Goal: Communication & Community: Answer question/provide support

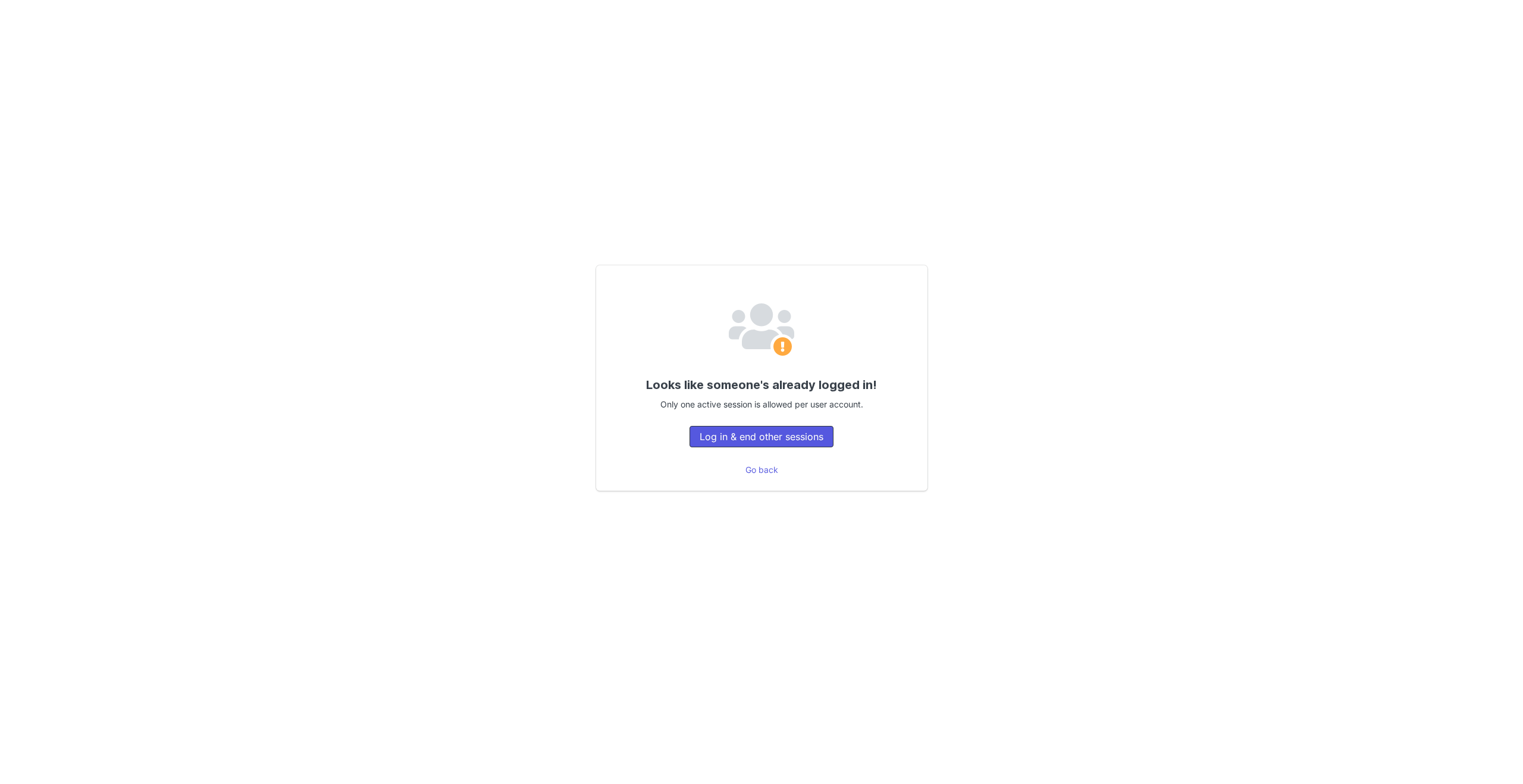
click at [784, 442] on button "Log in & end other sessions" at bounding box center [762, 437] width 144 height 22
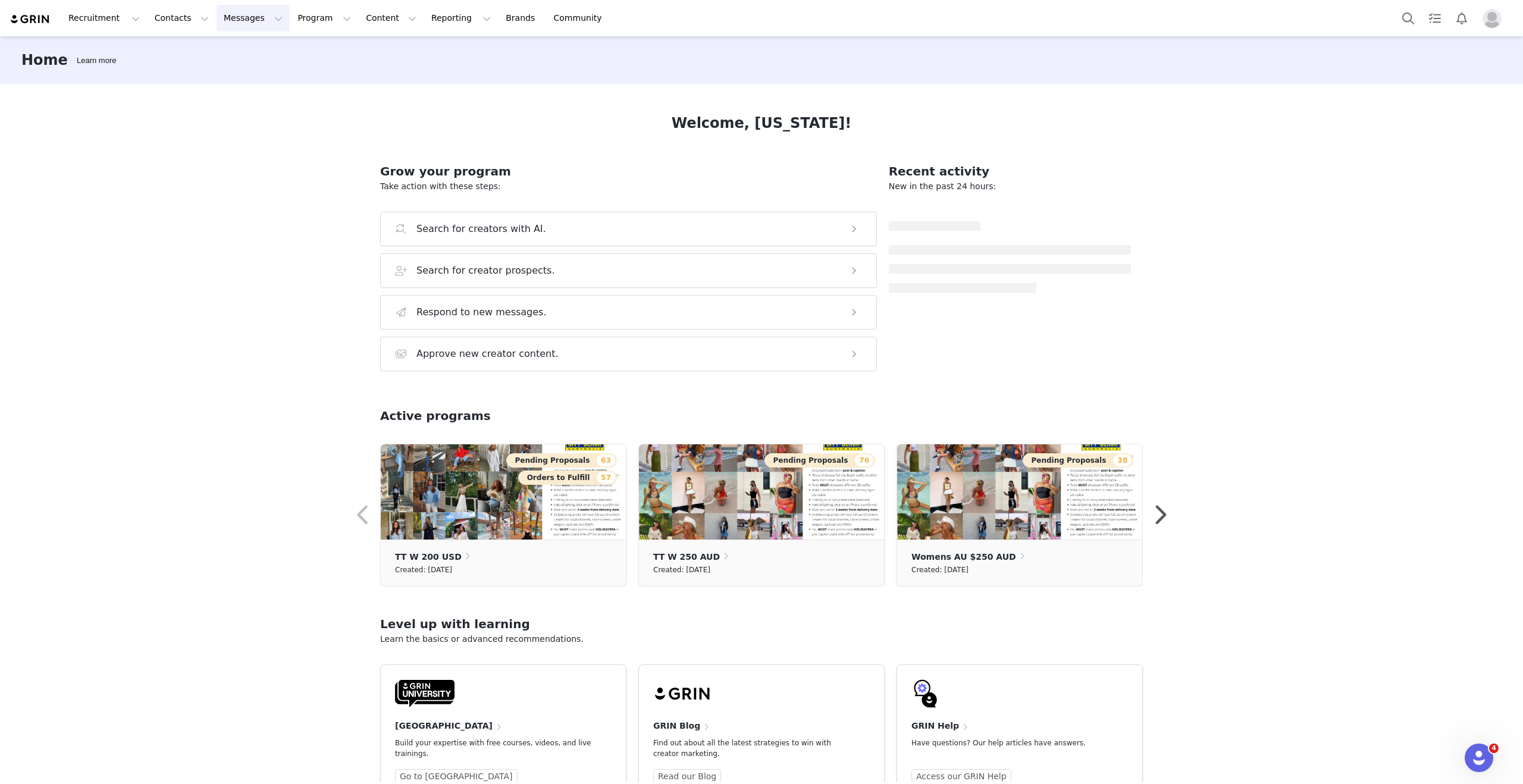
click at [222, 11] on button "Messages Messages" at bounding box center [253, 17] width 73 height 26
click at [242, 76] on div "Inbox" at bounding box center [251, 75] width 80 height 13
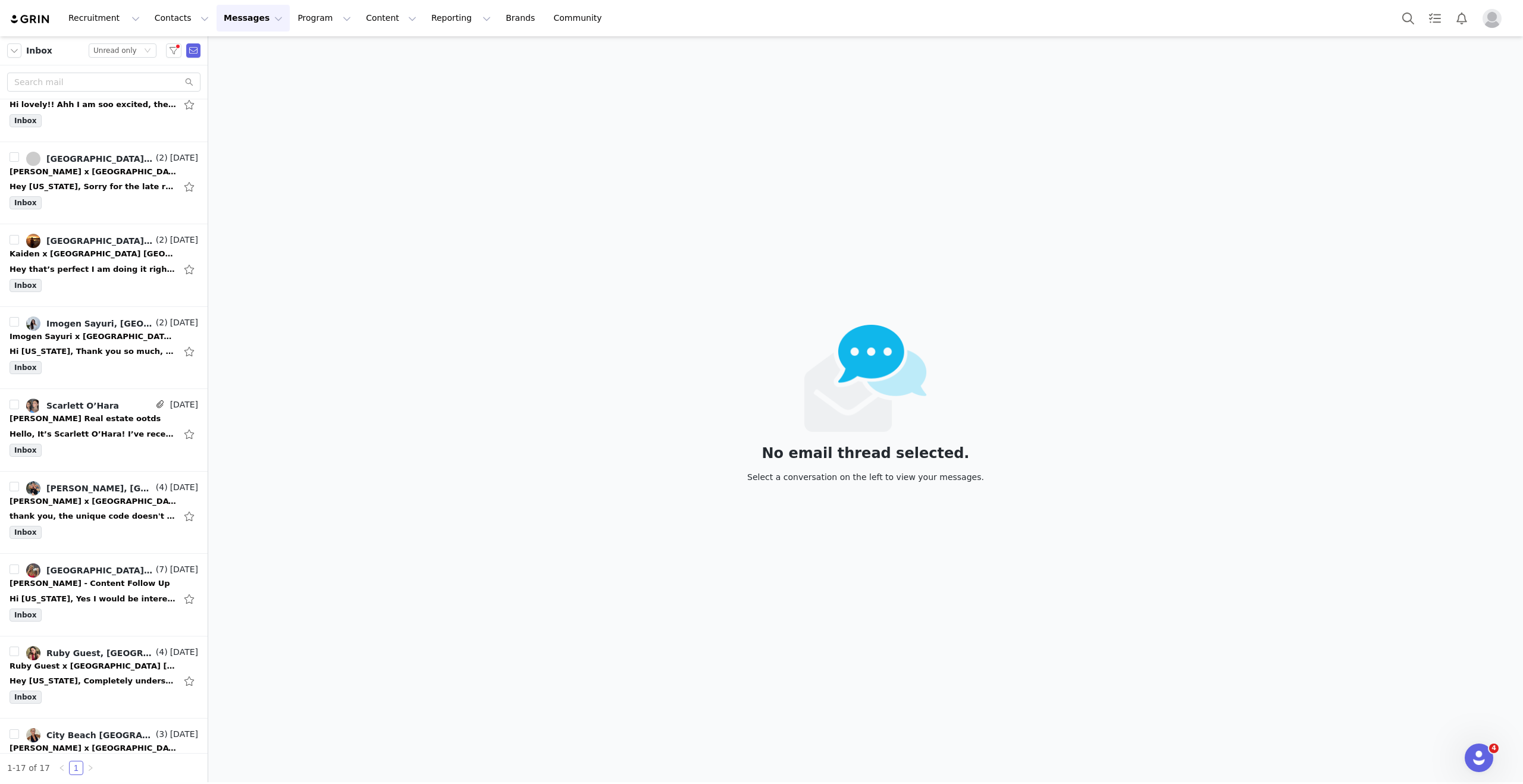
scroll to position [747, 0]
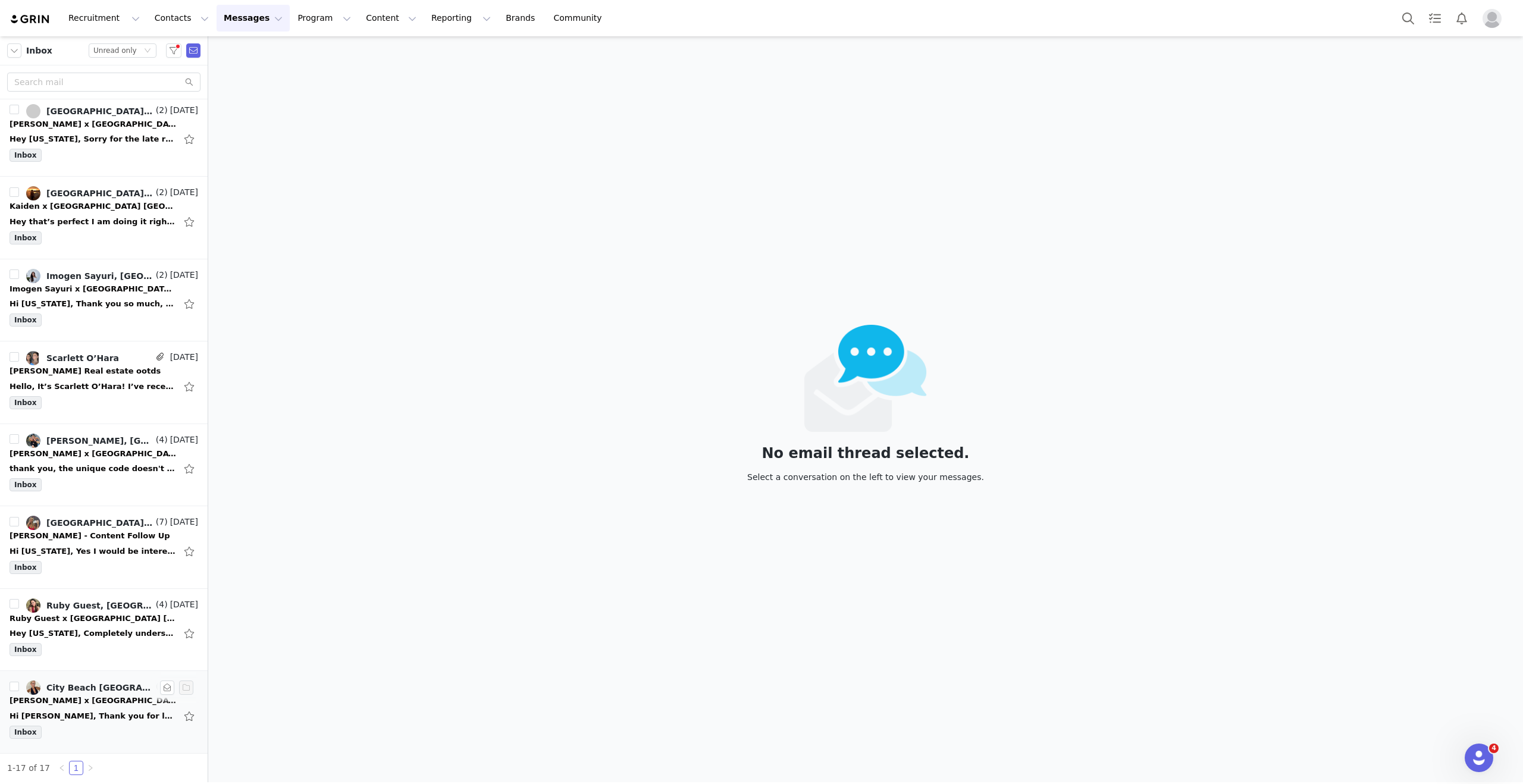
click at [65, 700] on div "Paige Hicks x City Beach Australia August 💗" at bounding box center [92, 700] width 166 height 12
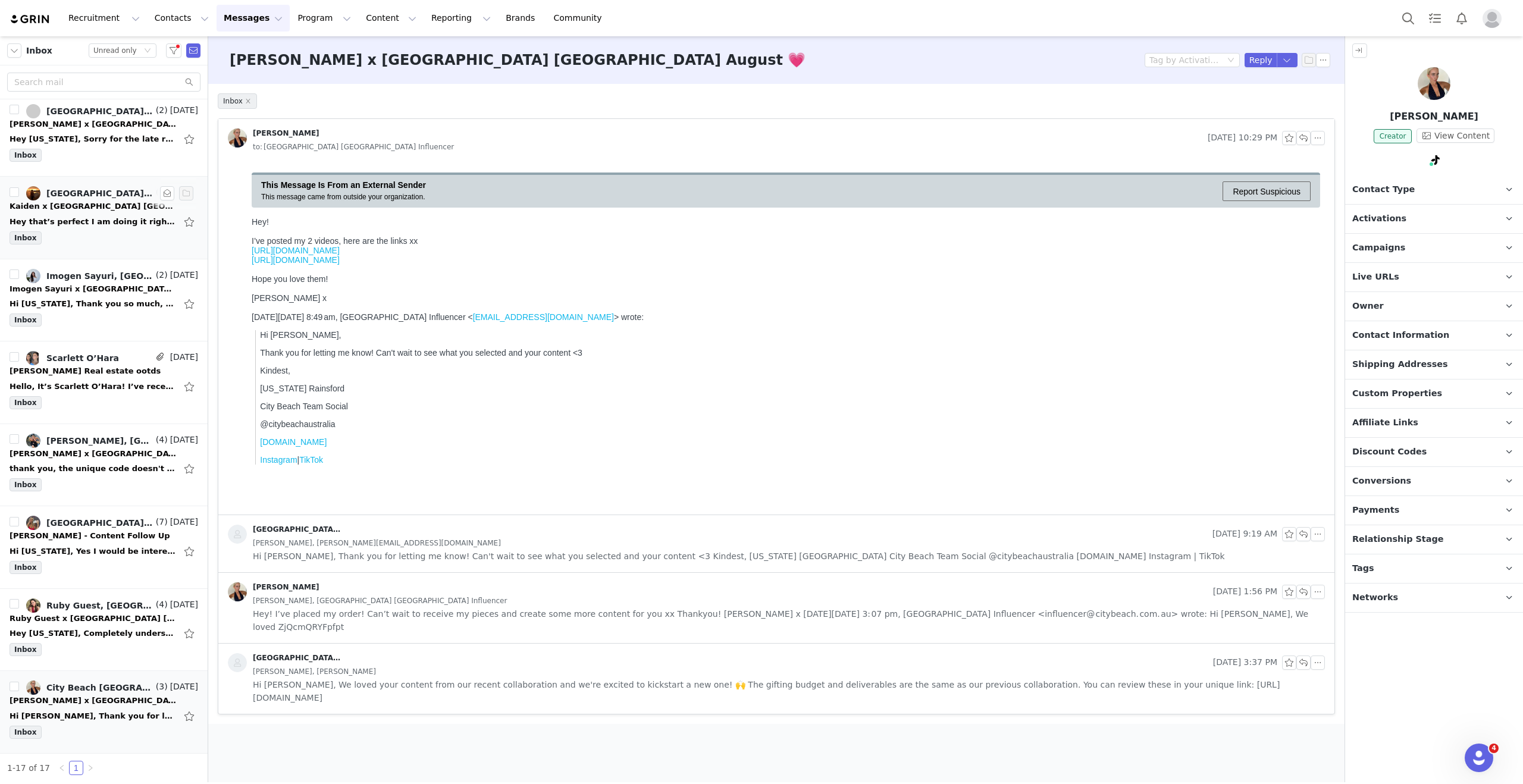
scroll to position [0, 0]
click at [57, 638] on div "Hey Montana, Completely understandable. I leave this thursday so I doubt I'll r…" at bounding box center [92, 633] width 166 height 12
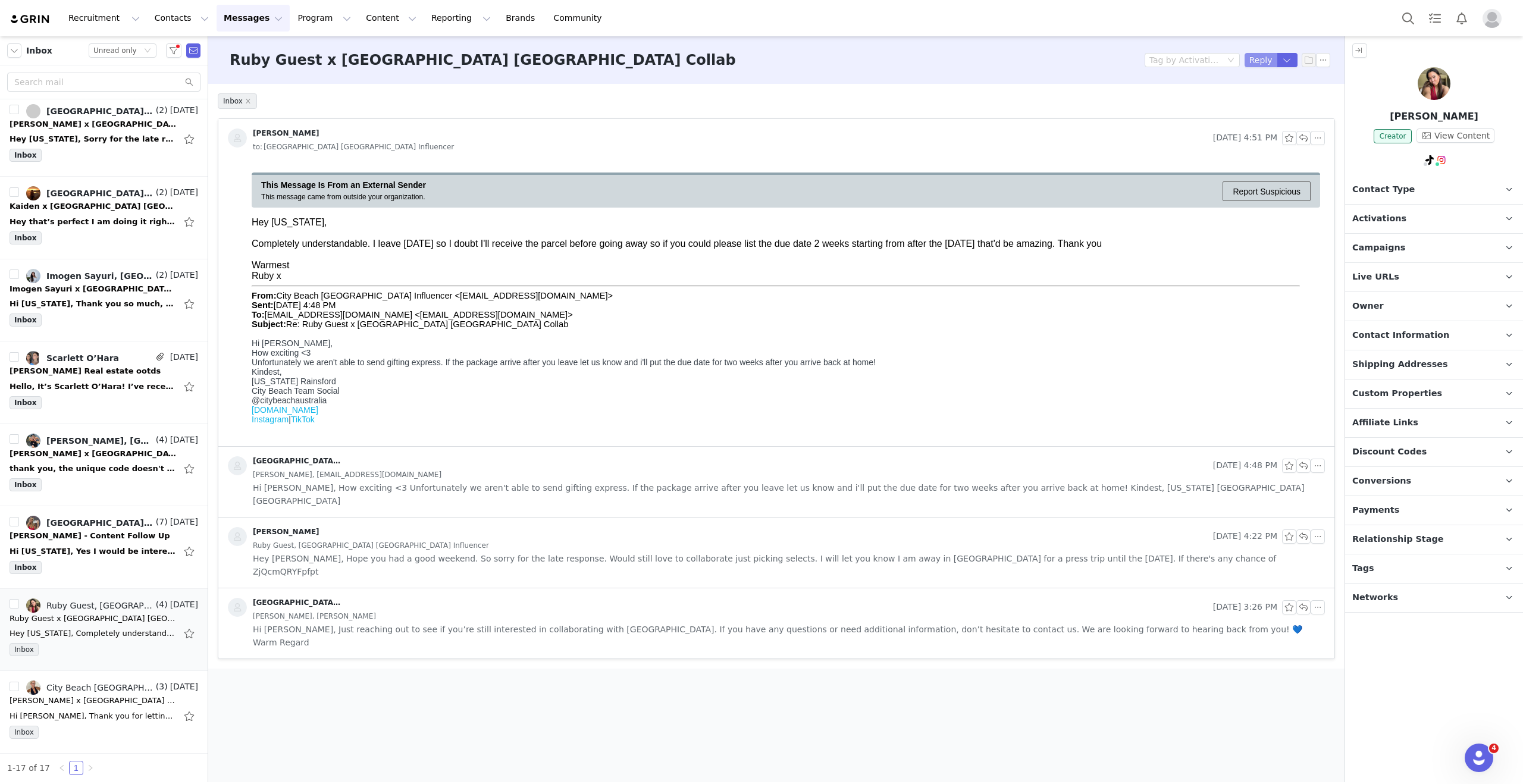
drag, startPoint x: 1253, startPoint y: 57, endPoint x: 1233, endPoint y: 97, distance: 44.7
click at [1253, 57] on button "Reply" at bounding box center [1261, 60] width 33 height 15
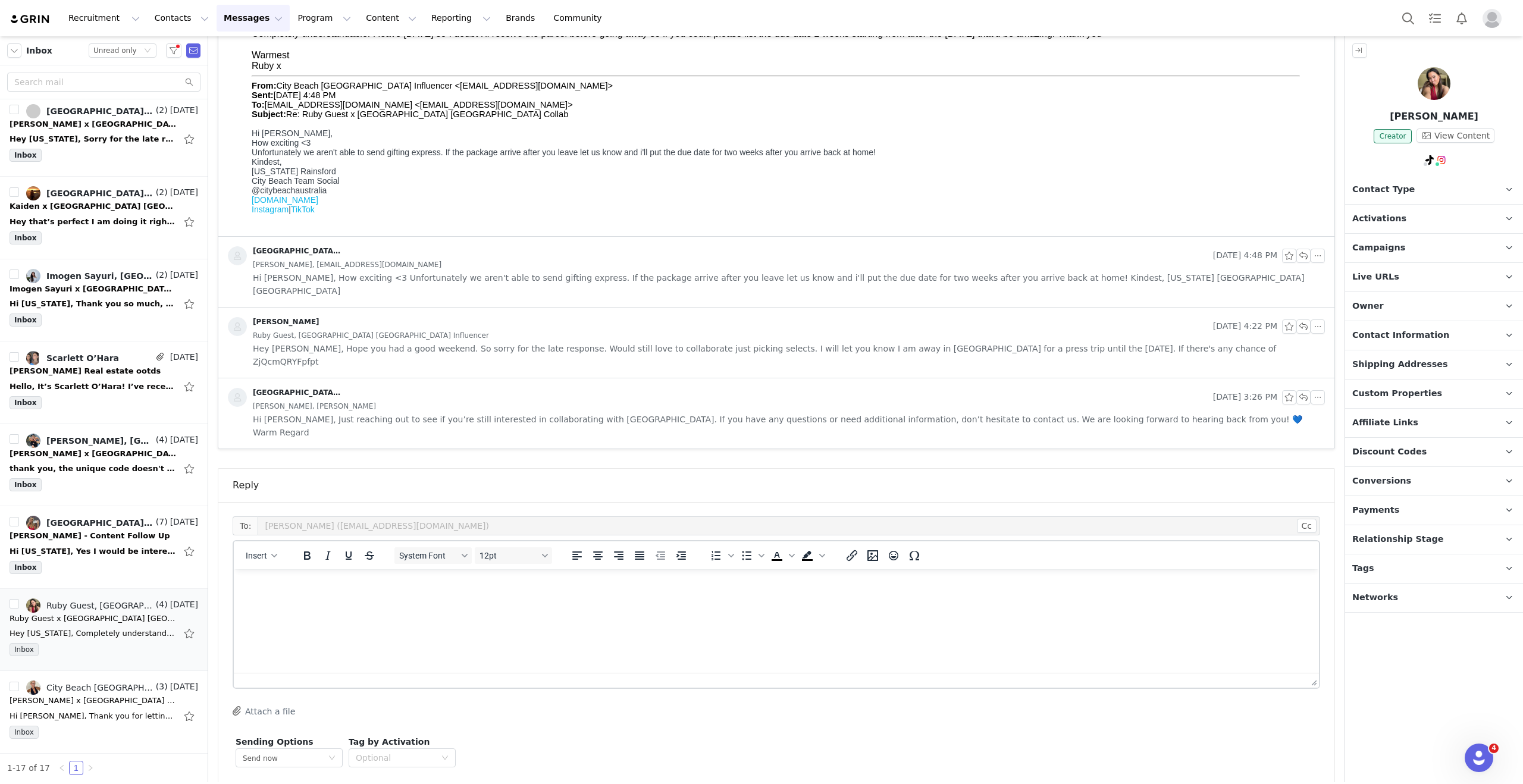
click at [720, 601] on html at bounding box center [776, 585] width 1085 height 32
click at [252, 588] on p "HI Ruby," at bounding box center [777, 585] width 1066 height 13
click at [256, 601] on body "Hi Ruby," at bounding box center [777, 597] width 1066 height 36
click at [329, 609] on p "Absolutely! Thank yiu for letting me know" at bounding box center [777, 608] width 1066 height 13
click at [438, 609] on p "Absolutely! Thank you for letting me know" at bounding box center [777, 608] width 1066 height 13
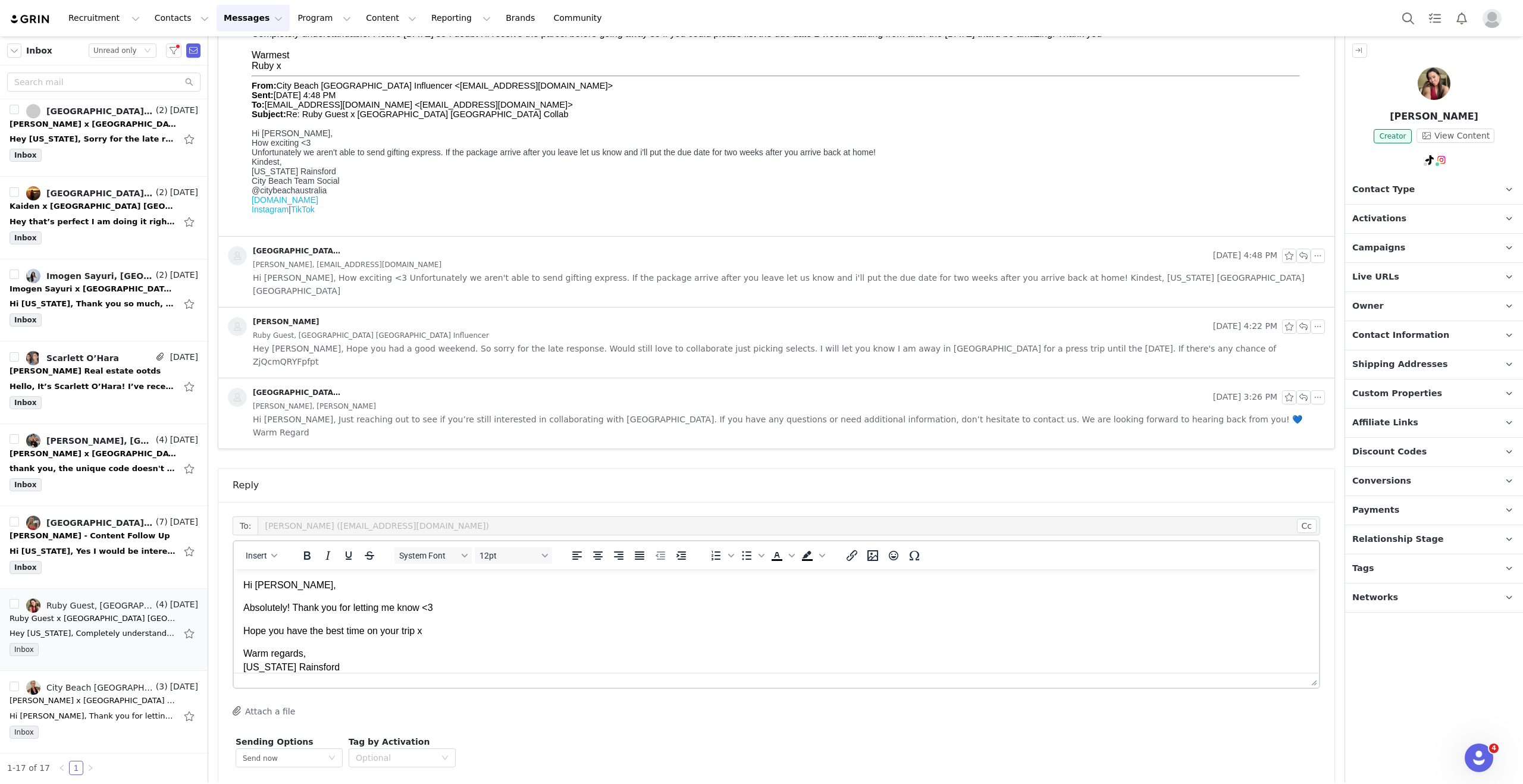
drag, startPoint x: 1298, startPoint y: 764, endPoint x: 1305, endPoint y: 768, distance: 8.1
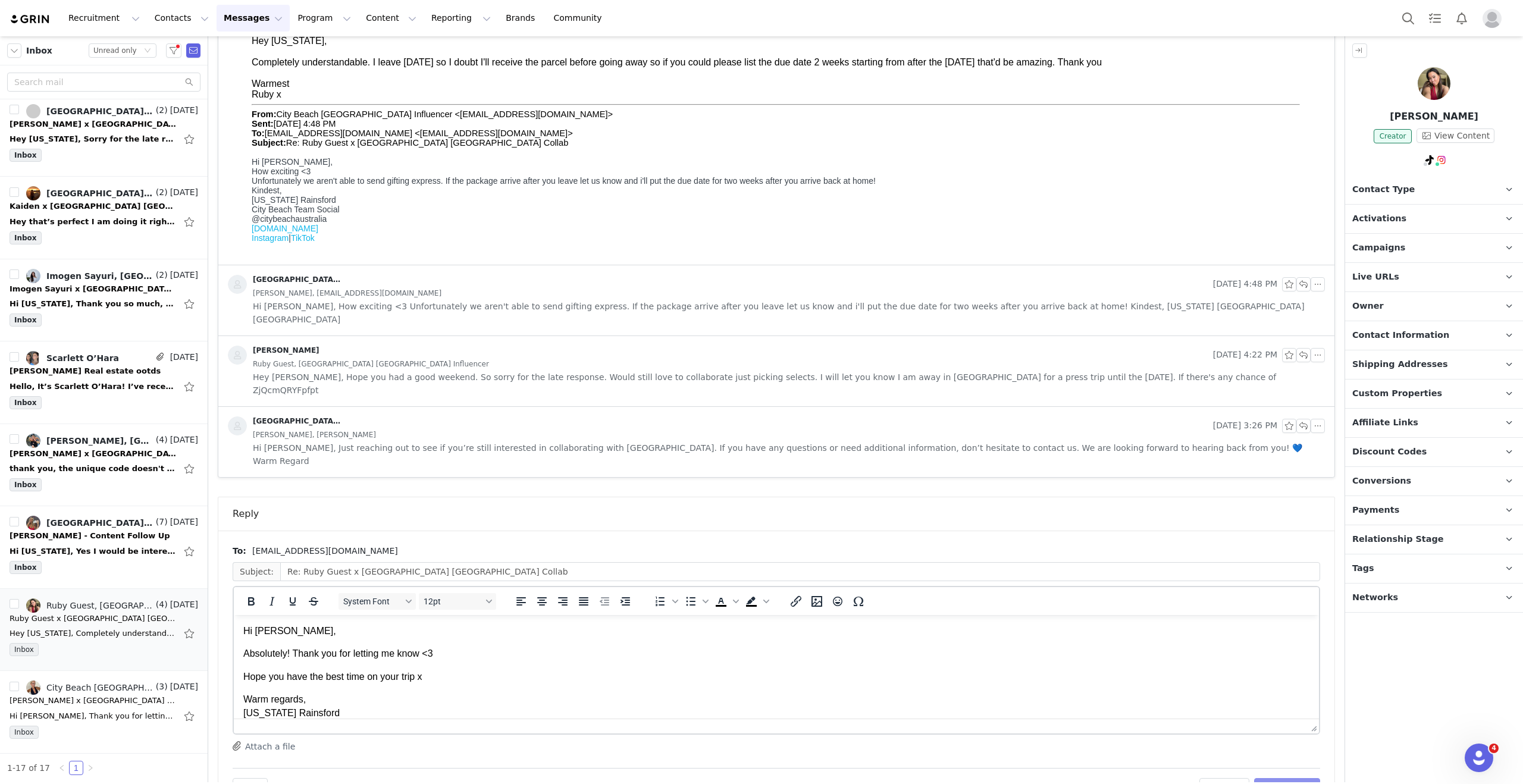
drag, startPoint x: 1295, startPoint y: 744, endPoint x: 1331, endPoint y: 736, distance: 36.9
click at [1294, 779] on button "Send Email" at bounding box center [1287, 788] width 66 height 19
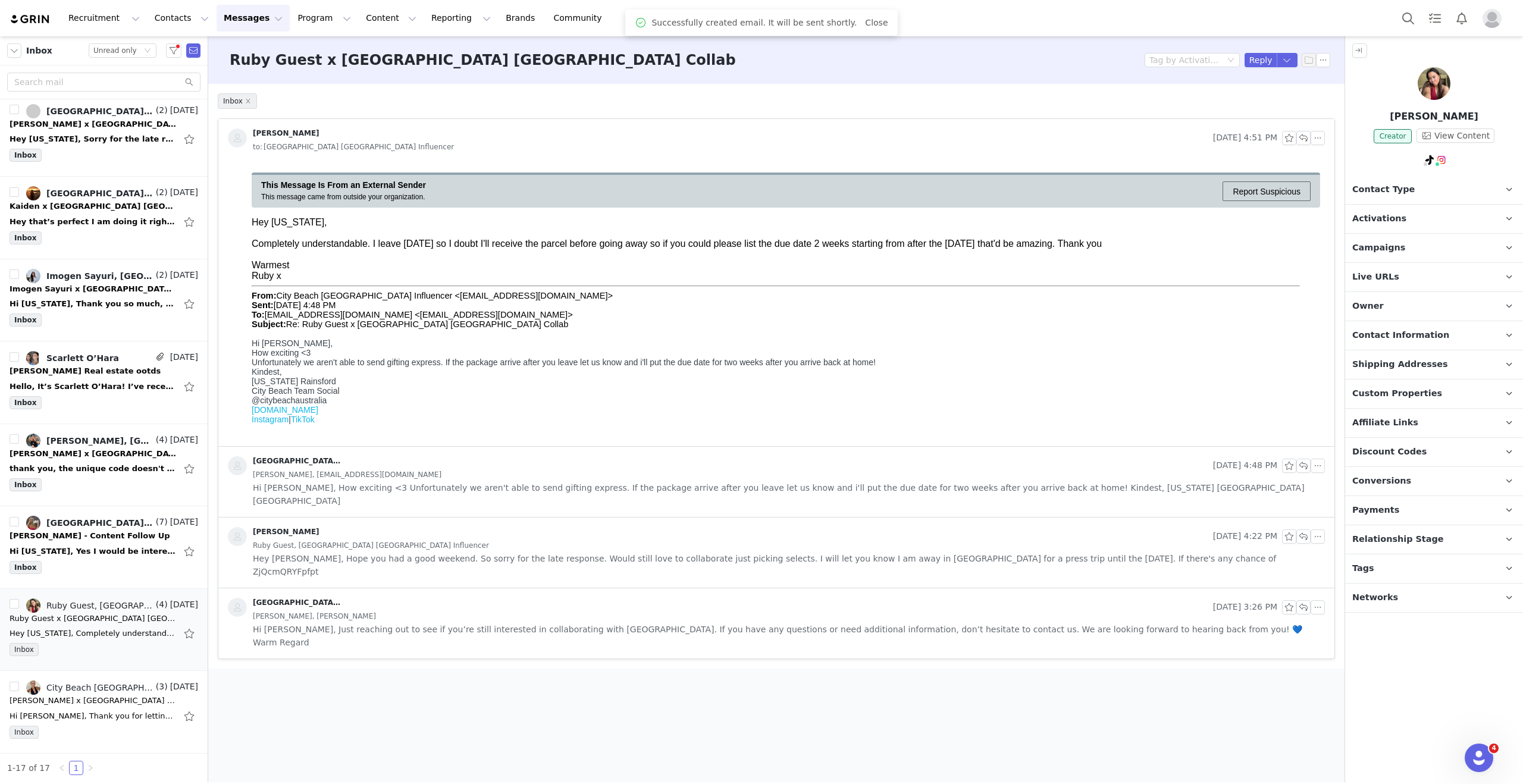
click at [1444, 92] on img at bounding box center [1435, 84] width 33 height 33
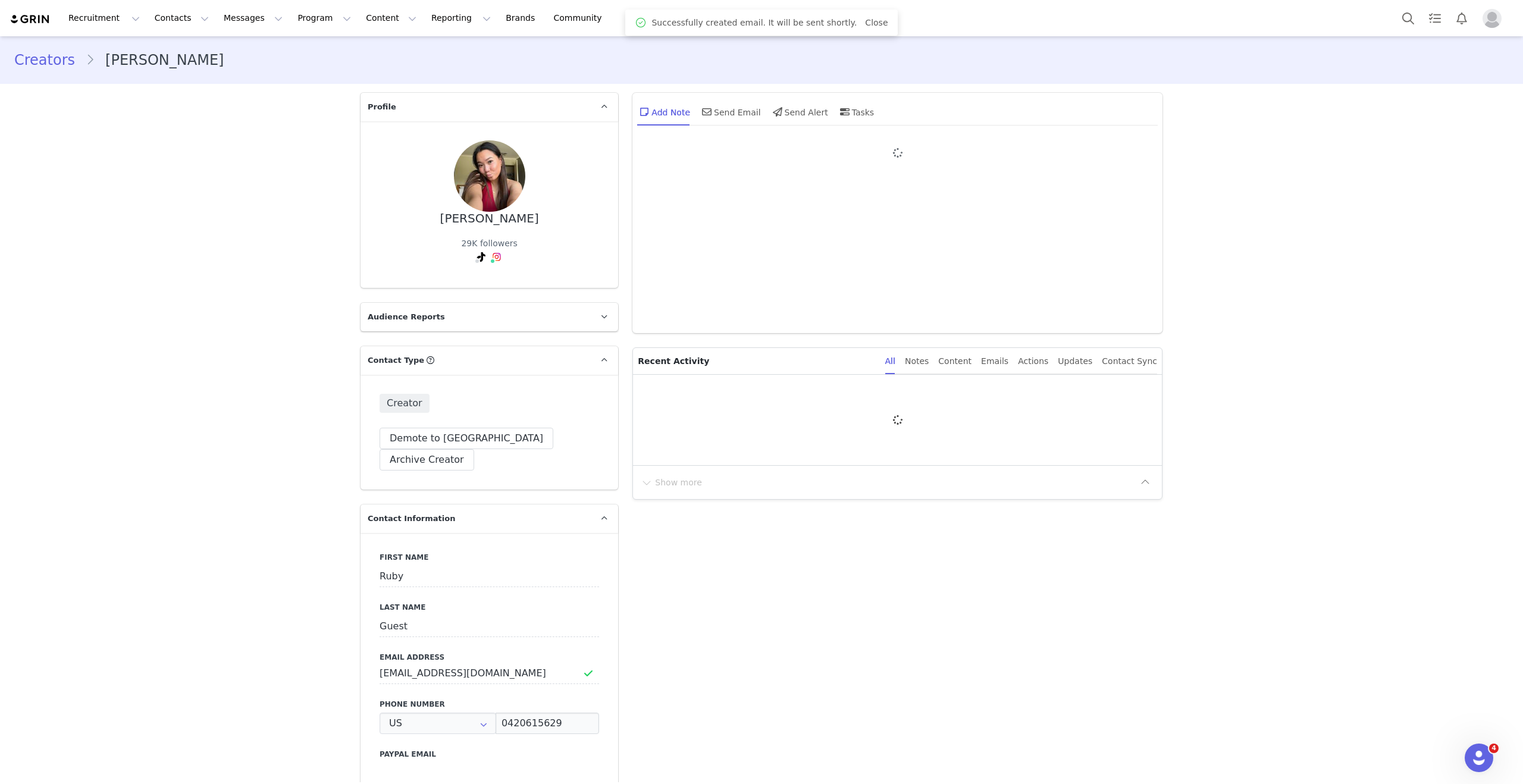
type input "+1 ([GEOGRAPHIC_DATA])"
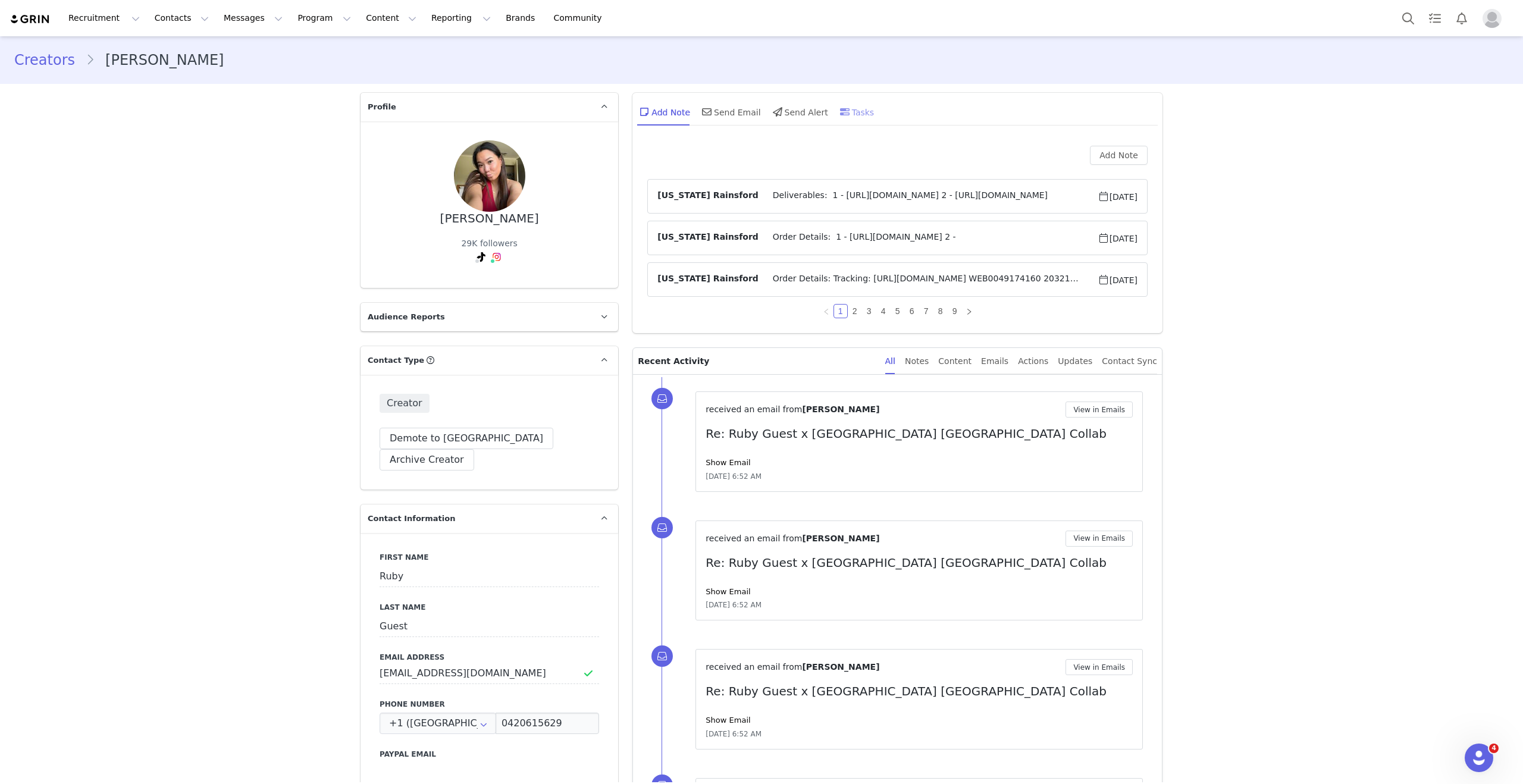
click at [866, 109] on div "Tasks" at bounding box center [856, 111] width 37 height 28
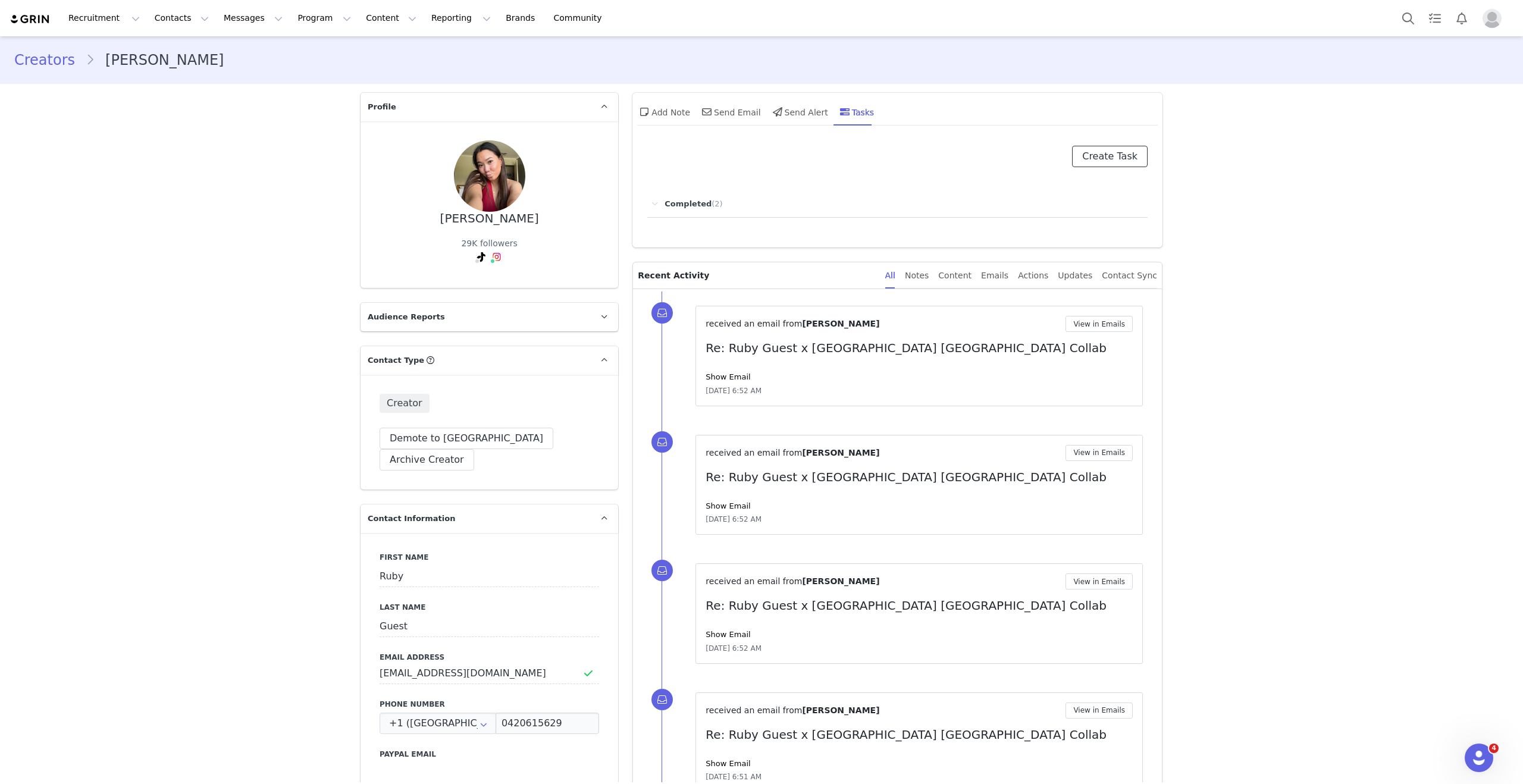
click at [1110, 154] on button "Create Task" at bounding box center [1110, 156] width 76 height 22
select select "tomorrow"
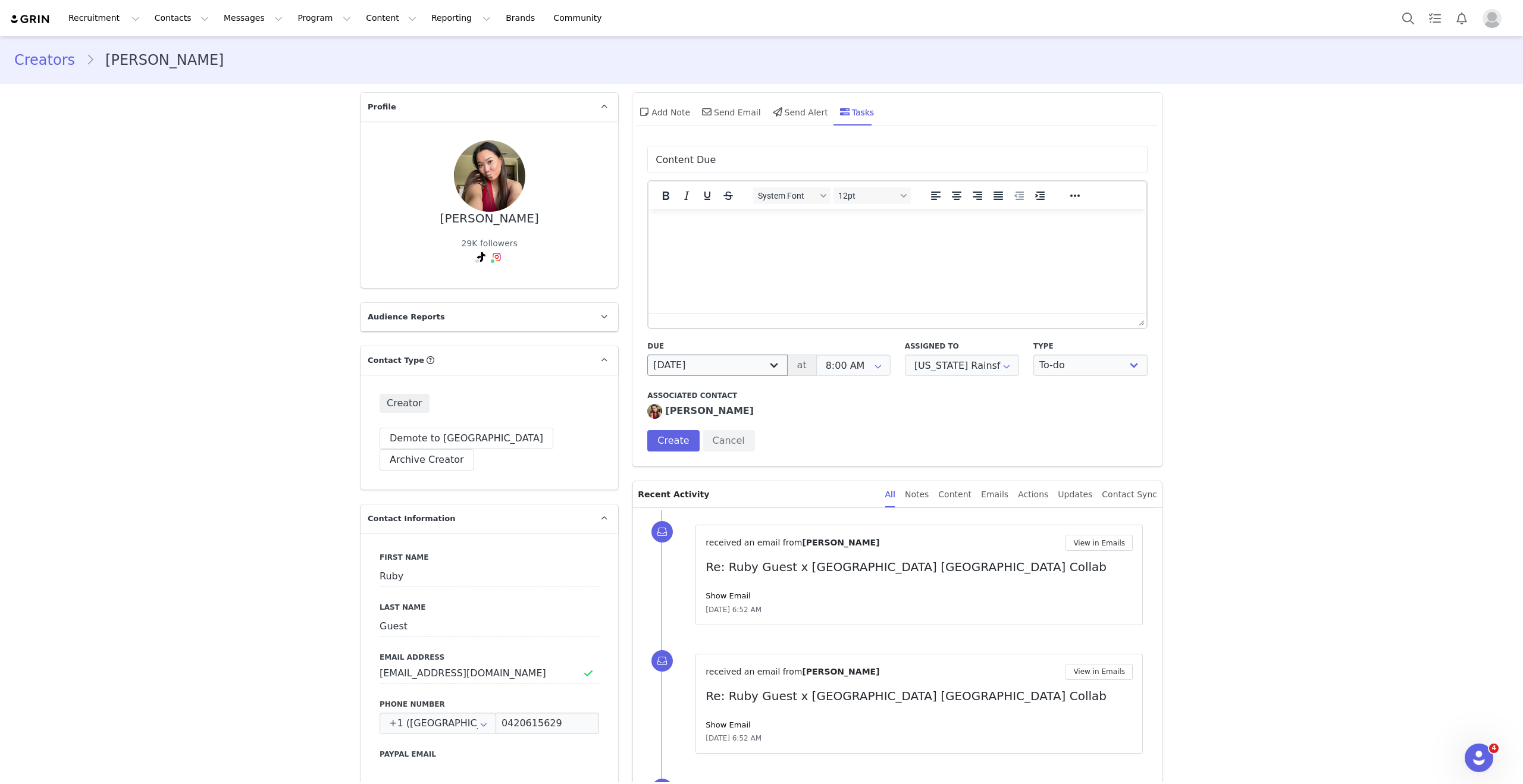
type input "Content Due"
click at [715, 358] on select "Today Tomorrow In 2 days In 3 days Next week In 2 weeks Next month Custom" at bounding box center [718, 366] width 140 height 22
click at [731, 358] on input "09/02/2025" at bounding box center [713, 366] width 131 height 22
drag, startPoint x: 691, startPoint y: 545, endPoint x: 712, endPoint y: 509, distance: 41.7
click at [691, 545] on span "29" at bounding box center [694, 544] width 15 height 15
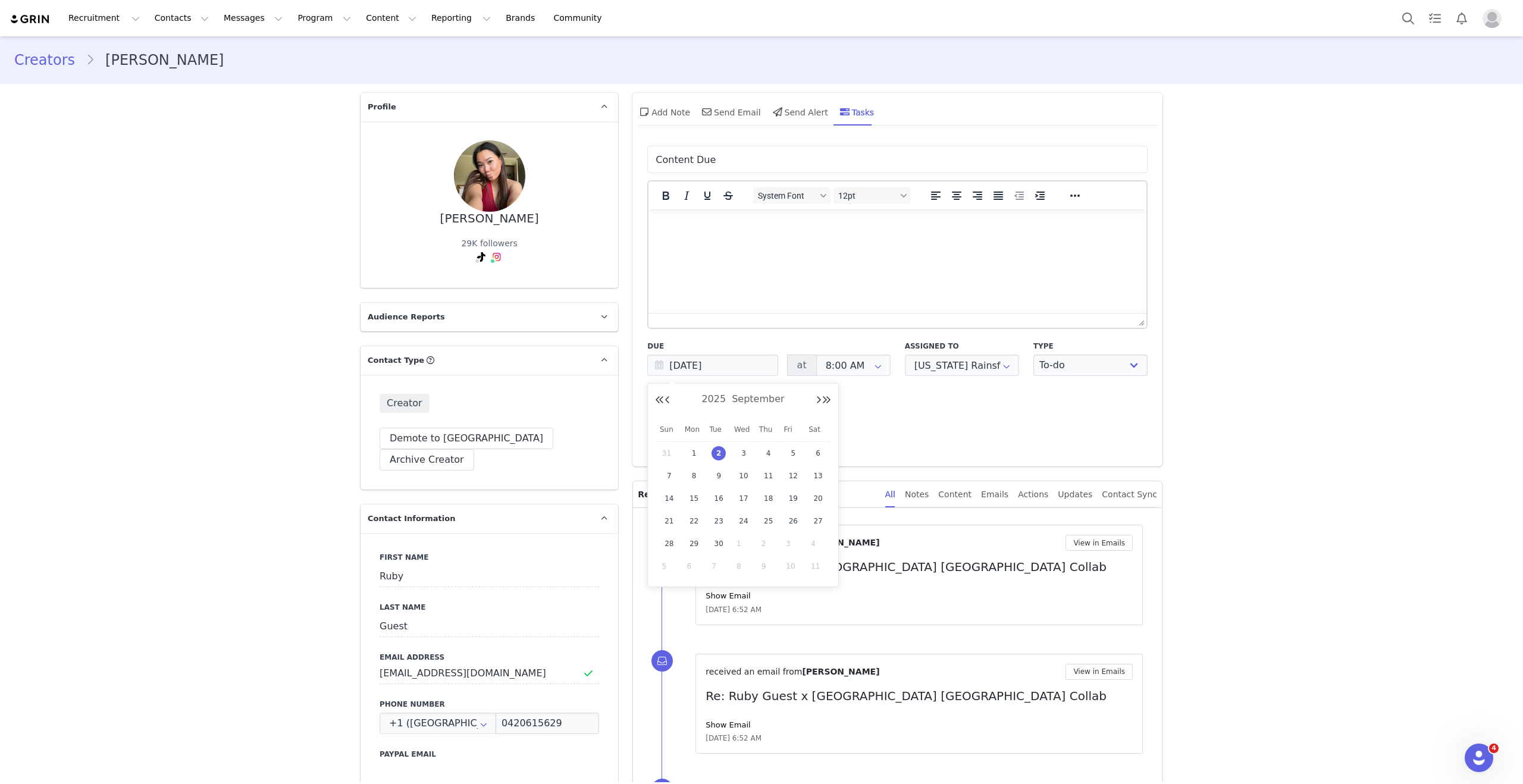
type input "09/29/2025"
click at [672, 434] on button "Create" at bounding box center [673, 441] width 52 height 22
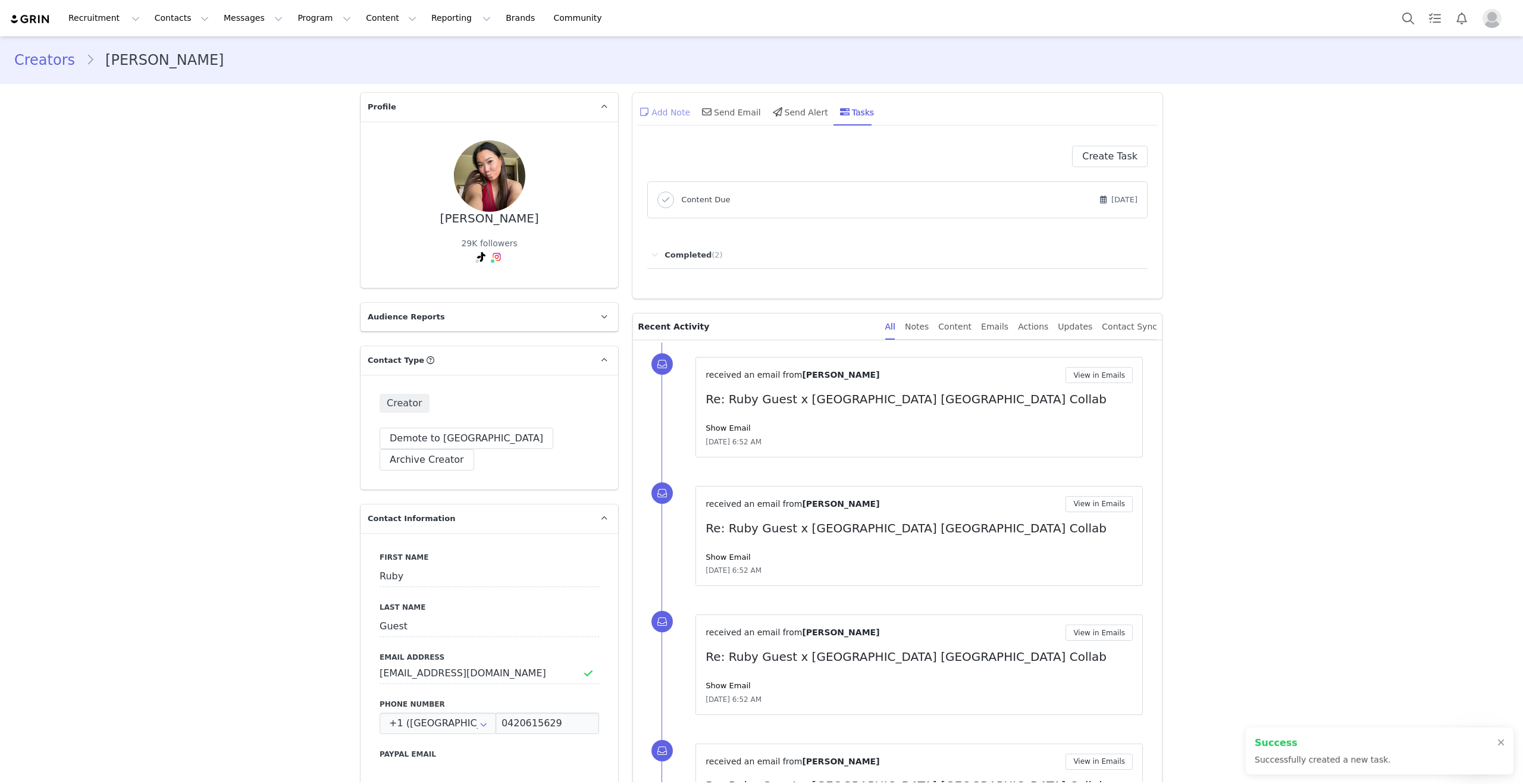
click at [663, 97] on div "Add Note Send Email Send Alert Tasks" at bounding box center [897, 116] width 530 height 47
click at [675, 116] on div "Add Note" at bounding box center [664, 111] width 53 height 28
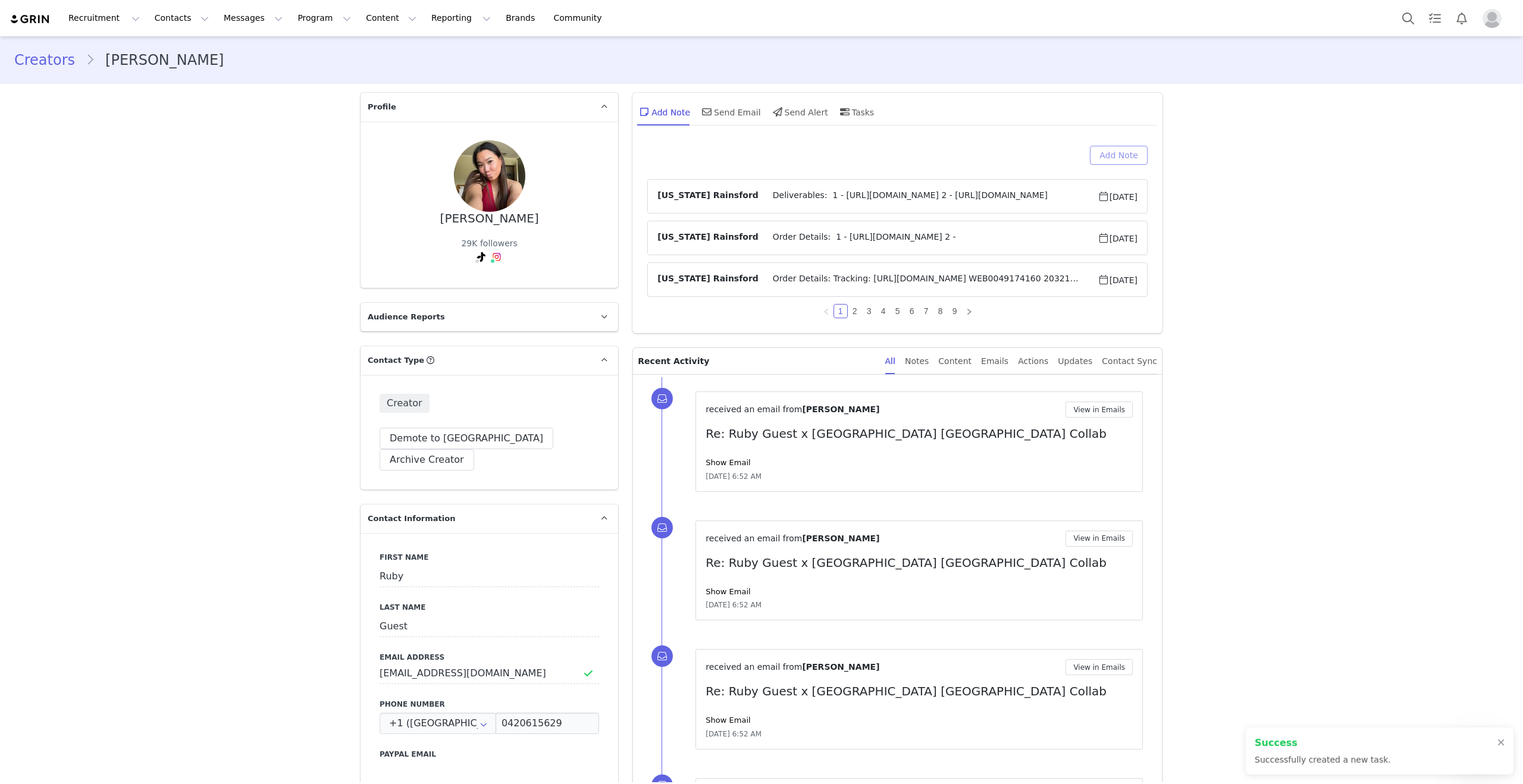
click at [1109, 159] on button "Add Note" at bounding box center [1118, 155] width 57 height 19
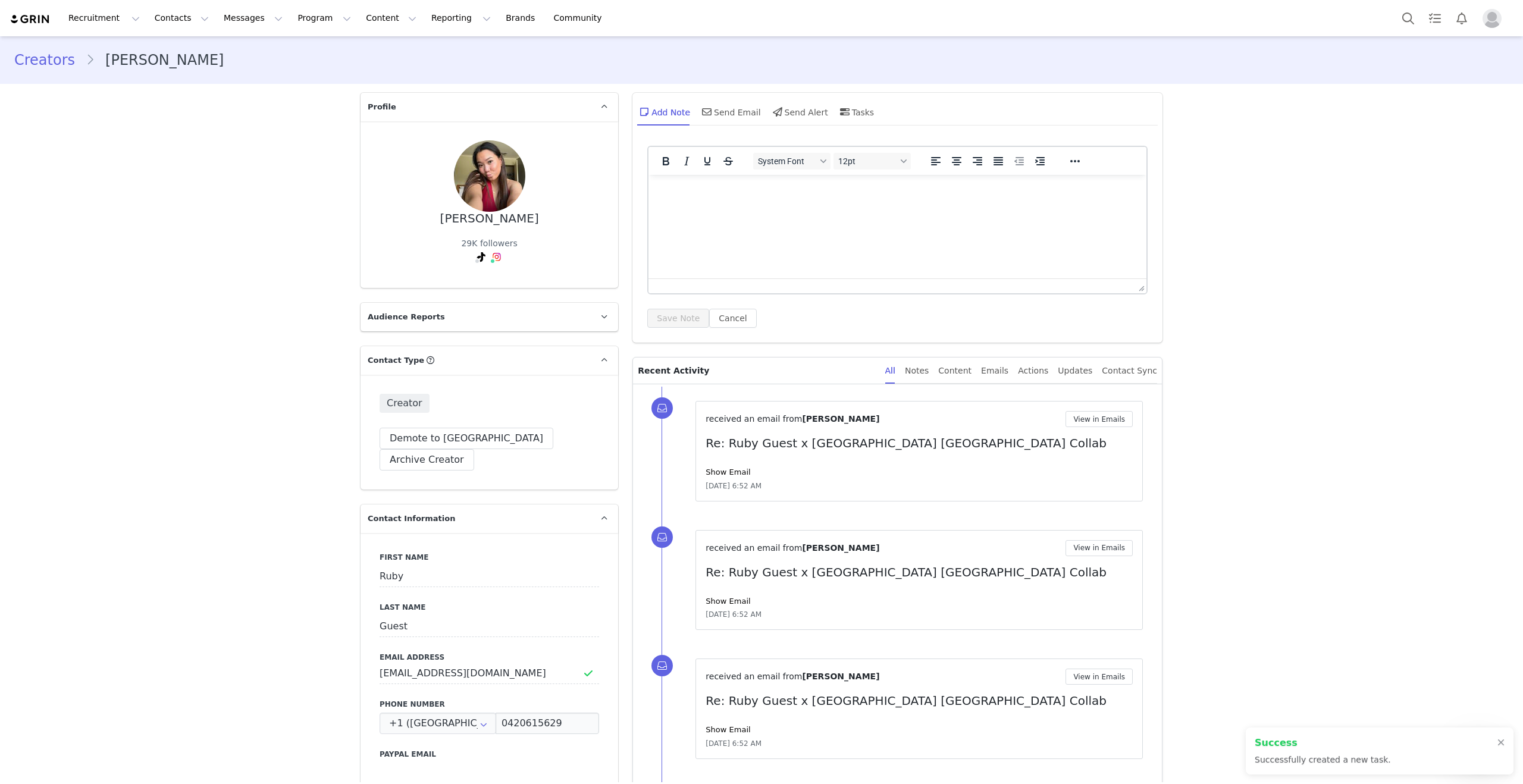
click at [1009, 207] on html at bounding box center [897, 190] width 498 height 32
click at [665, 310] on button "Save Note" at bounding box center [679, 317] width 62 height 19
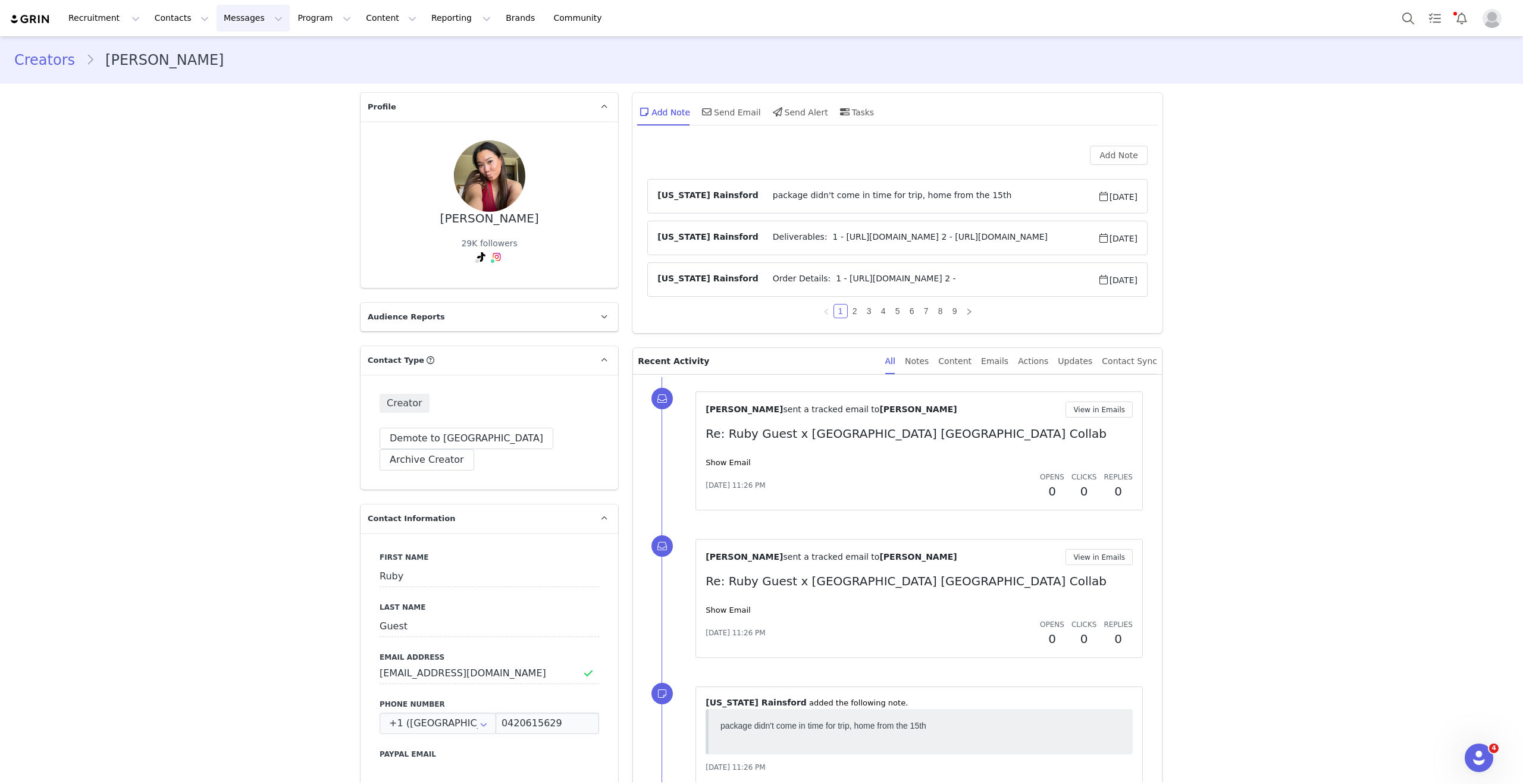
drag, startPoint x: 249, startPoint y: 21, endPoint x: 276, endPoint y: 64, distance: 50.8
click at [249, 21] on button "Messages Messages" at bounding box center [253, 17] width 73 height 26
click at [242, 75] on div "Inbox" at bounding box center [251, 75] width 80 height 13
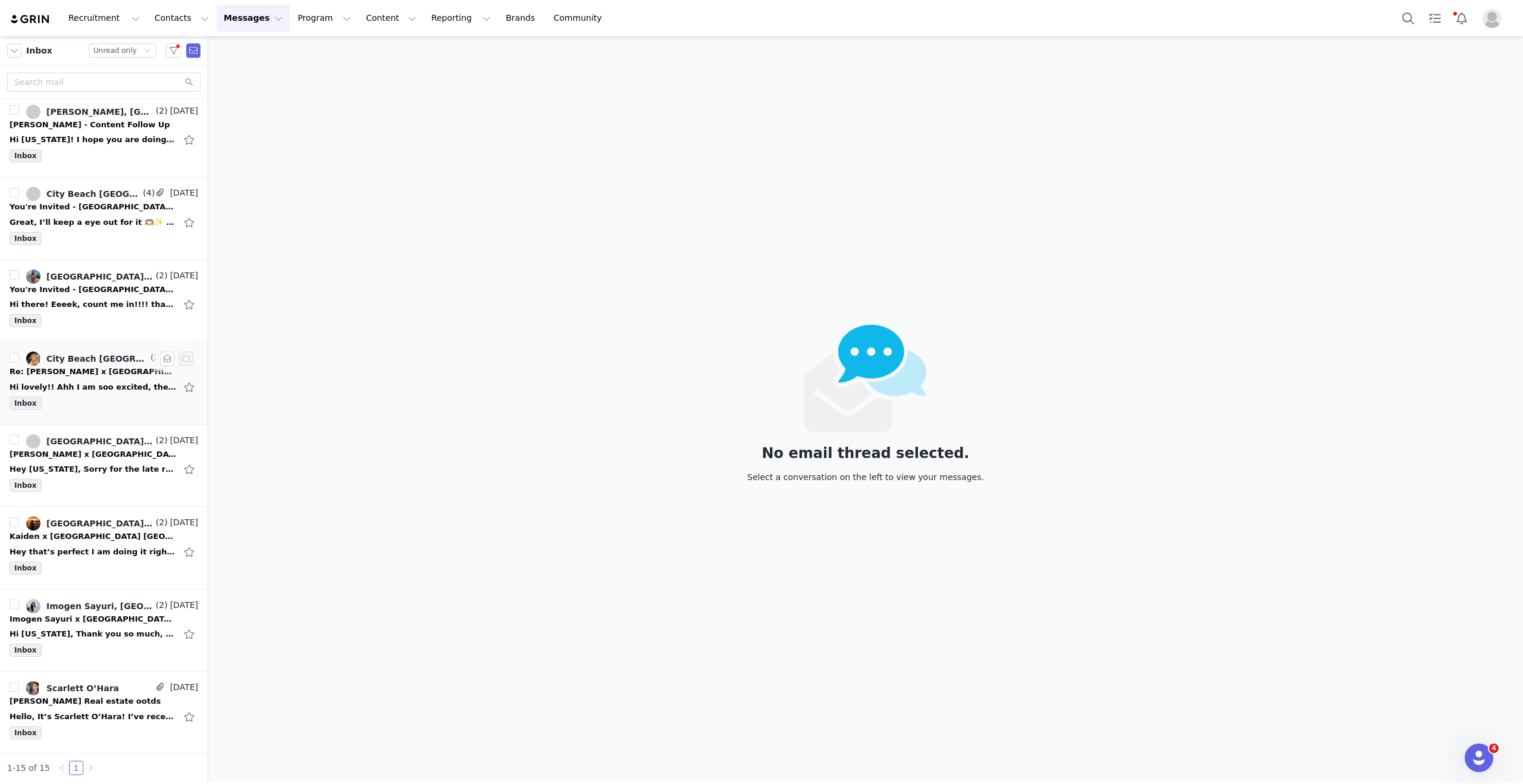
scroll to position [582, 0]
click at [99, 710] on div "Hi Montana, Yes I would be interested! Thank you, Haylee xo Sent from my iPhone…" at bounding box center [92, 716] width 166 height 12
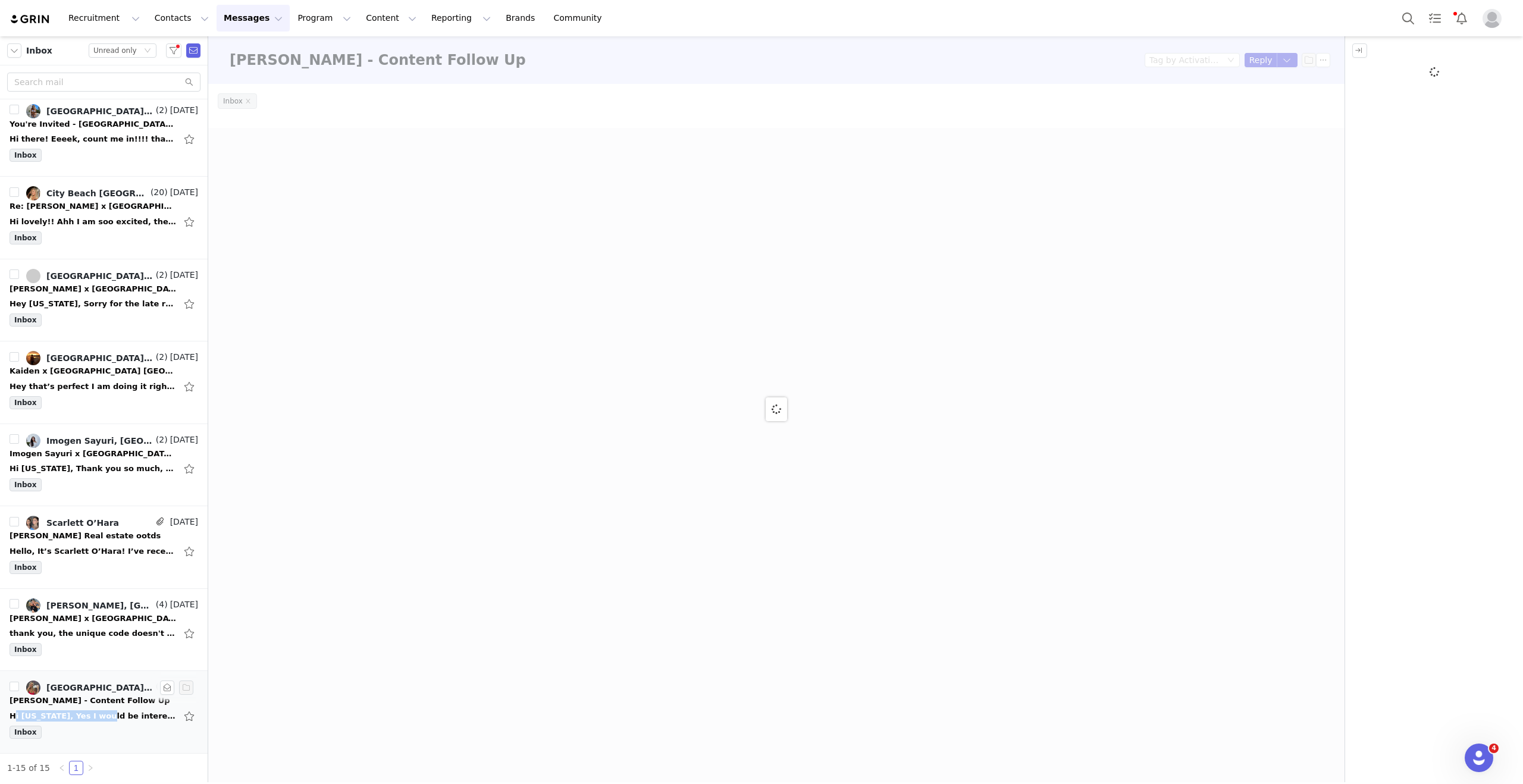
click at [100, 708] on div "Hi Montana, Yes I would be interested! Thank you, Haylee xo Sent from my iPhone…" at bounding box center [103, 716] width 188 height 19
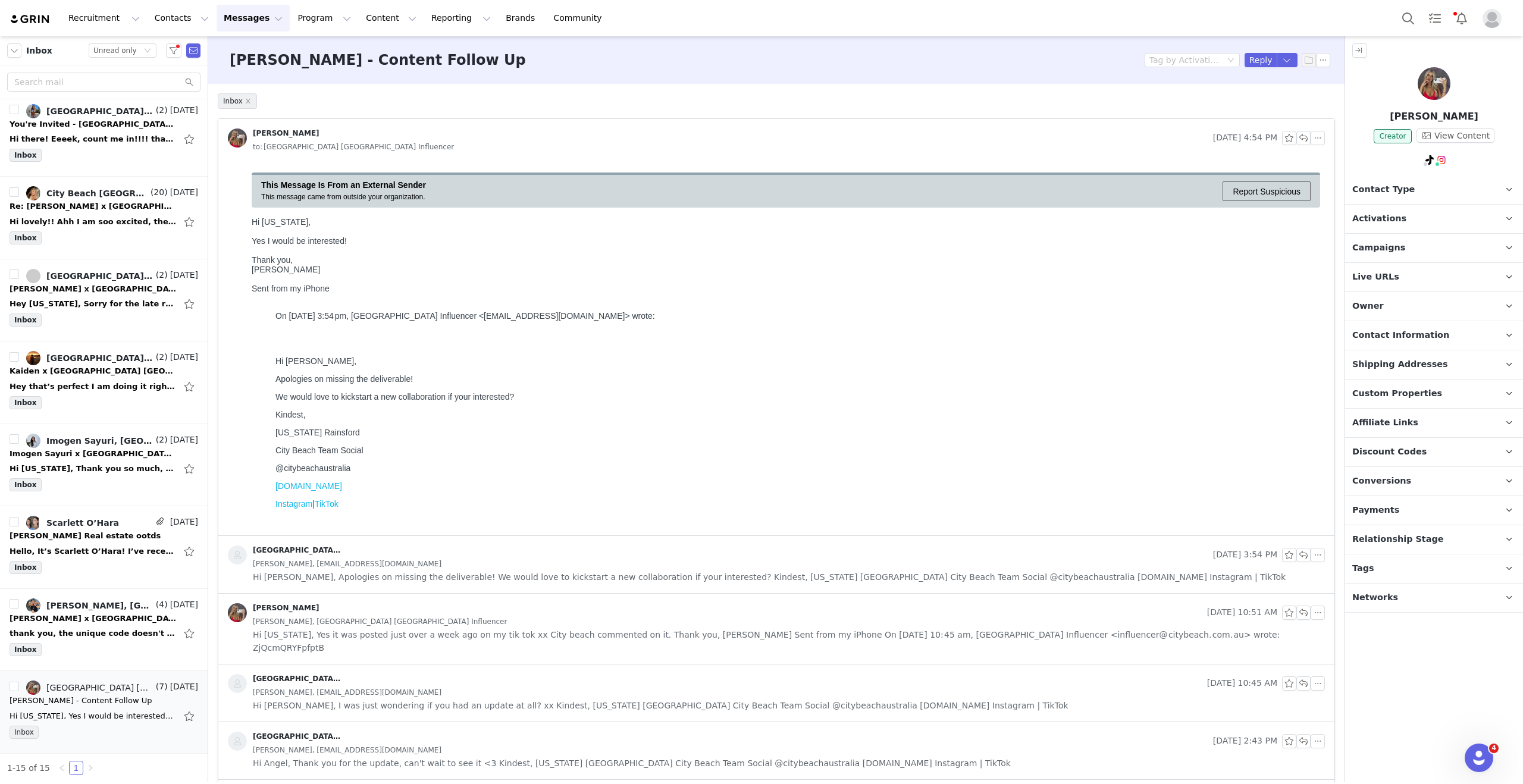
scroll to position [3, 0]
click at [110, 634] on div "thank you, the unique code doesn't seem to work when i try to add it? On Mon, 1…" at bounding box center [92, 633] width 166 height 12
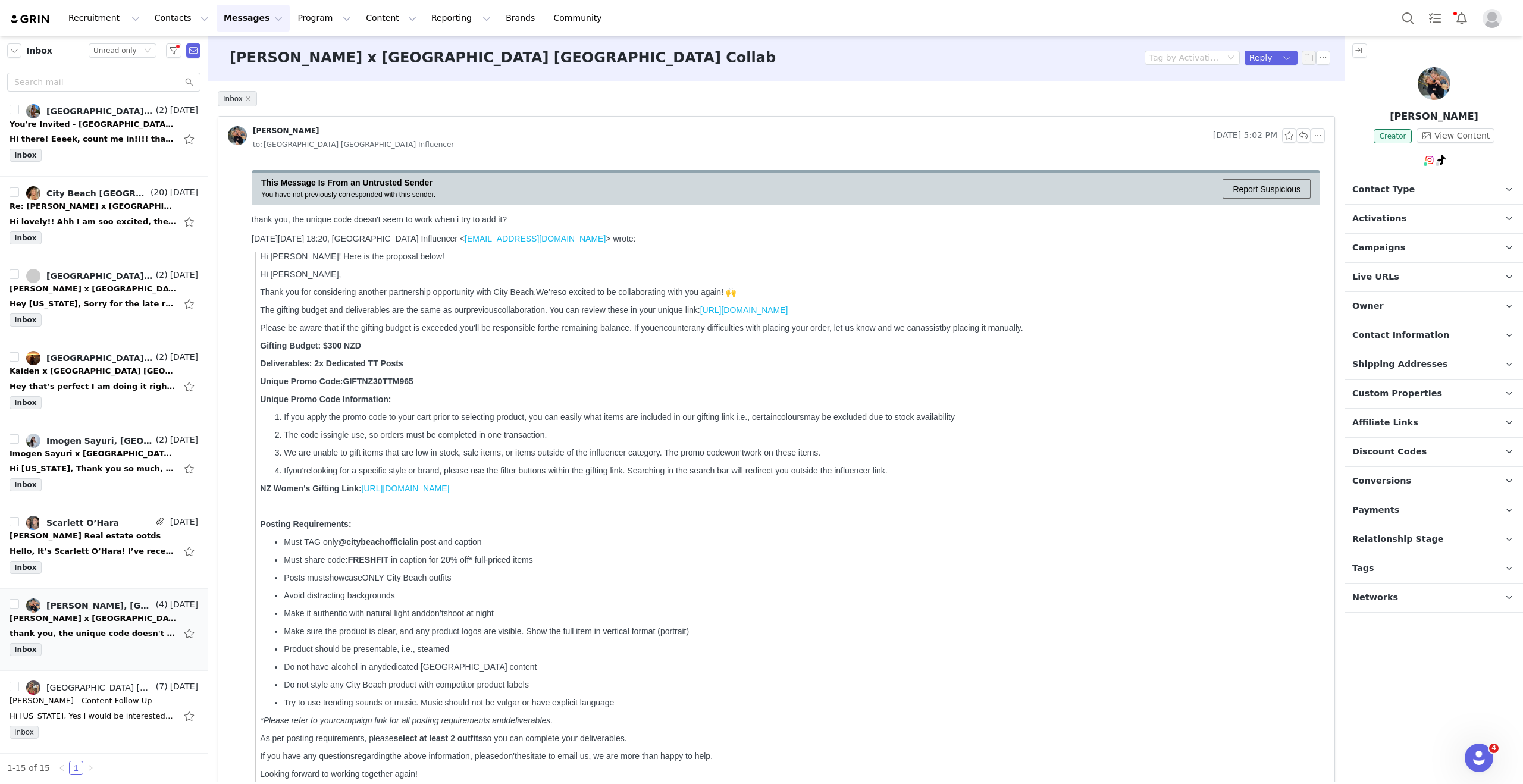
scroll to position [0, 0]
click at [396, 388] on strong "Unique Promo Code: GIFTNZ30TTM965" at bounding box center [338, 384] width 157 height 9
copy strong "GIFTNZ30TTM965"
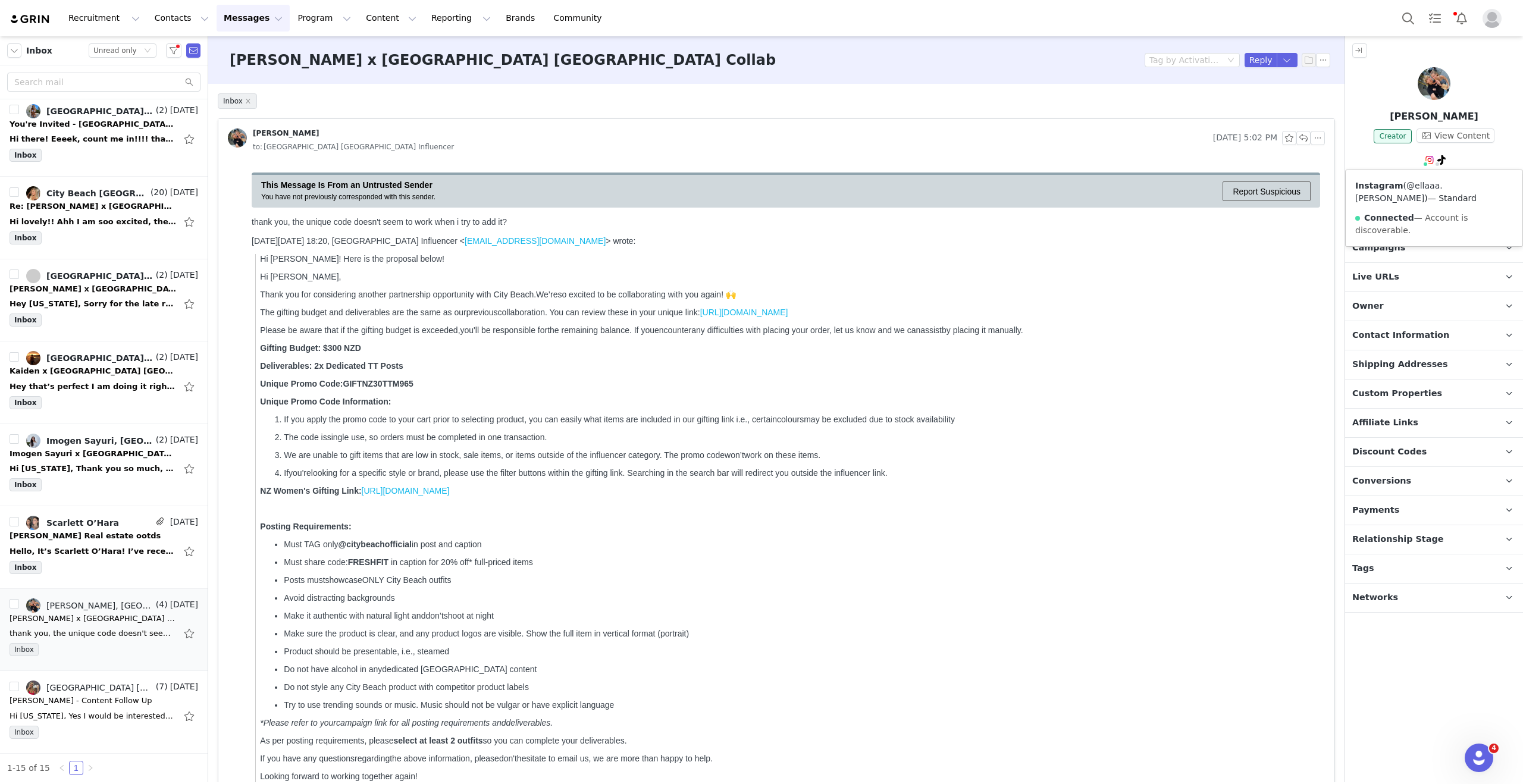
click at [1417, 185] on link "@ellaaa.harvey" at bounding box center [1399, 192] width 87 height 22
click at [449, 496] on span "https://www.citybeach.com/nz/womens-influencer-gifting/" at bounding box center [406, 490] width 88 height 9
click at [1457, 92] on div at bounding box center [1435, 85] width 178 height 37
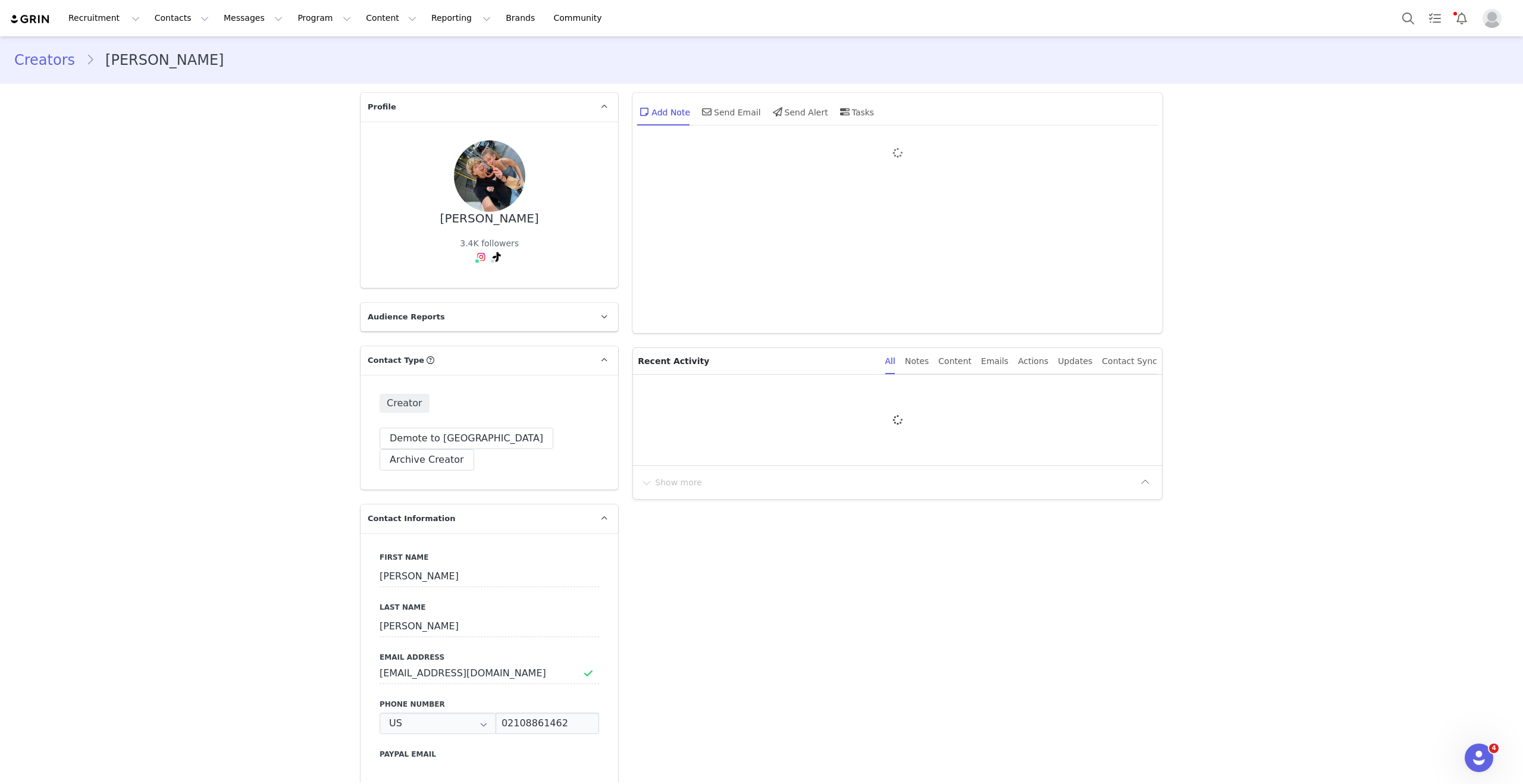
type input "+1 ([GEOGRAPHIC_DATA])"
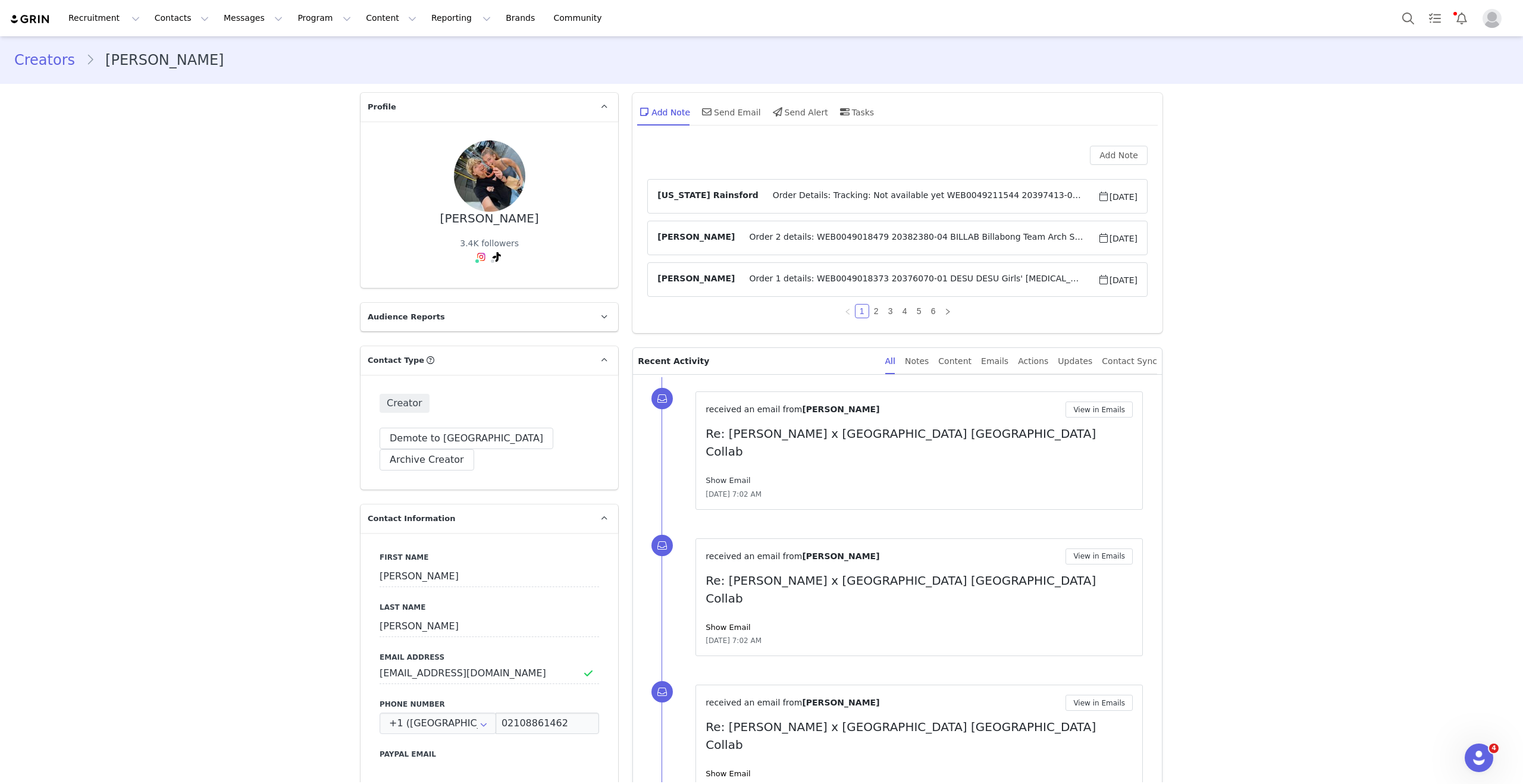
click at [738, 476] on link "Show Email" at bounding box center [728, 480] width 45 height 9
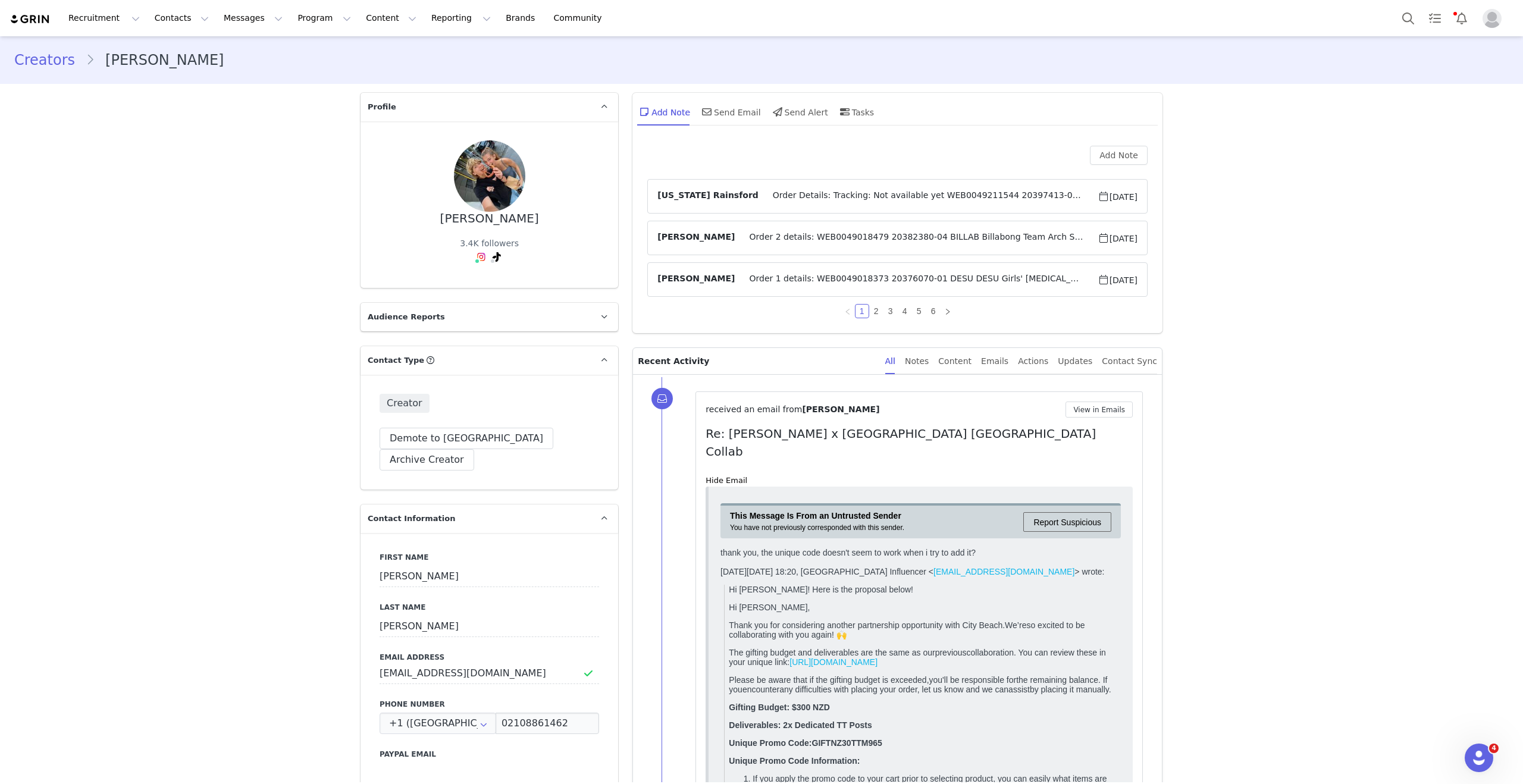
click at [854, 748] on strong "Unique Promo Code: GIFTNZ30TTM965" at bounding box center [807, 742] width 157 height 9
copy strong "GIFTNZ30TTM965"
click at [1114, 403] on button "View in Emails" at bounding box center [1099, 410] width 67 height 16
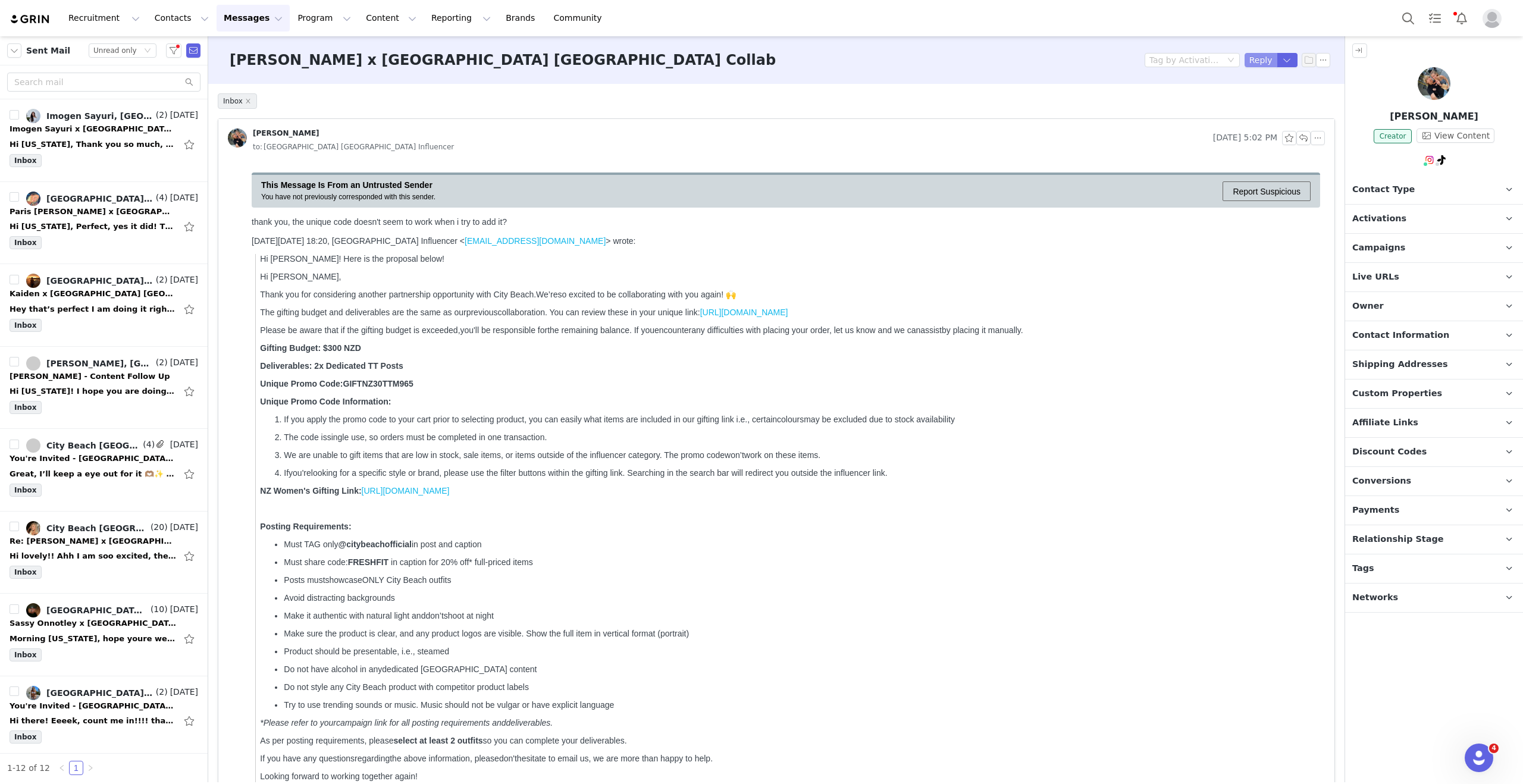
click at [1253, 60] on button "Reply" at bounding box center [1261, 60] width 33 height 15
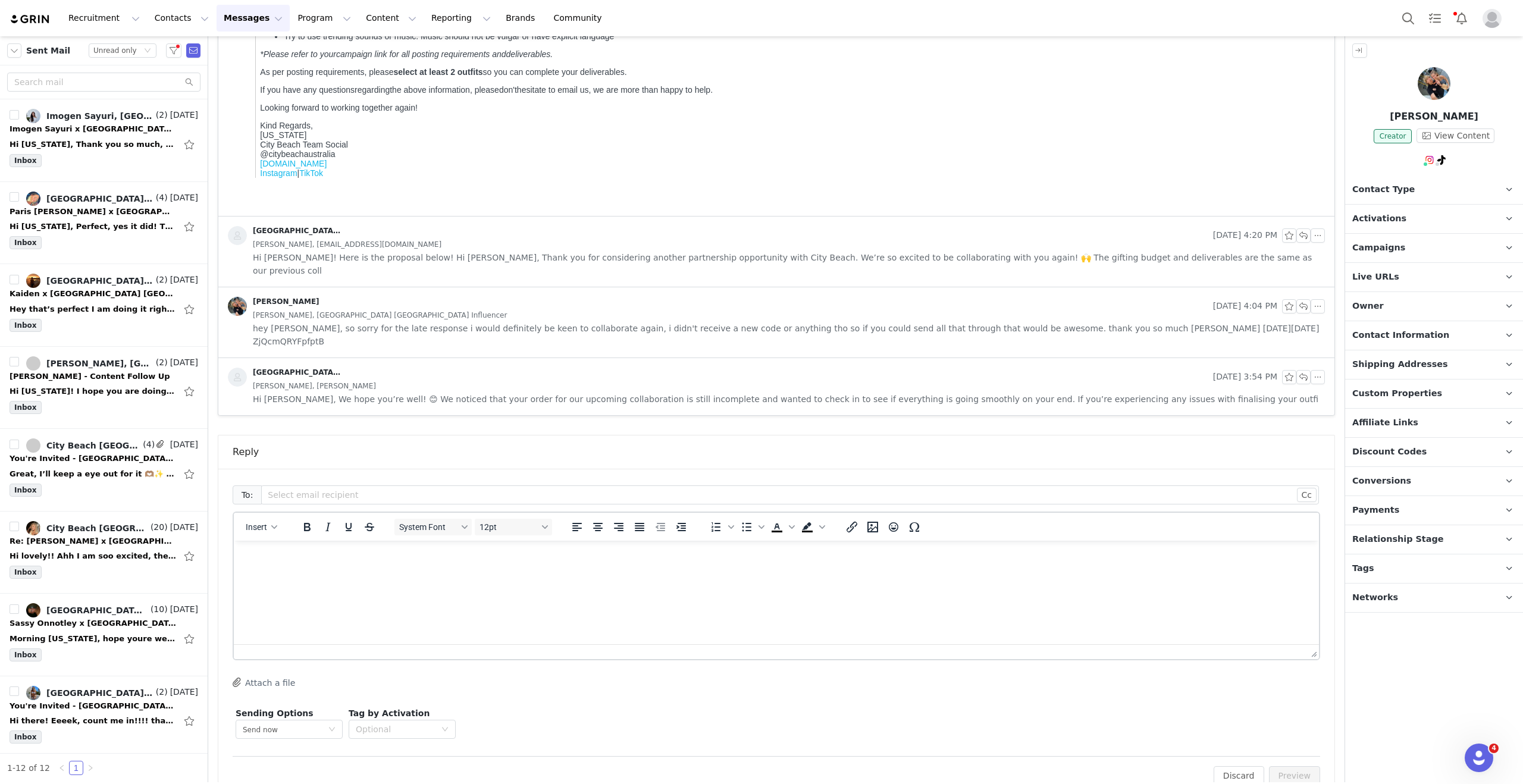
scroll to position [665, 0]
click at [563, 577] on html at bounding box center [776, 559] width 1085 height 32
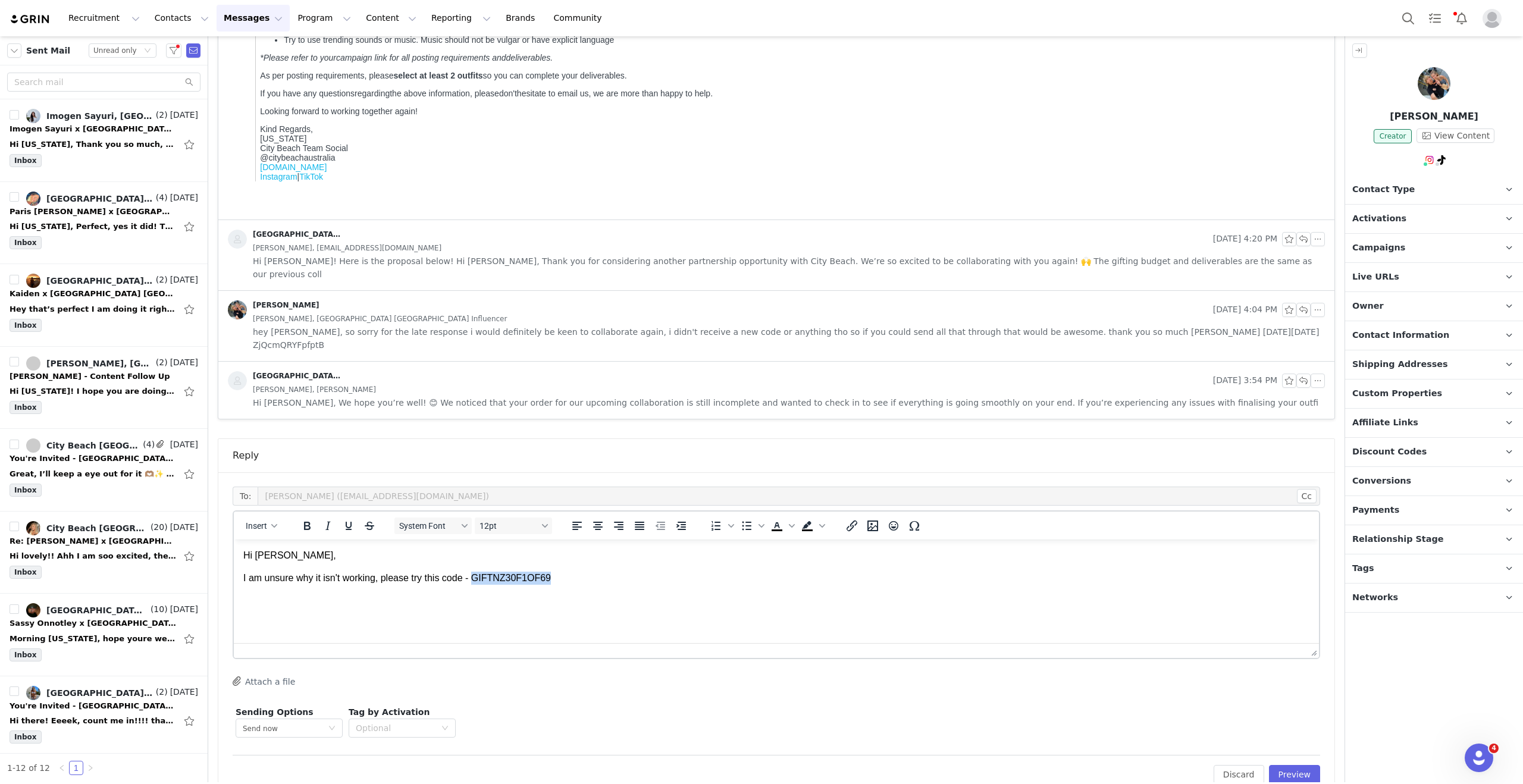
drag, startPoint x: 563, startPoint y: 579, endPoint x: 476, endPoint y: 575, distance: 87.1
click at [476, 575] on p "I am unsure why it isn't working, please try this code - GIFTNZ30F1OF69" at bounding box center [777, 578] width 1066 height 13
click at [622, 584] on p "I am unsure why it isn't working, please try this code - GIFTNZ30F1OF69" at bounding box center [777, 578] width 1066 height 13
click at [1283, 765] on button "Preview" at bounding box center [1295, 774] width 52 height 19
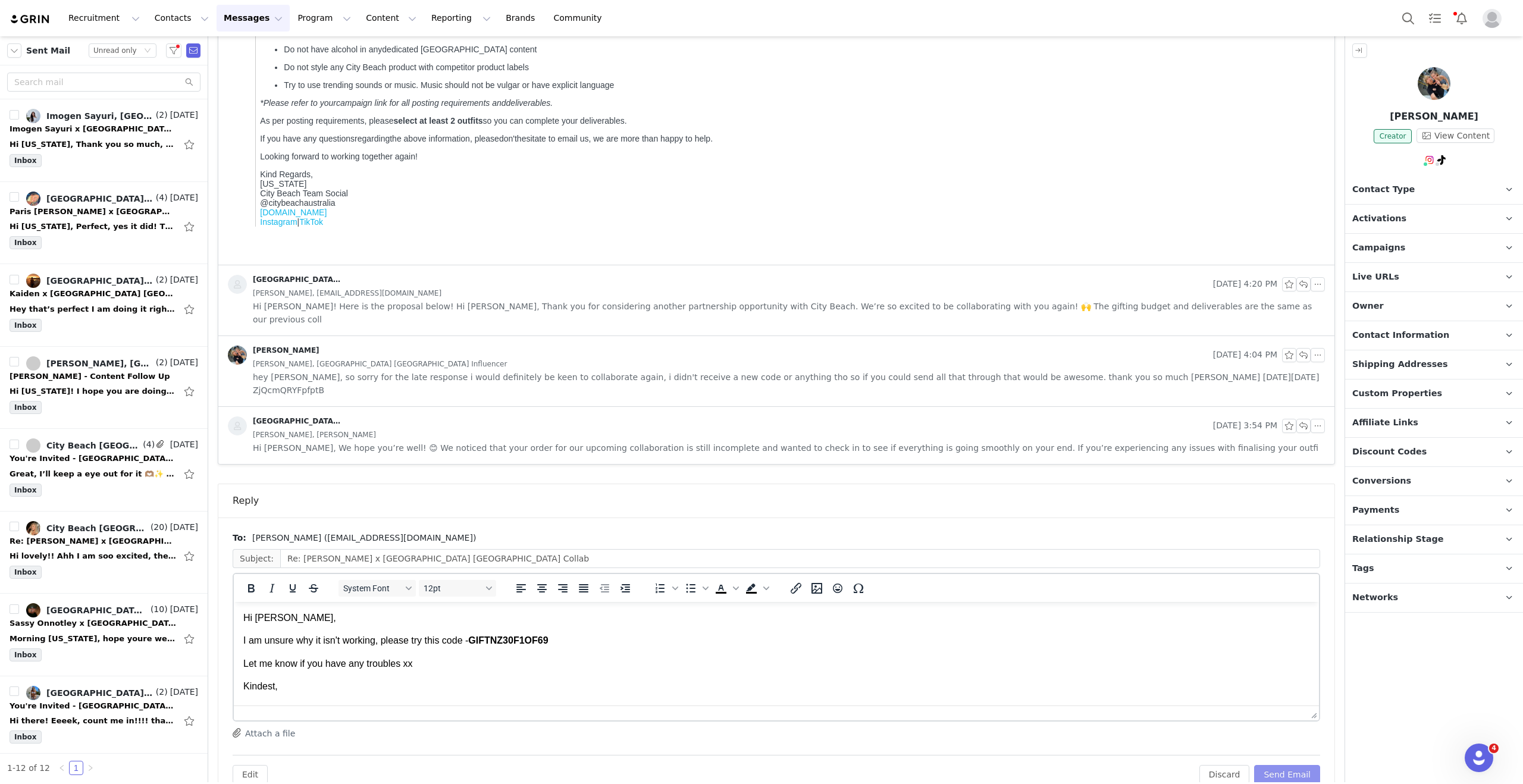
click at [1303, 765] on button "Send Email" at bounding box center [1287, 774] width 66 height 19
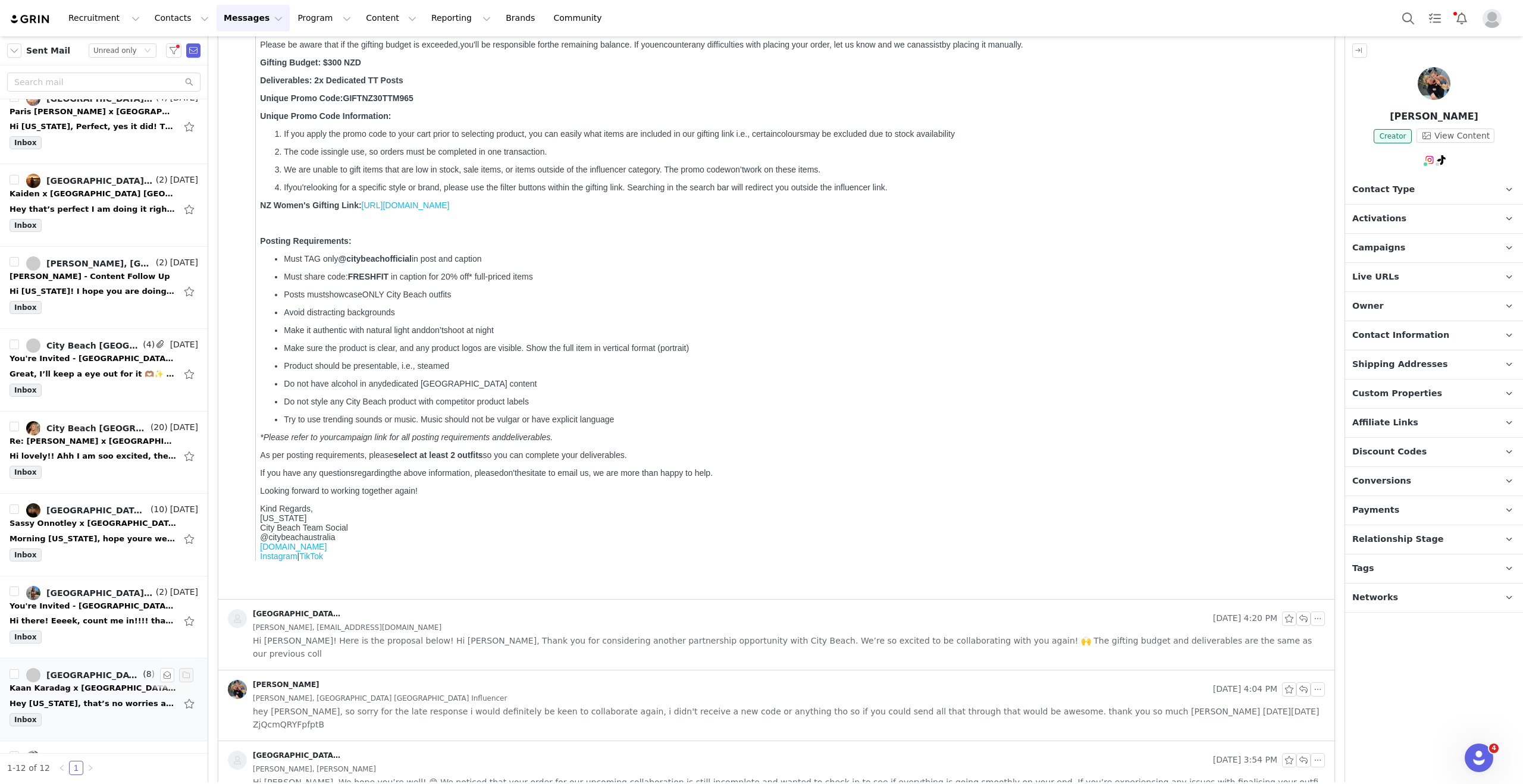
scroll to position [335, 0]
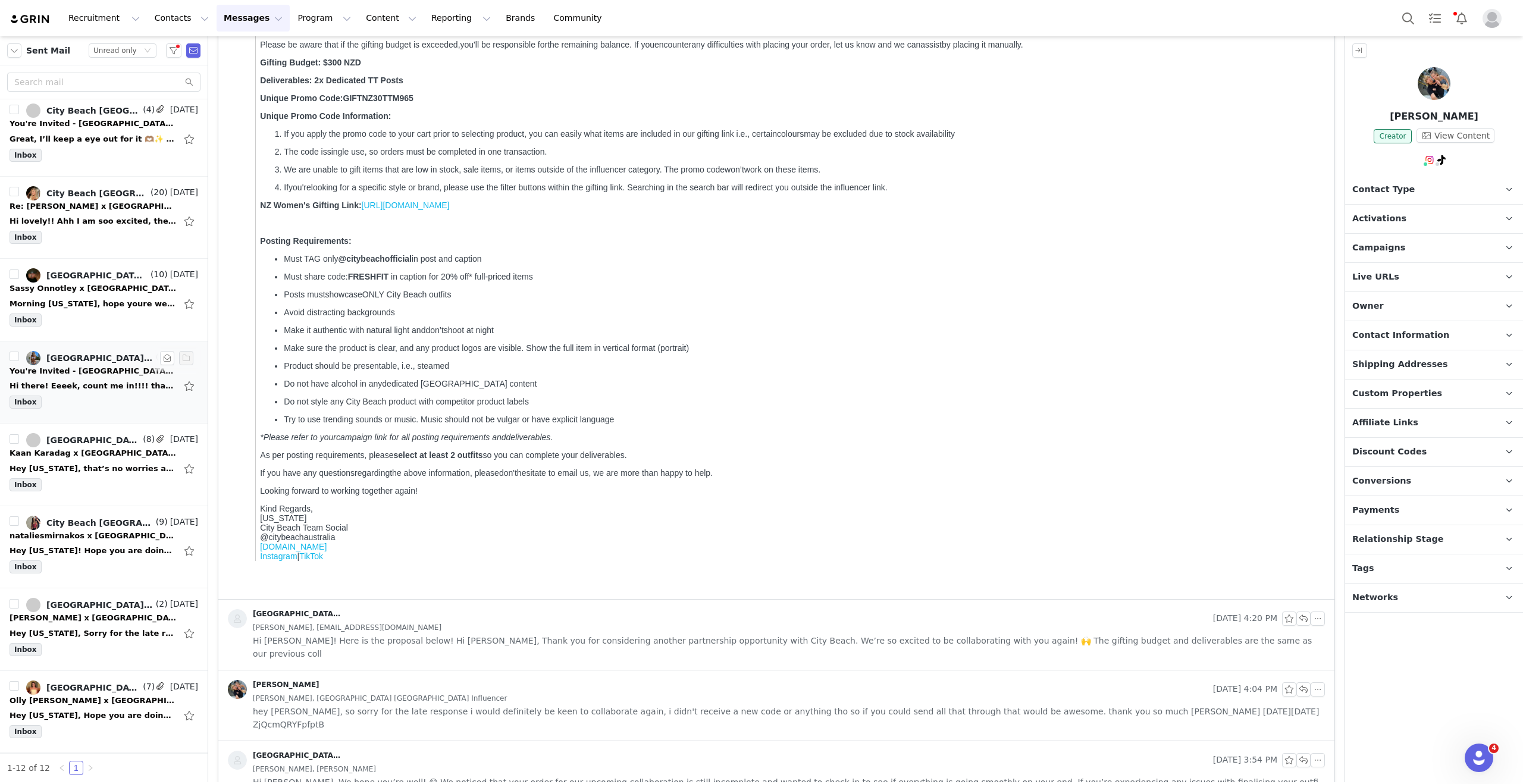
click at [89, 387] on div "Hi there! Eeeek, count me in!!!! thank you so much for the invite 💕 This event …" at bounding box center [92, 386] width 166 height 12
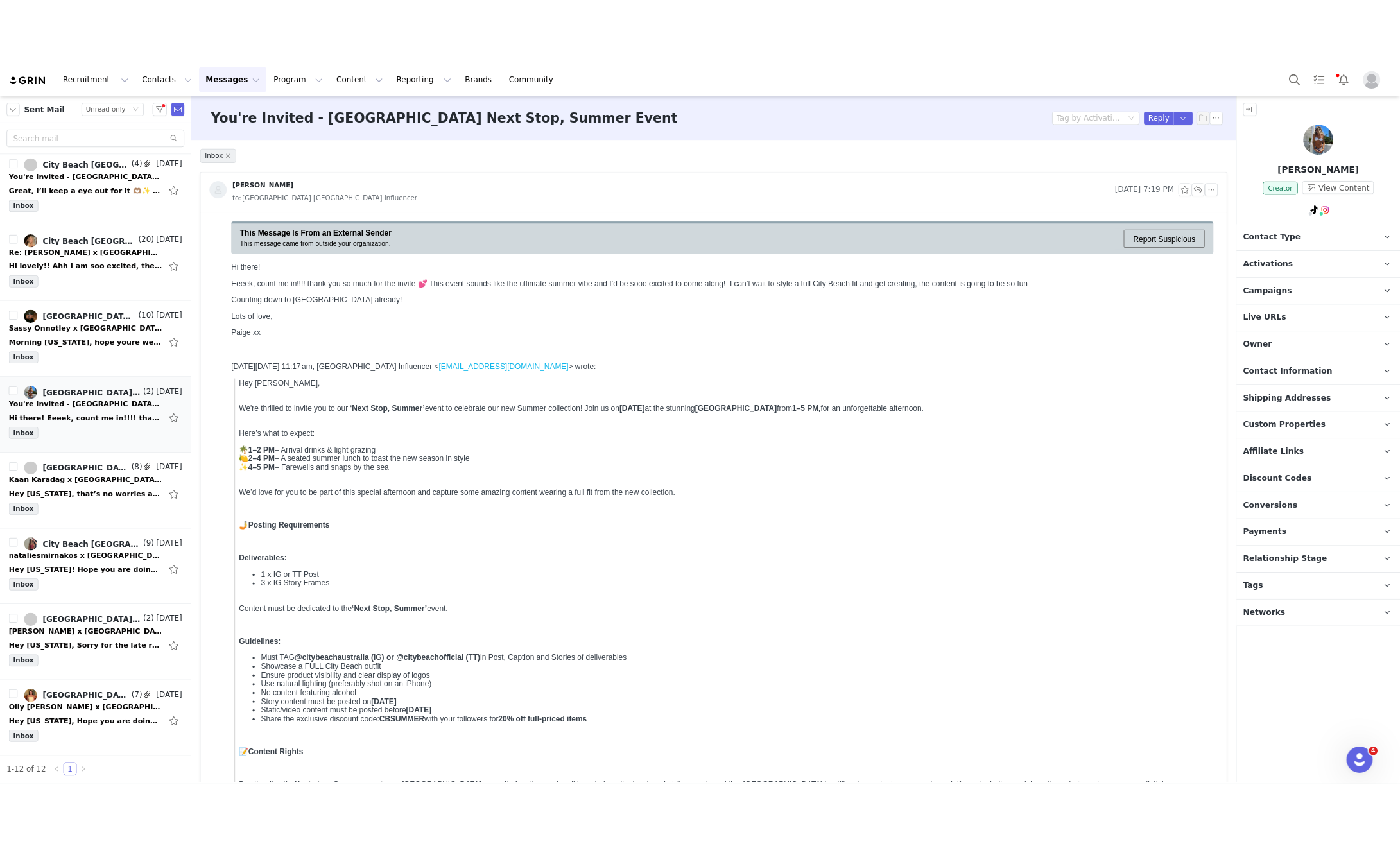
scroll to position [0, 0]
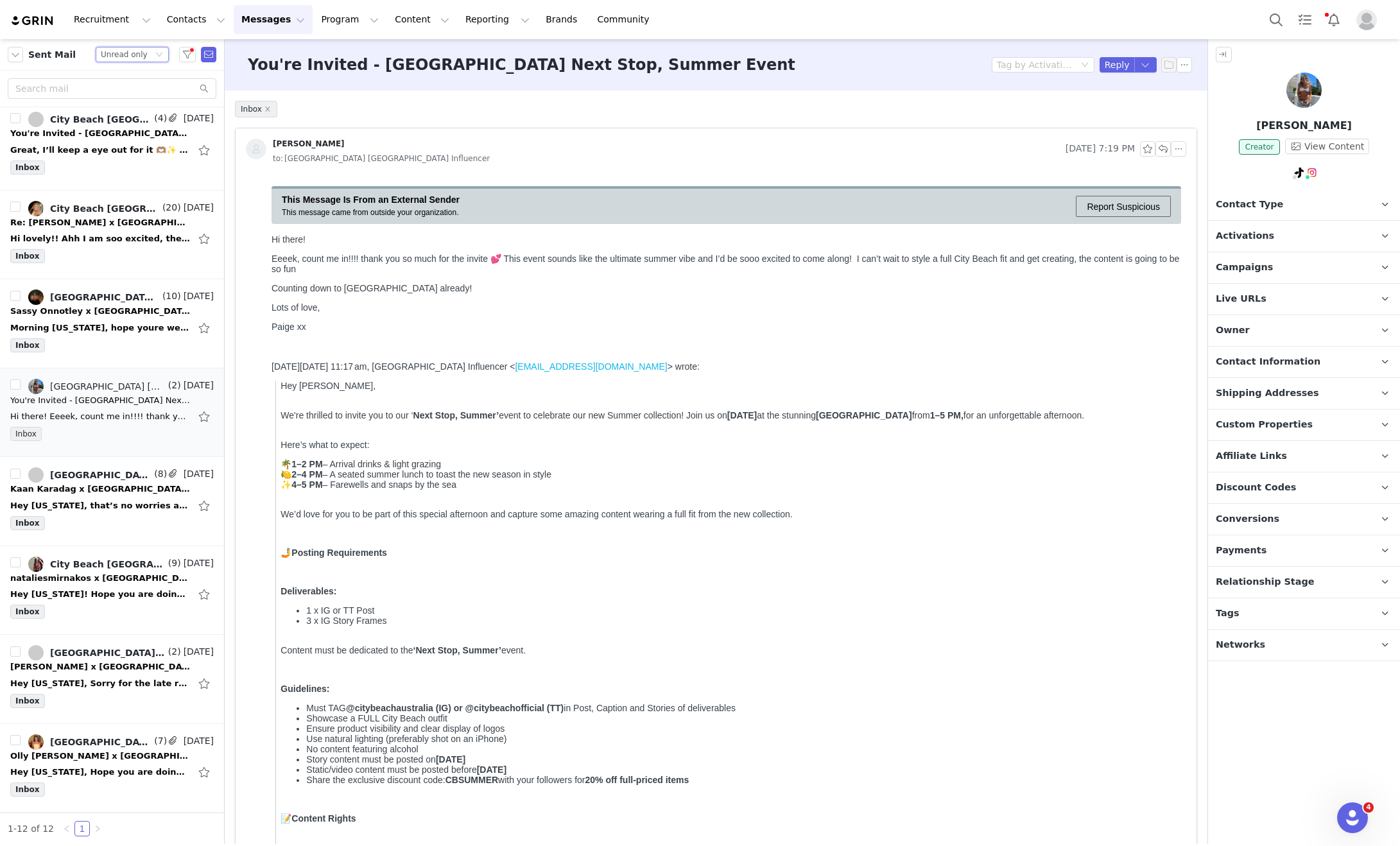
click at [146, 55] on div "Status Unread only" at bounding box center [127, 54] width 52 height 14
drag, startPoint x: 140, startPoint y: 77, endPoint x: 118, endPoint y: 89, distance: 25.1
click at [140, 77] on li "All threads" at bounding box center [131, 78] width 74 height 21
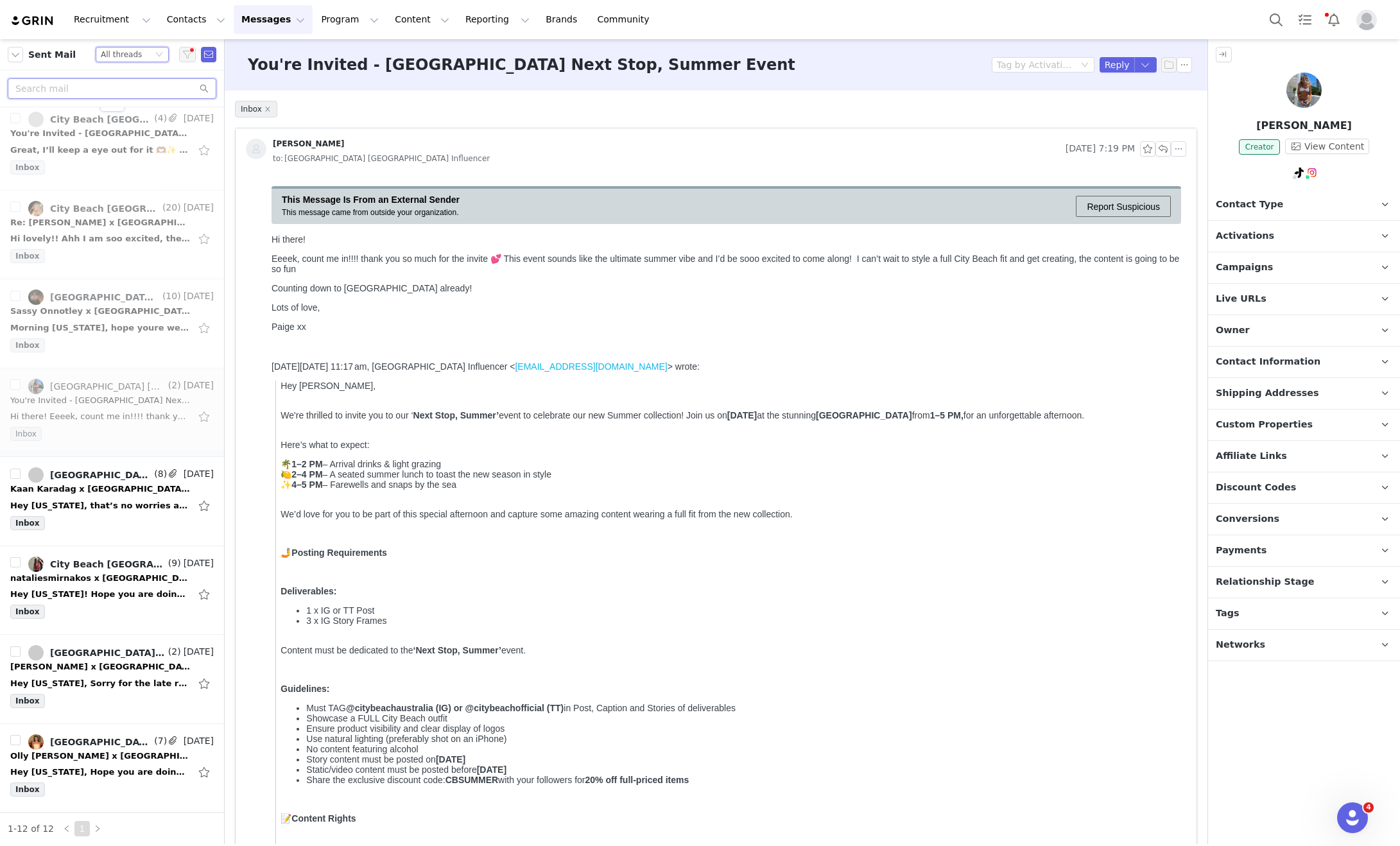
click at [74, 90] on input "text" at bounding box center [112, 88] width 209 height 21
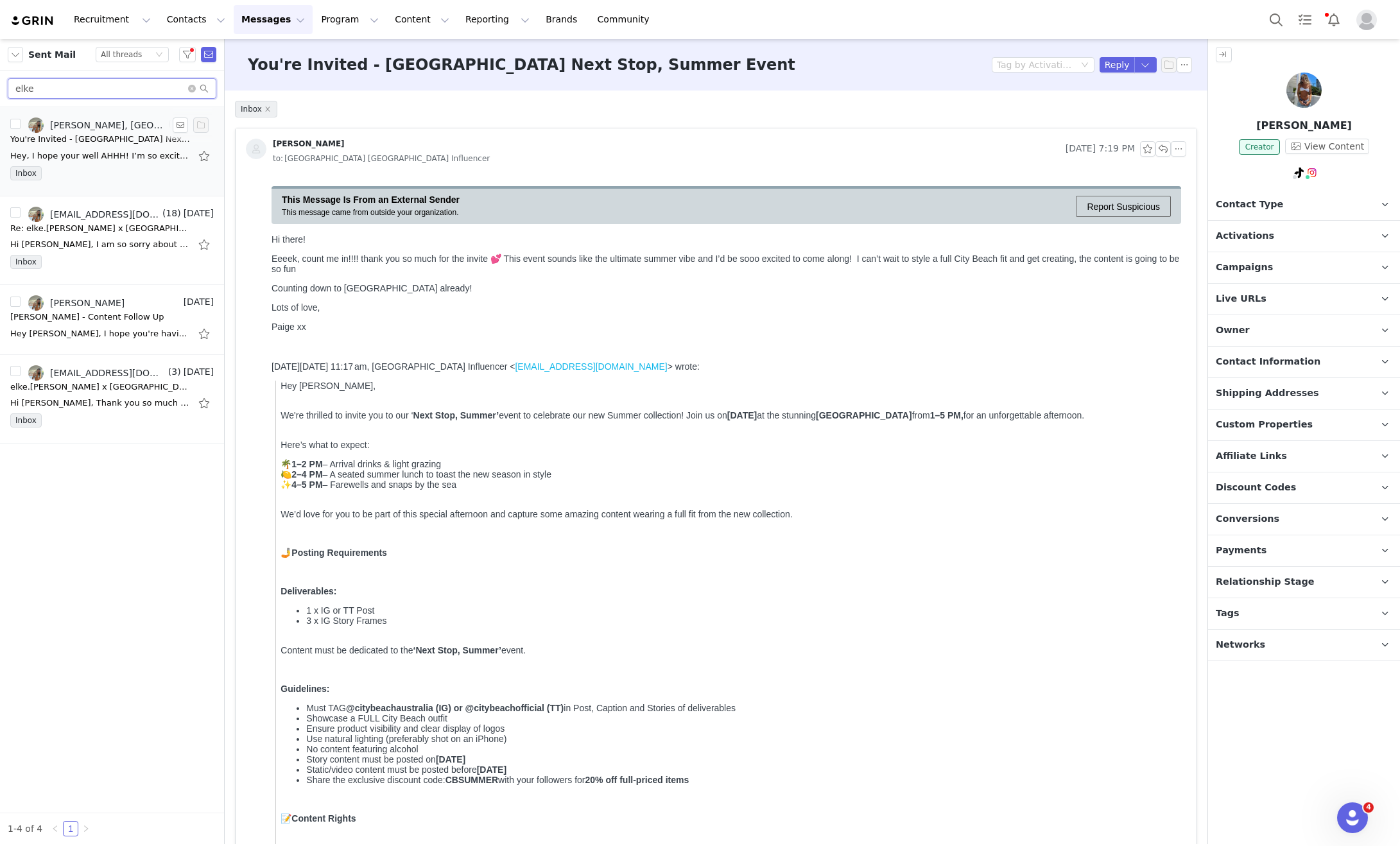
type input "elke"
click at [124, 172] on div "Inbox" at bounding box center [111, 176] width 203 height 20
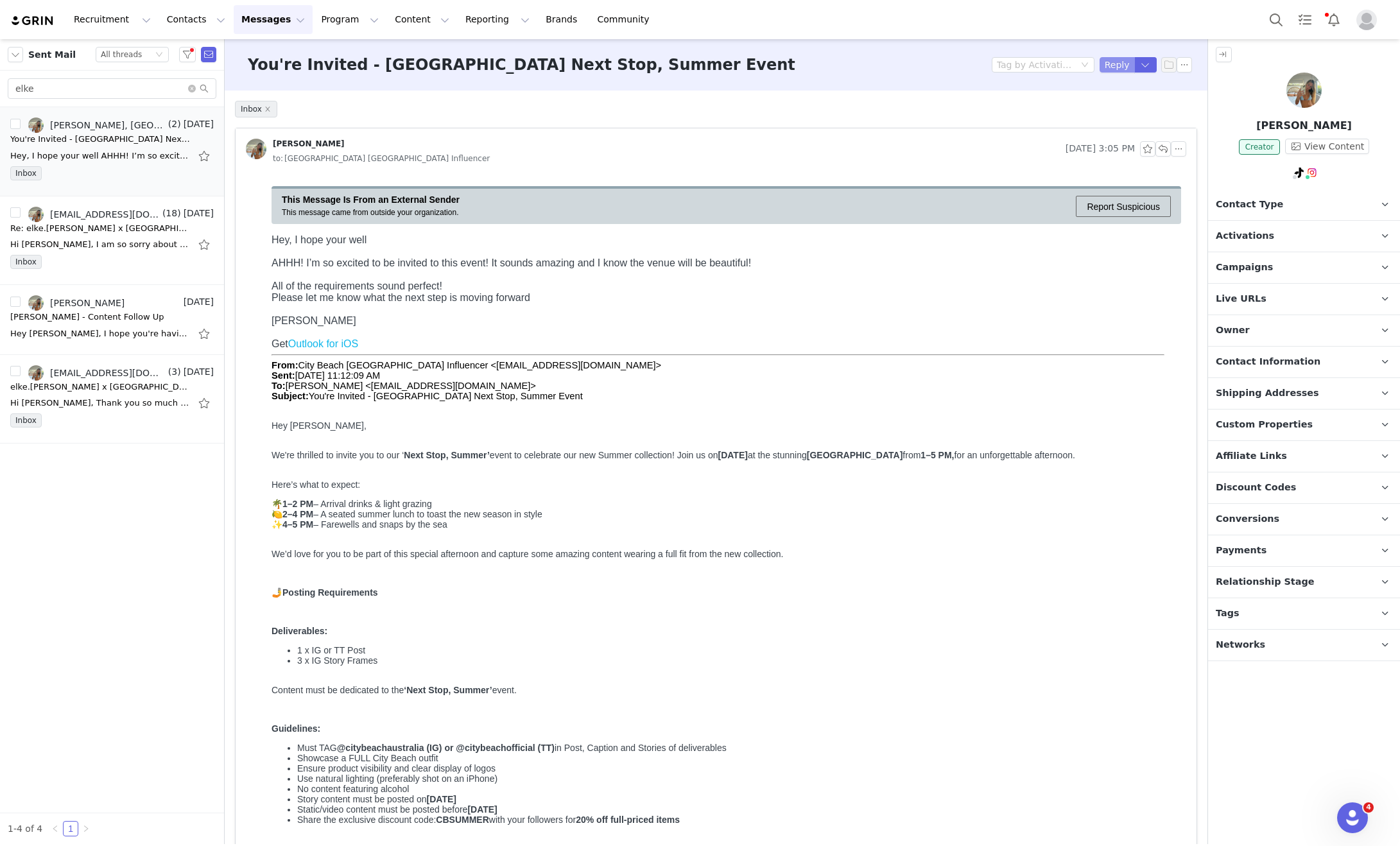
click at [1105, 64] on button "Reply" at bounding box center [1116, 65] width 35 height 16
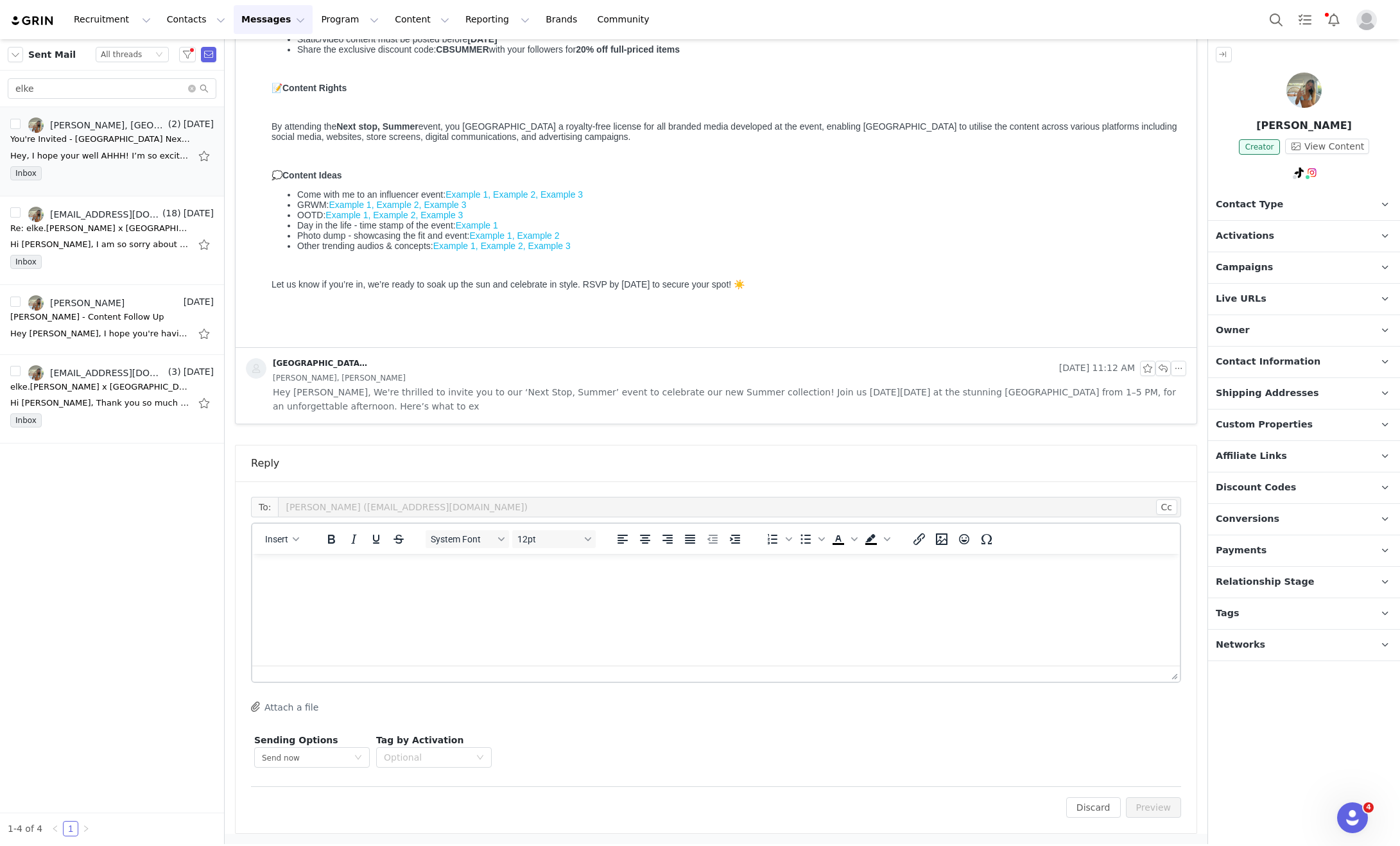
click at [450, 589] on html at bounding box center [715, 570] width 927 height 34
click at [543, 598] on p "We are so excited for you to be attending!! I will send out th elink to pic" at bounding box center [716, 596] width 907 height 14
click at [544, 598] on p "We are so excited for you to be attending!! I will send out thelink to pic" at bounding box center [716, 596] width 907 height 14
click at [604, 593] on p "We are so excited for you to be attending!! I will send out the link to pic" at bounding box center [716, 596] width 907 height 14
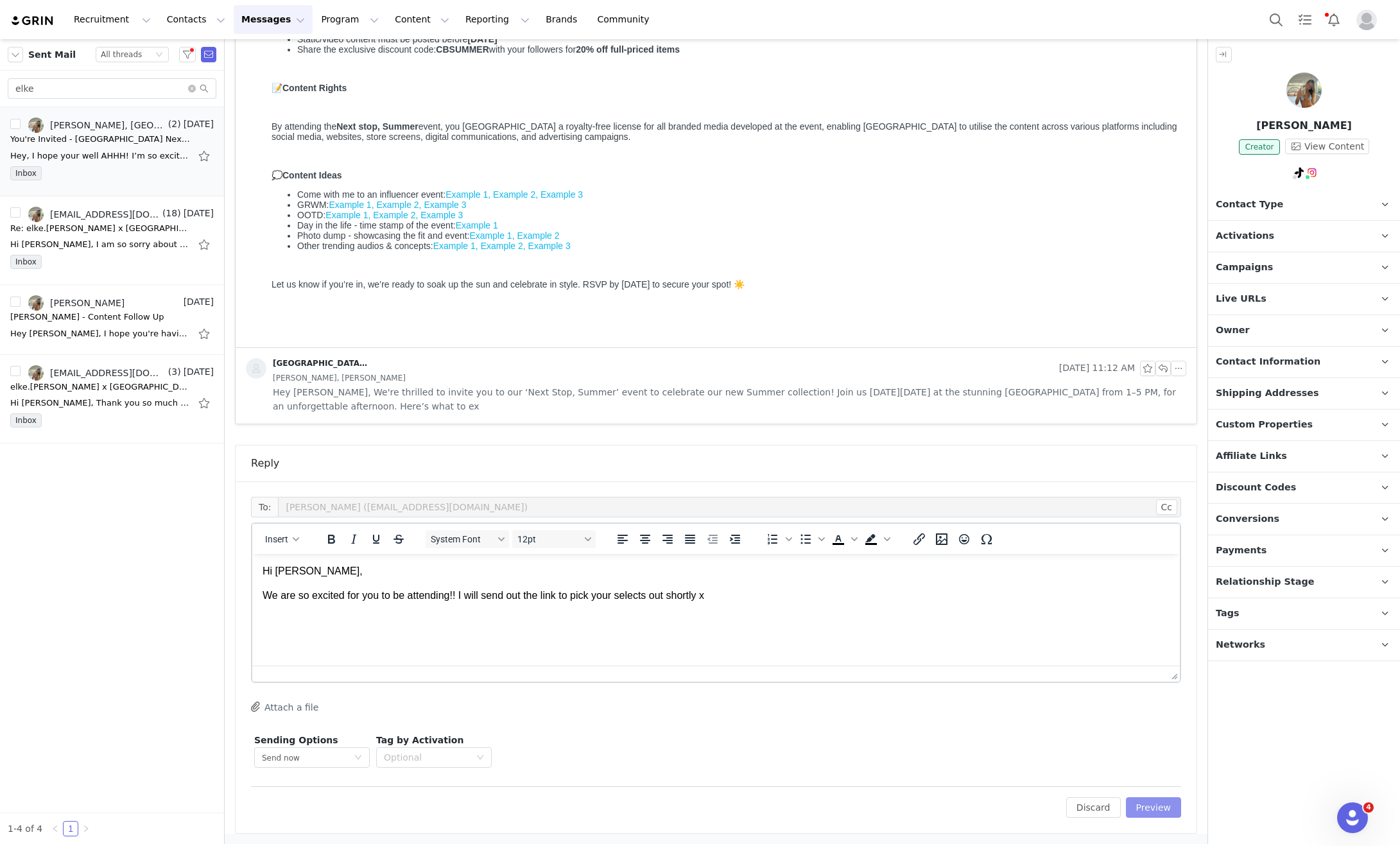
click at [1147, 810] on button "Preview" at bounding box center [1153, 807] width 56 height 21
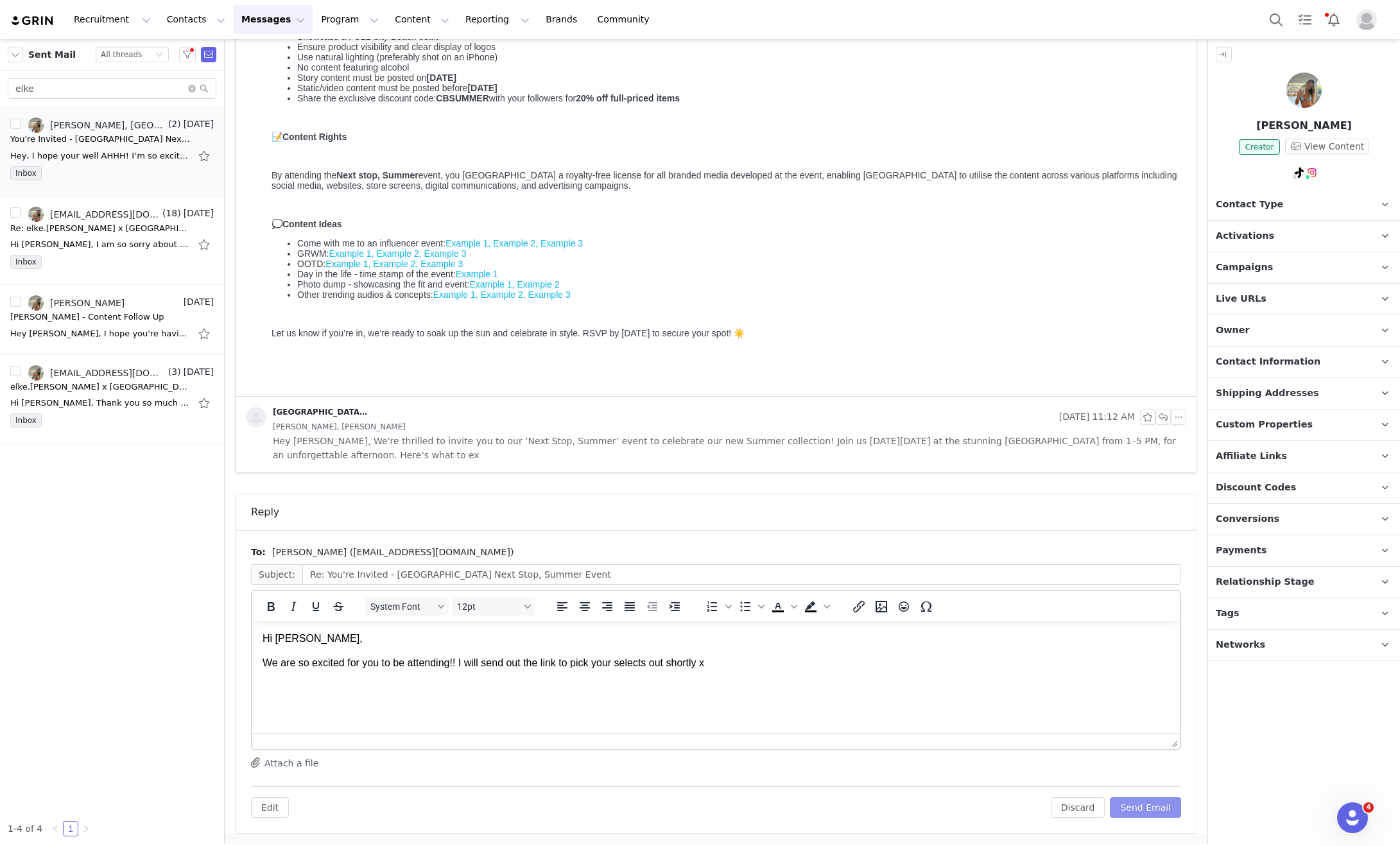
click at [1158, 805] on button "Send Email" at bounding box center [1145, 807] width 72 height 21
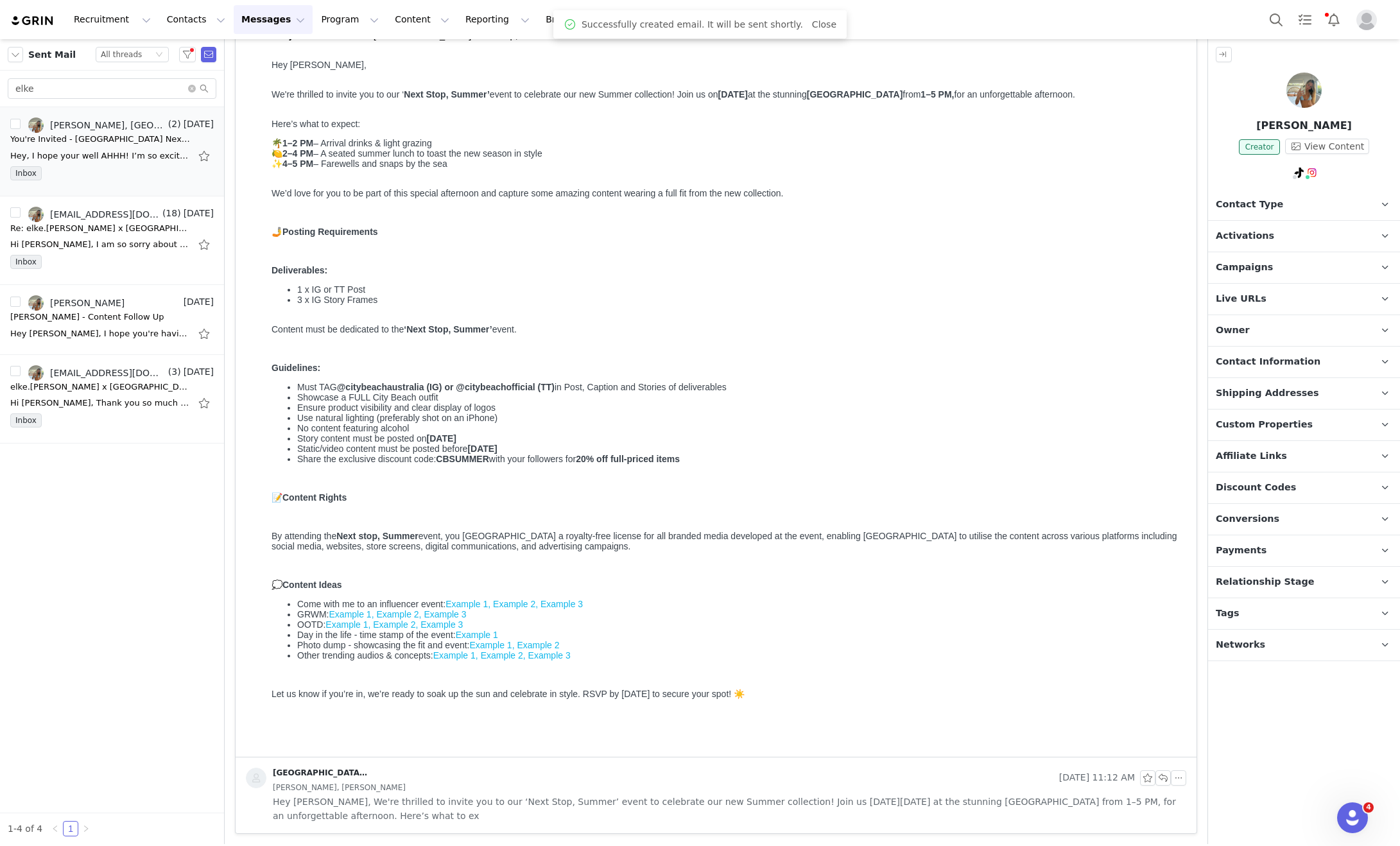
scroll to position [361, 0]
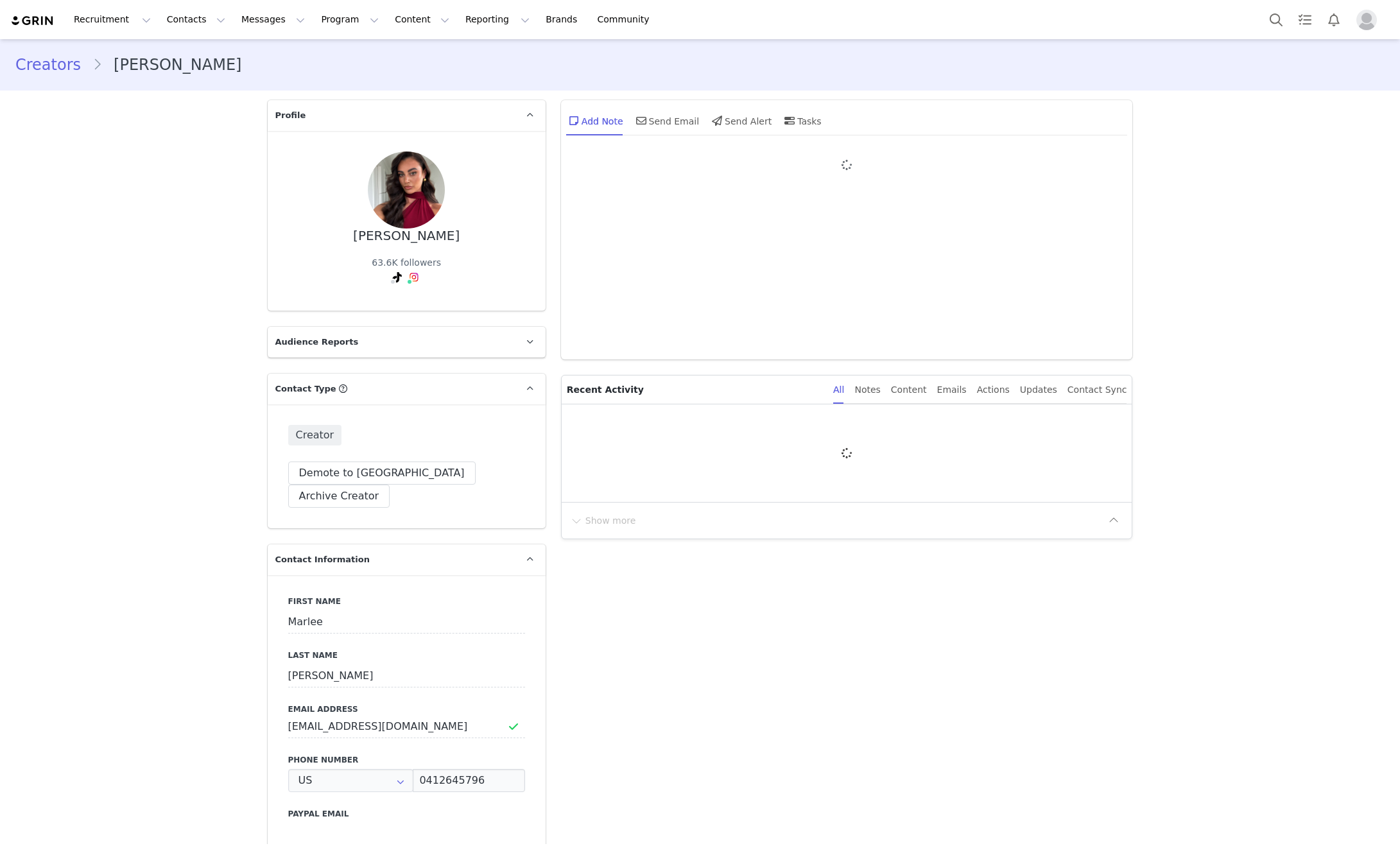
type input "+1 ([GEOGRAPHIC_DATA])"
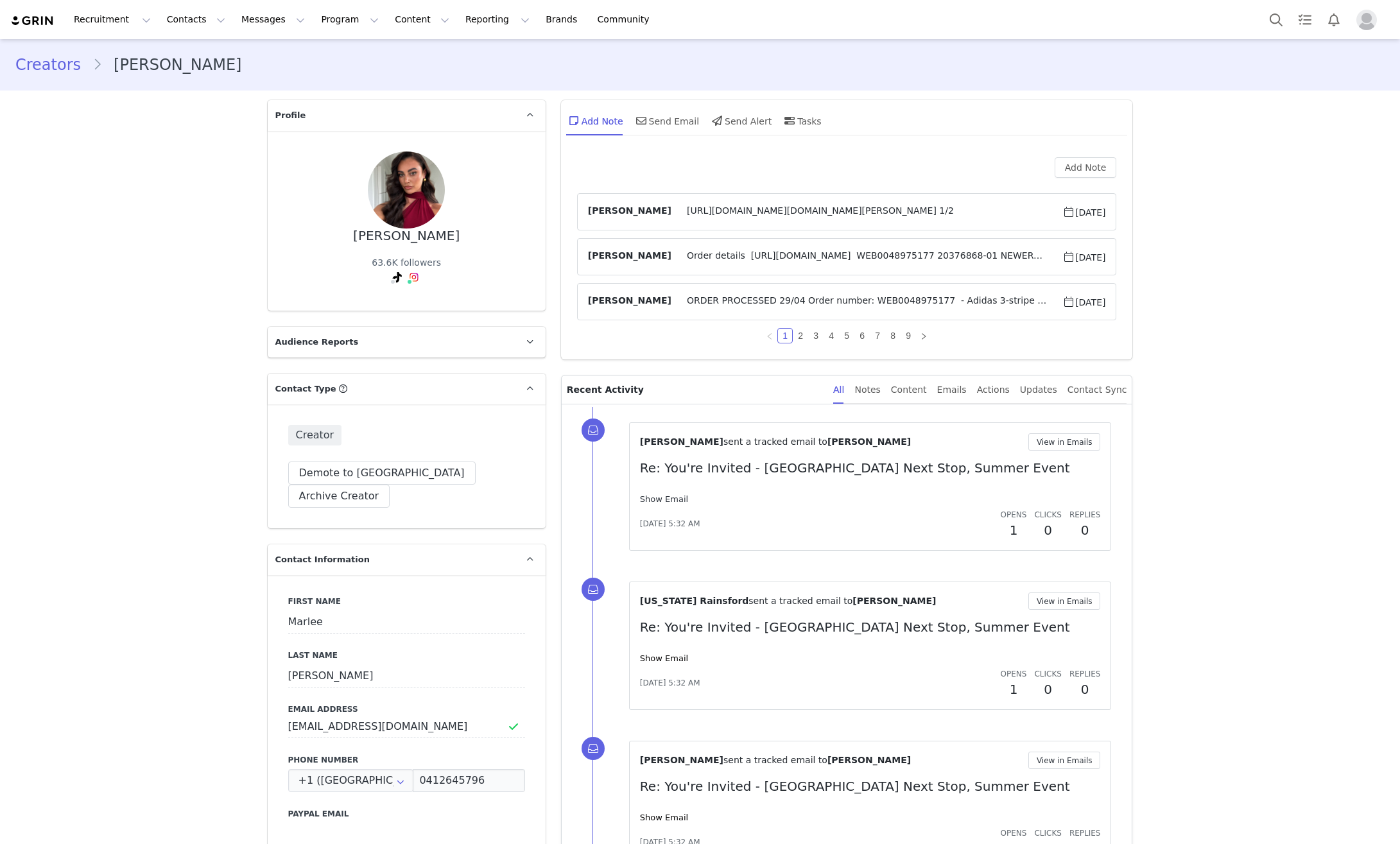
click at [665, 500] on link "Show Email" at bounding box center [663, 500] width 48 height 10
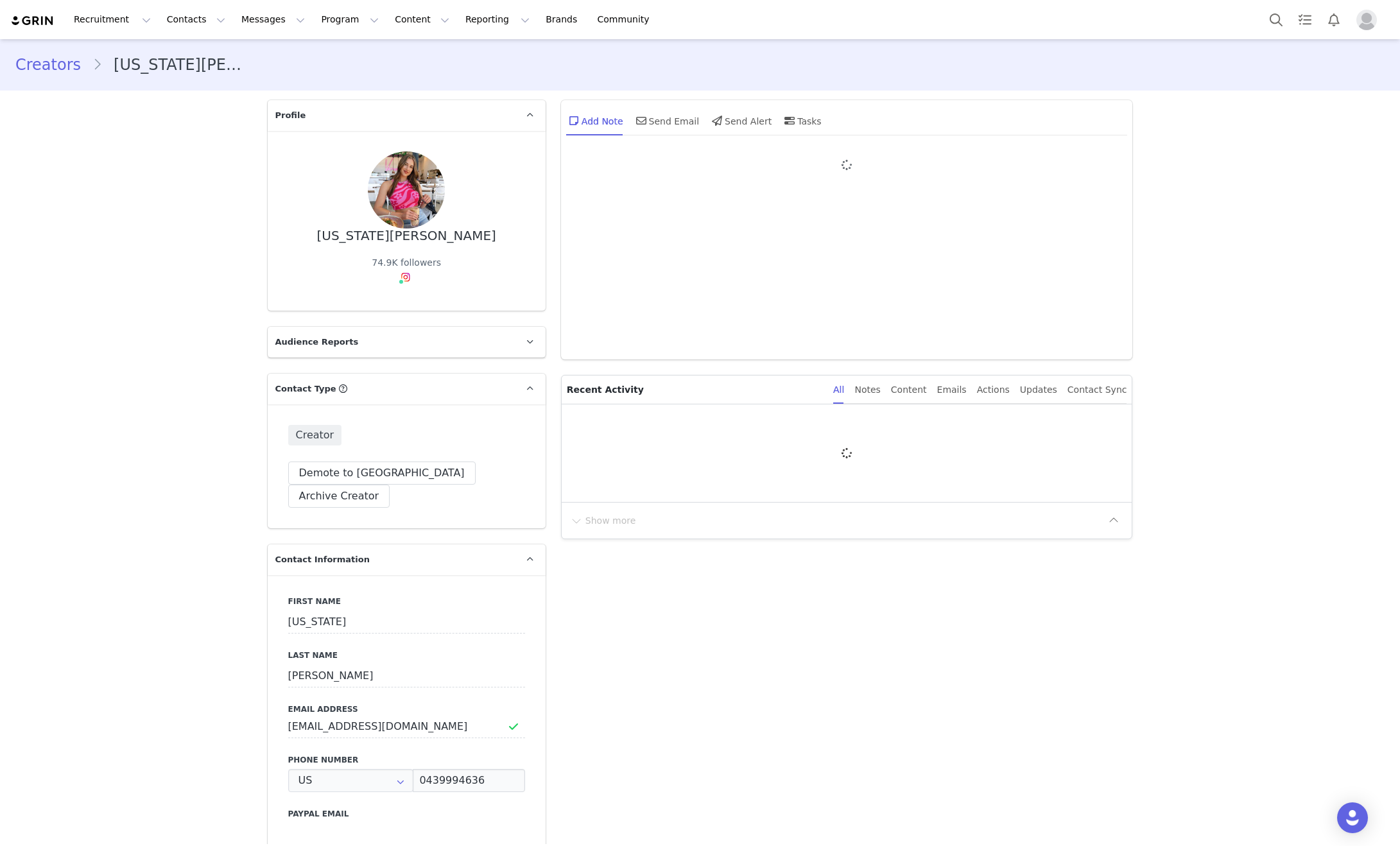
type input "+1 ([GEOGRAPHIC_DATA])"
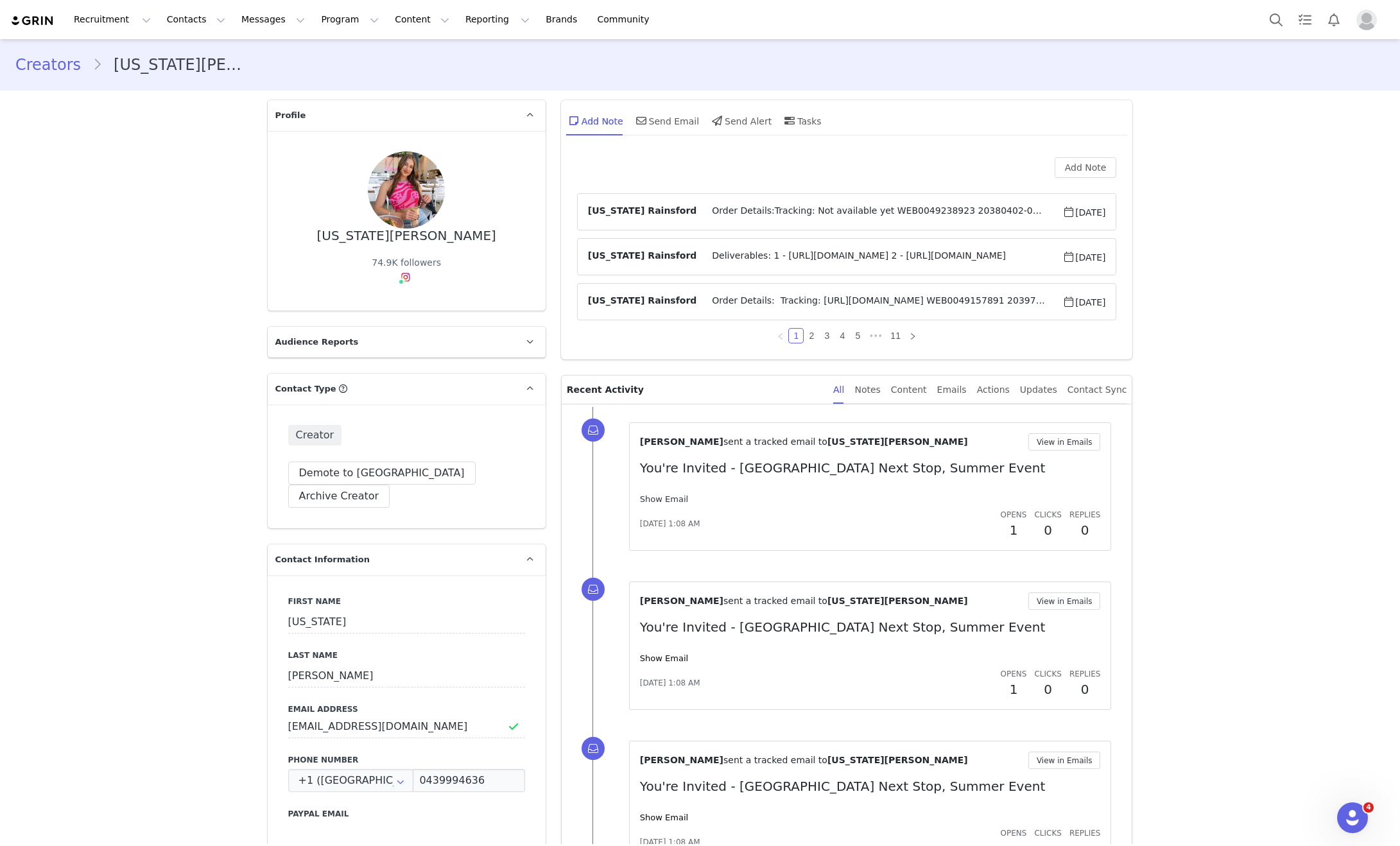
click at [670, 503] on div "Show Email" at bounding box center [870, 499] width 461 height 13
click at [668, 502] on link "Show Email" at bounding box center [663, 500] width 48 height 10
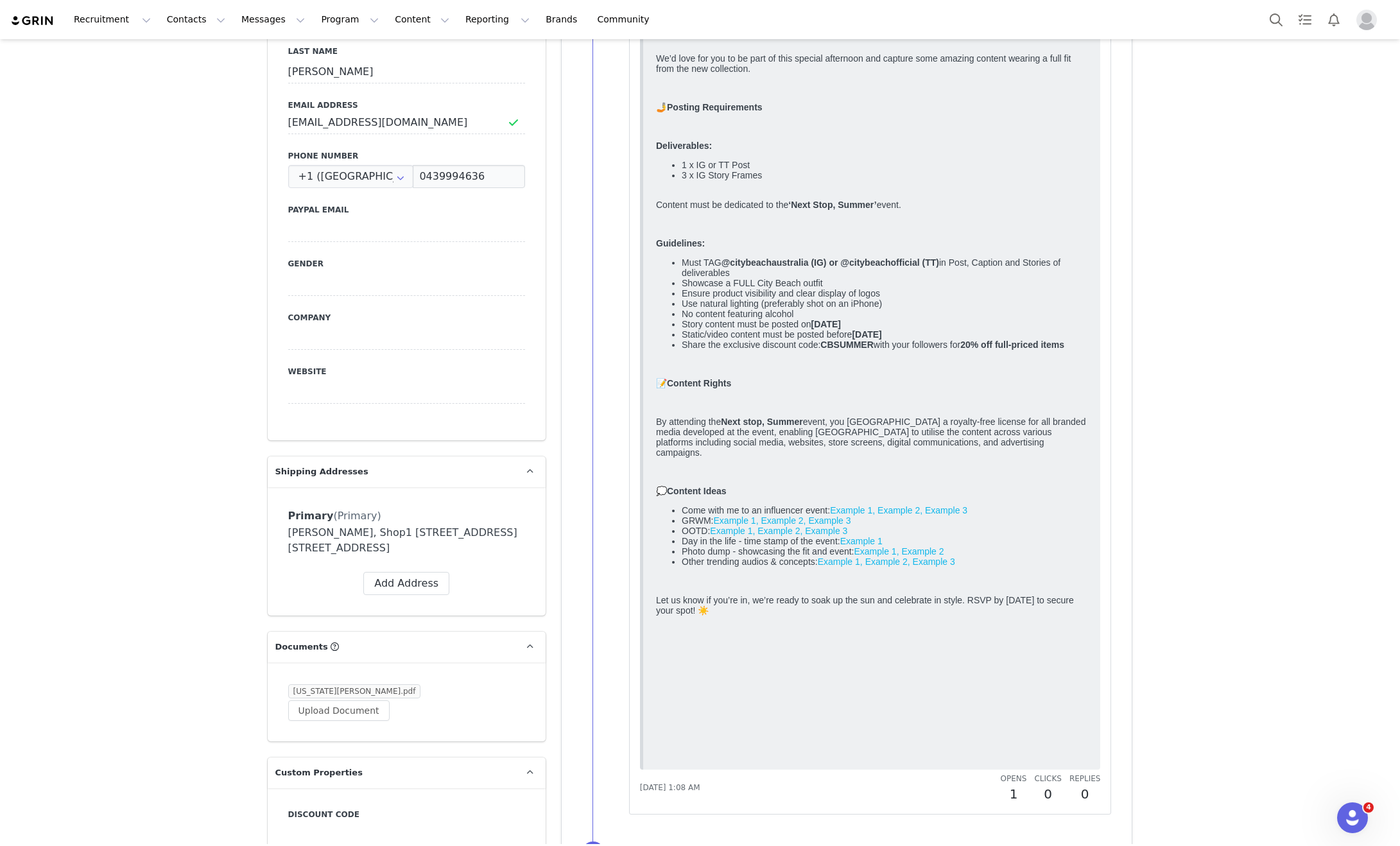
scroll to position [589, 0]
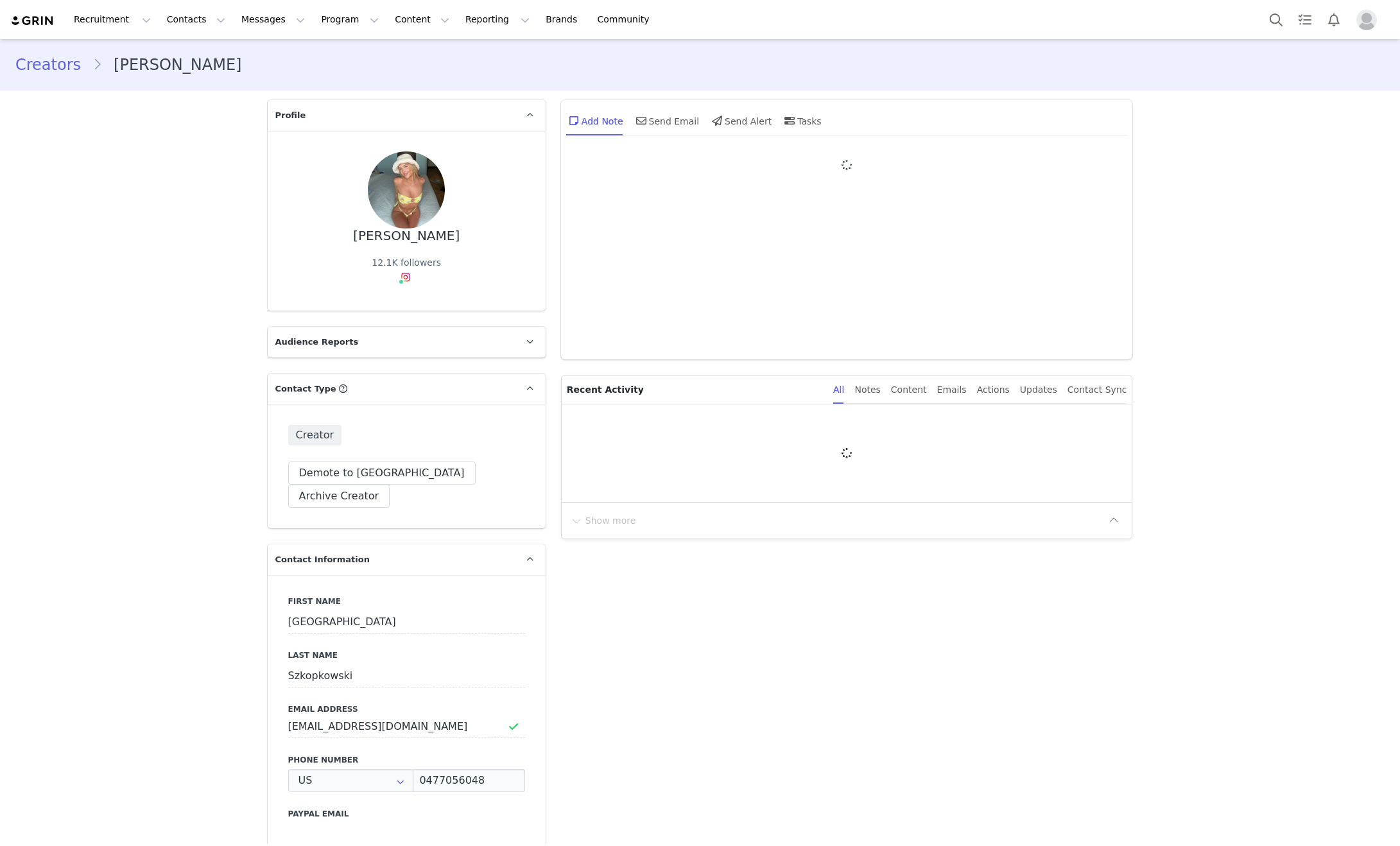
type input "+1 ([GEOGRAPHIC_DATA])"
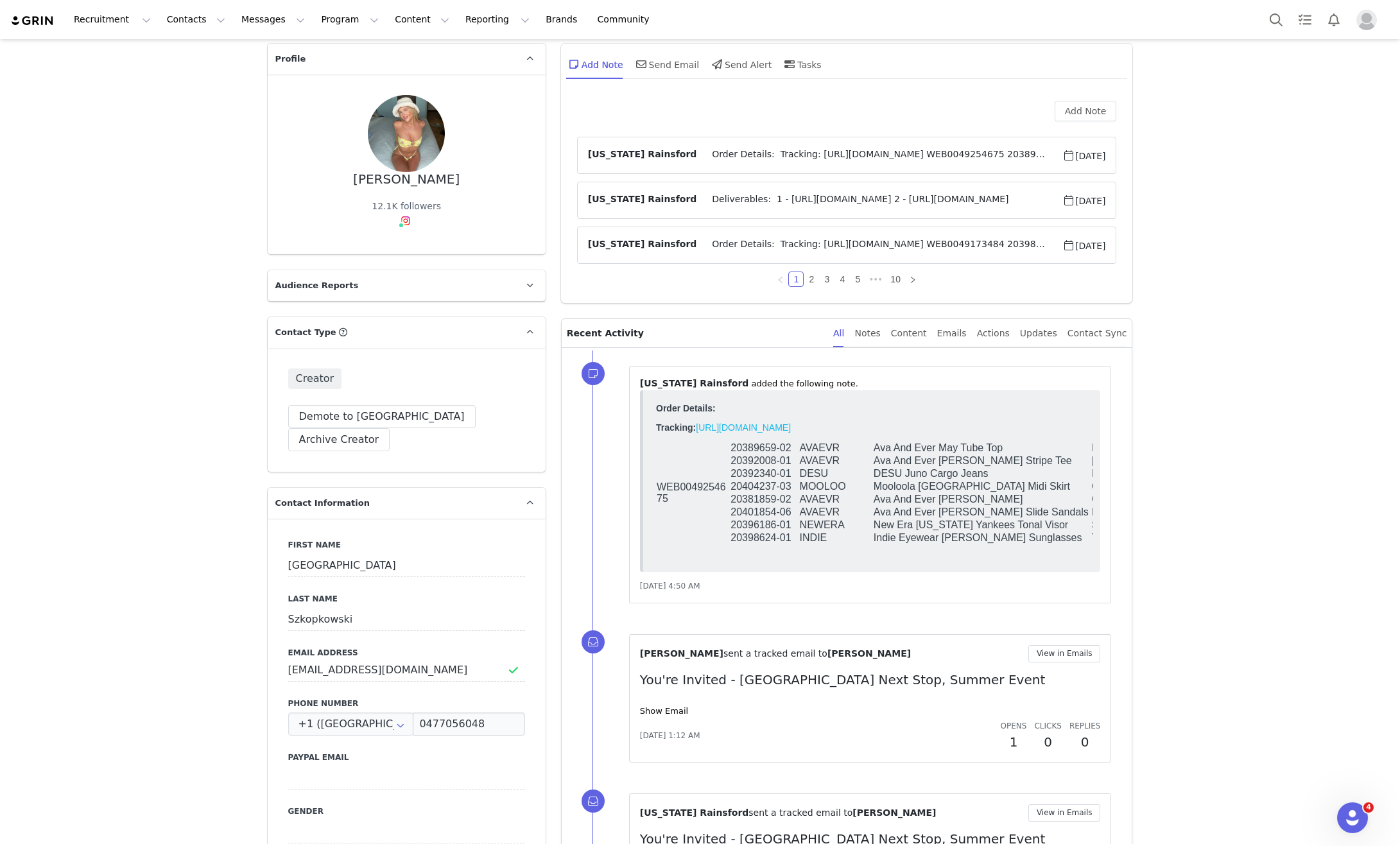
scroll to position [107, 0]
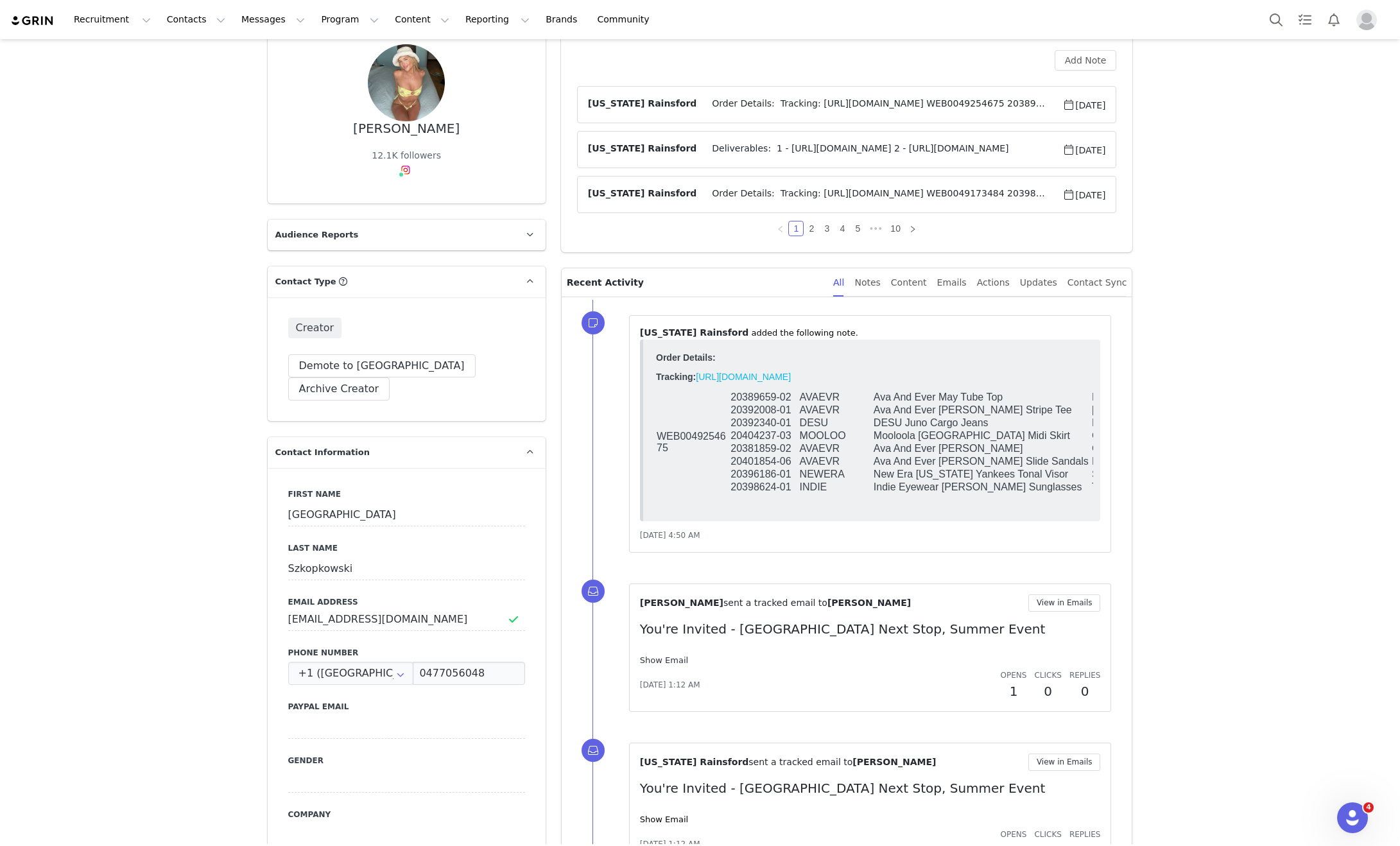
click at [671, 657] on link "Show Email" at bounding box center [663, 661] width 48 height 10
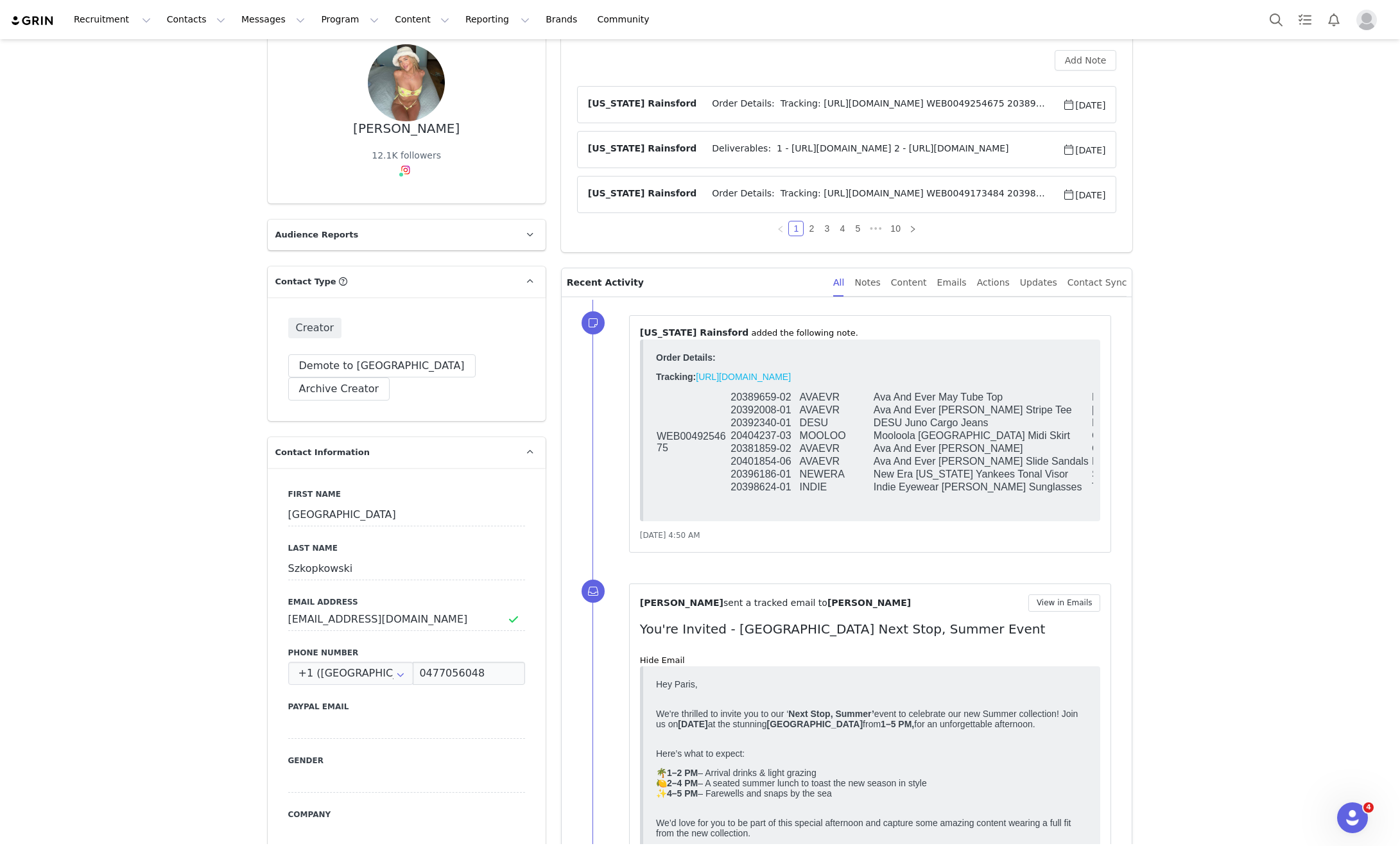
scroll to position [0, 0]
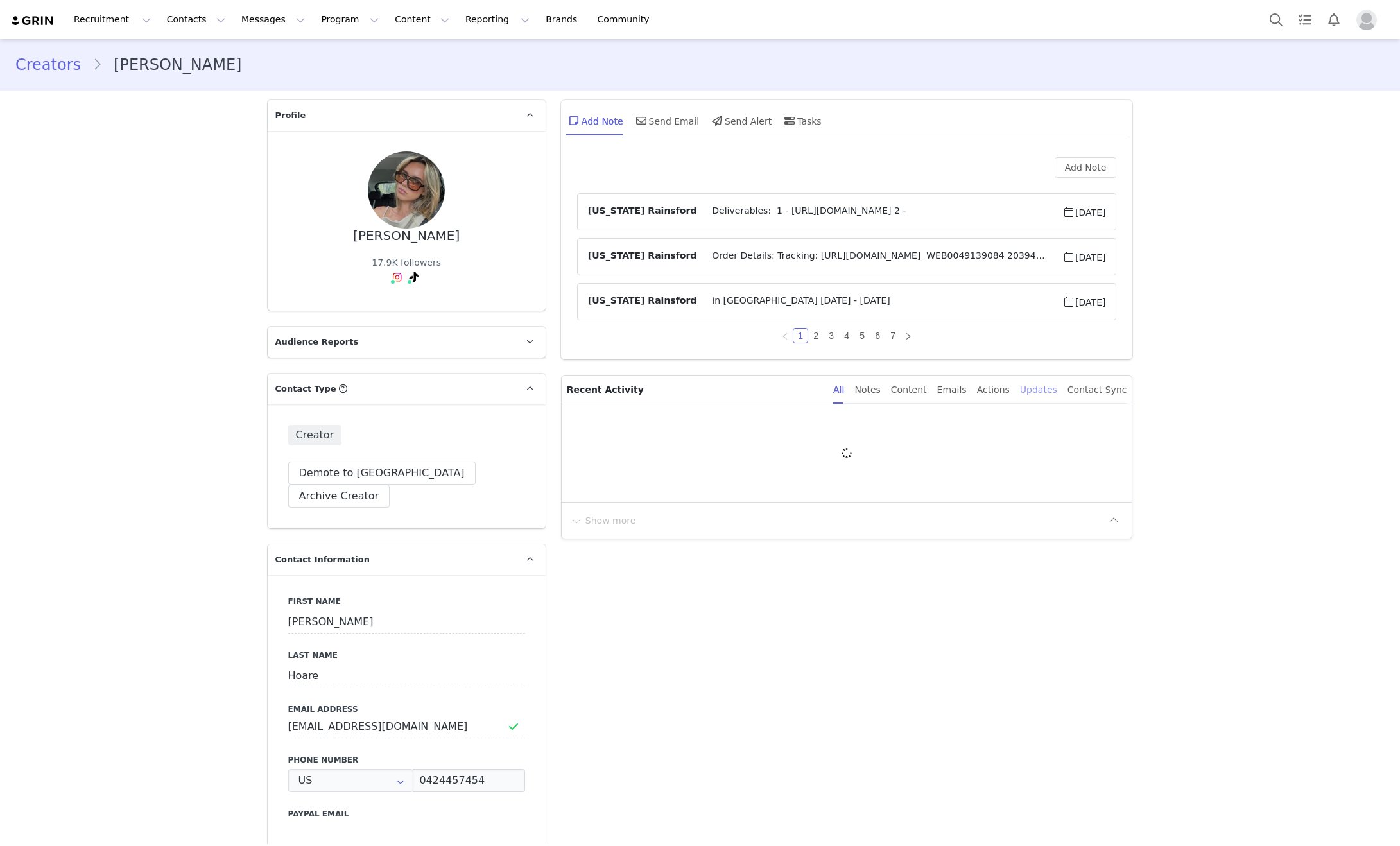
type input "+1 ([GEOGRAPHIC_DATA])"
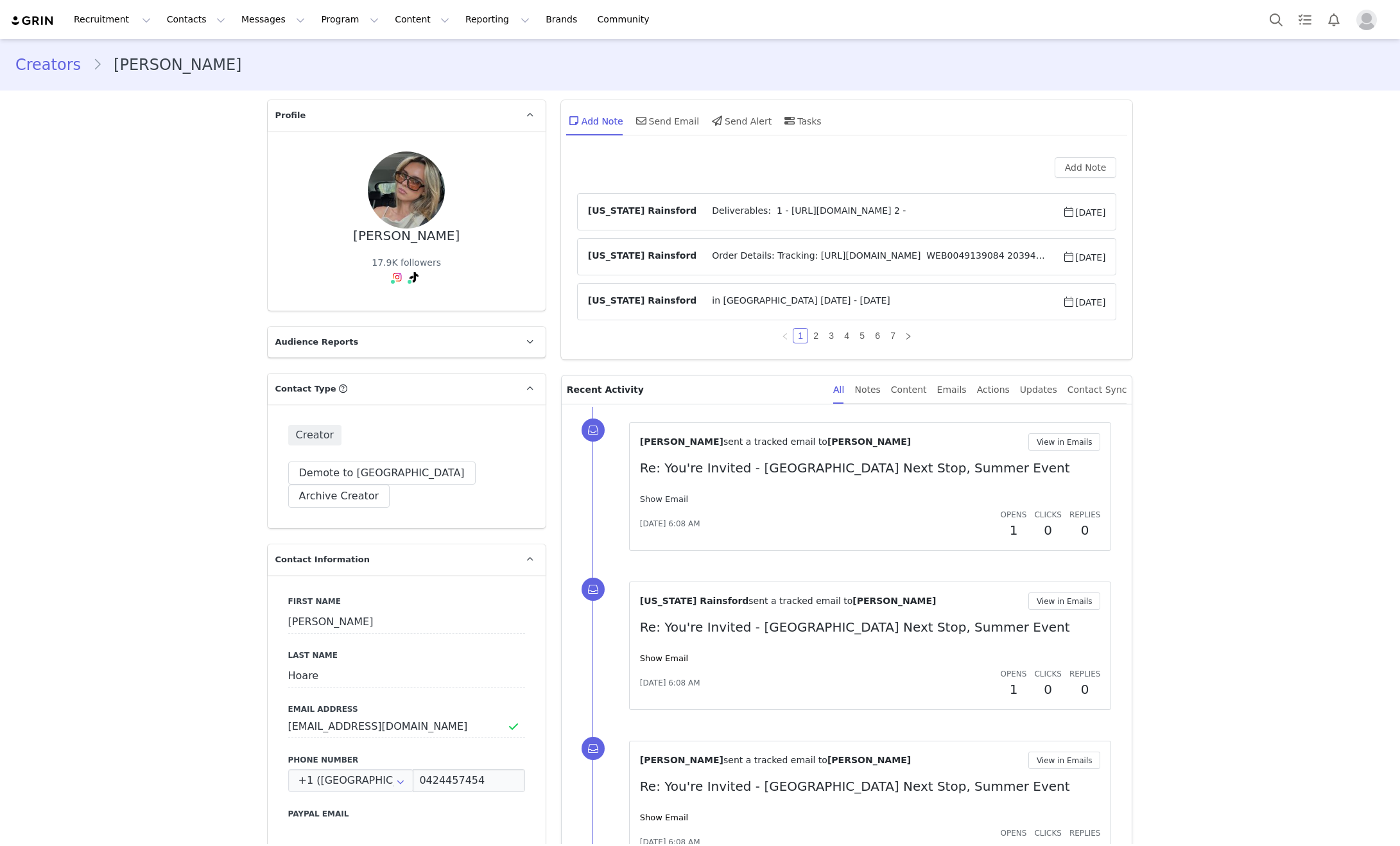
click at [657, 498] on link "Show Email" at bounding box center [663, 500] width 48 height 10
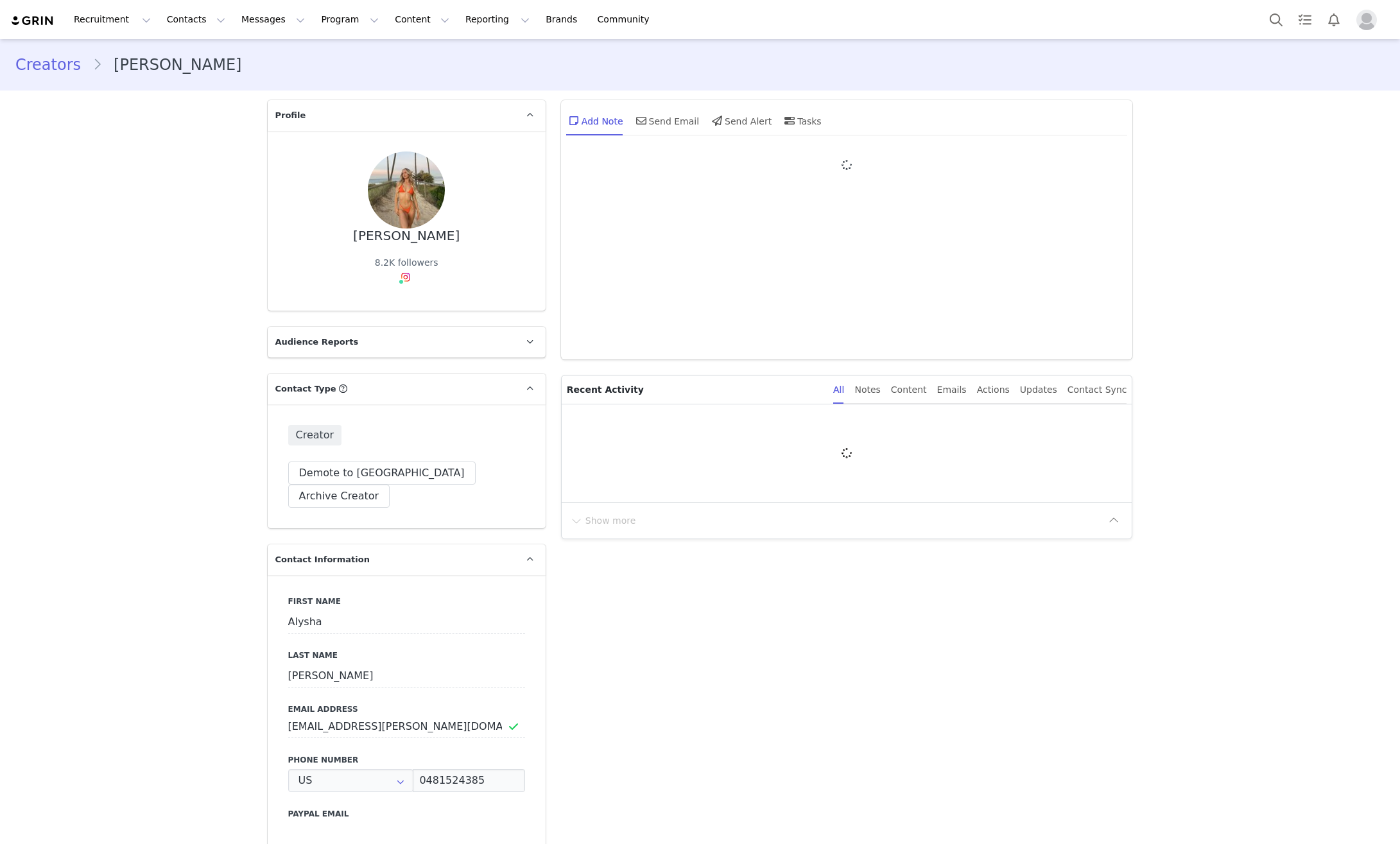
type input "+1 ([GEOGRAPHIC_DATA])"
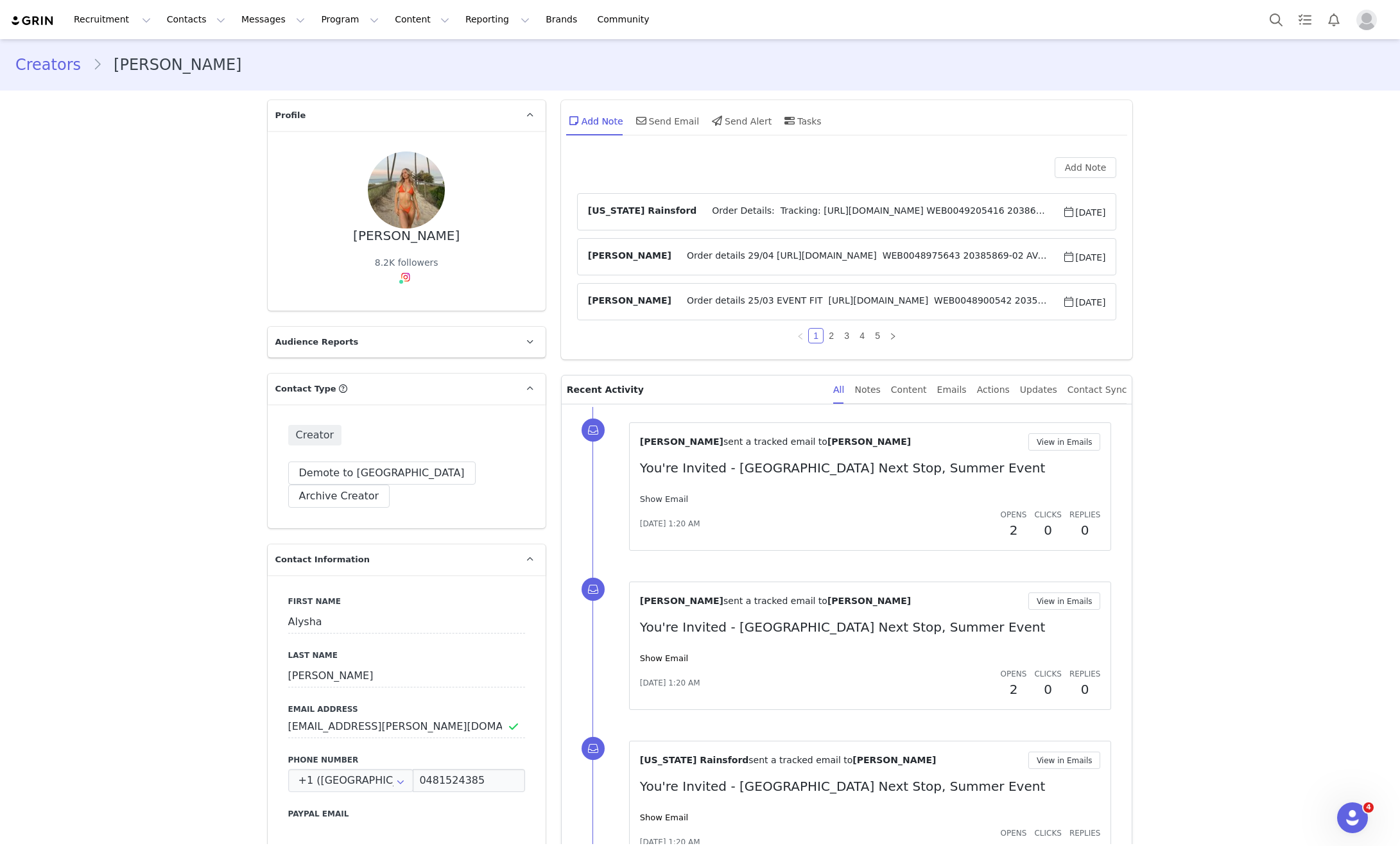
click at [659, 500] on link "Show Email" at bounding box center [663, 500] width 48 height 10
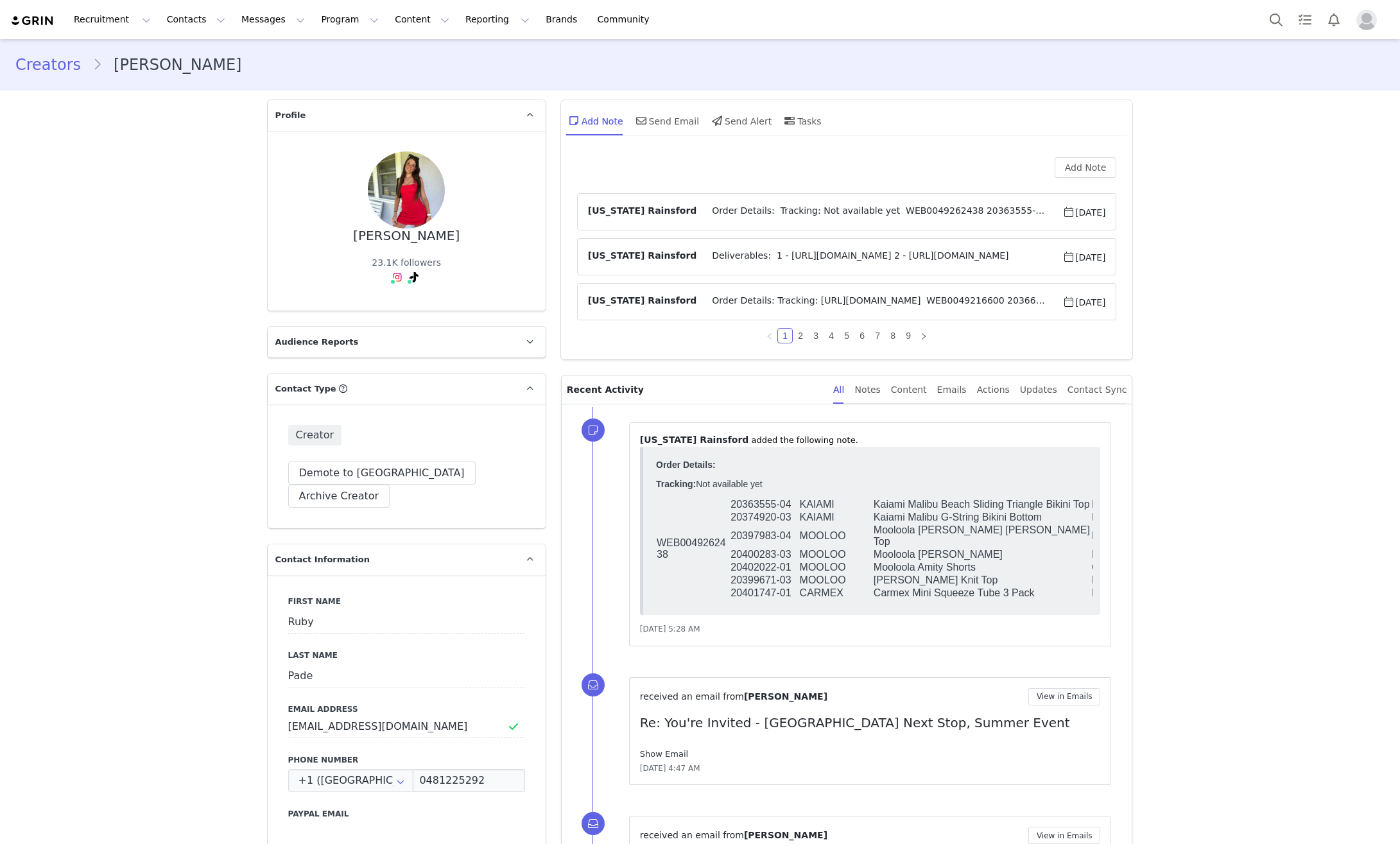
click at [680, 749] on link "Show Email" at bounding box center [663, 754] width 48 height 10
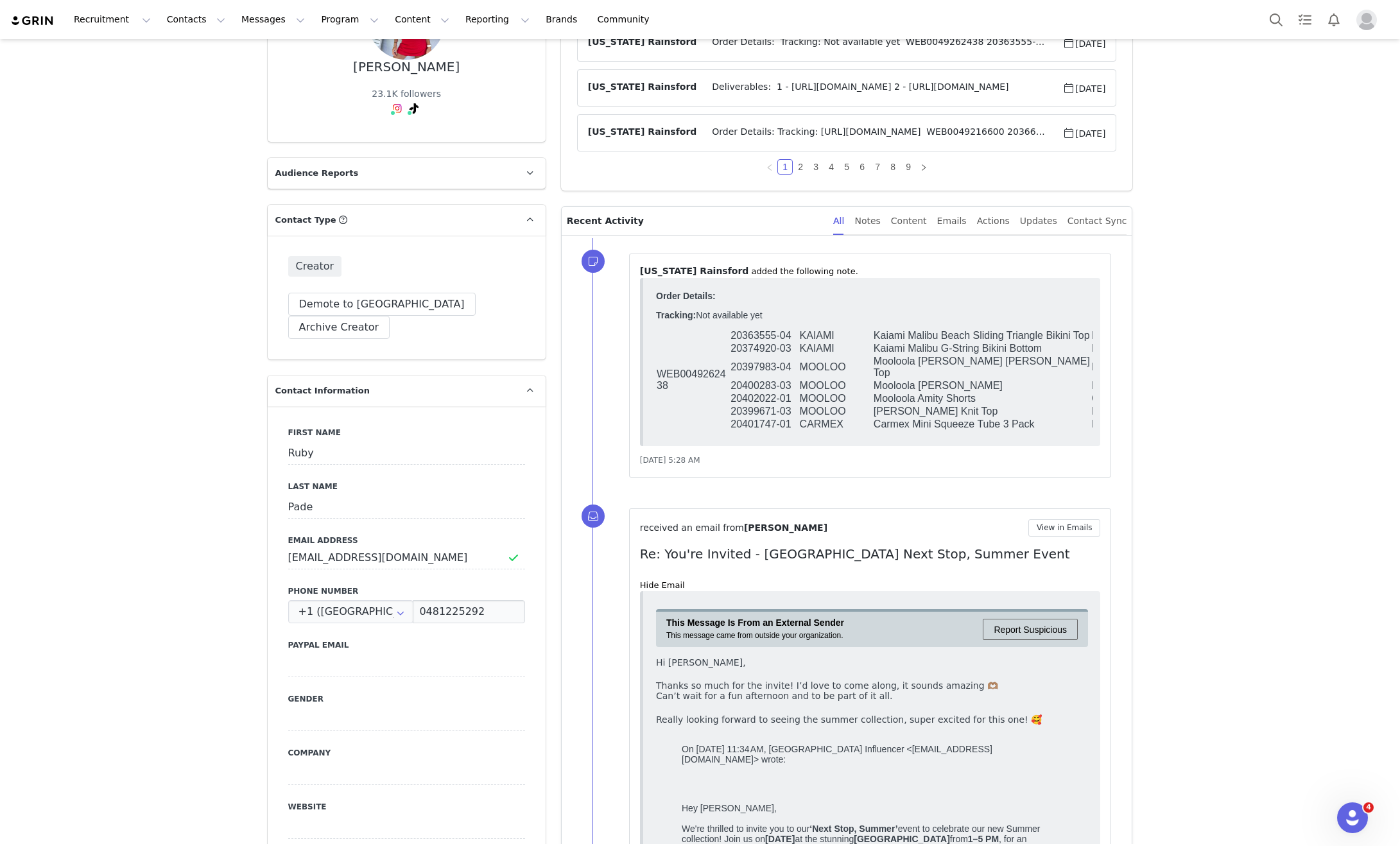
scroll to position [172, 0]
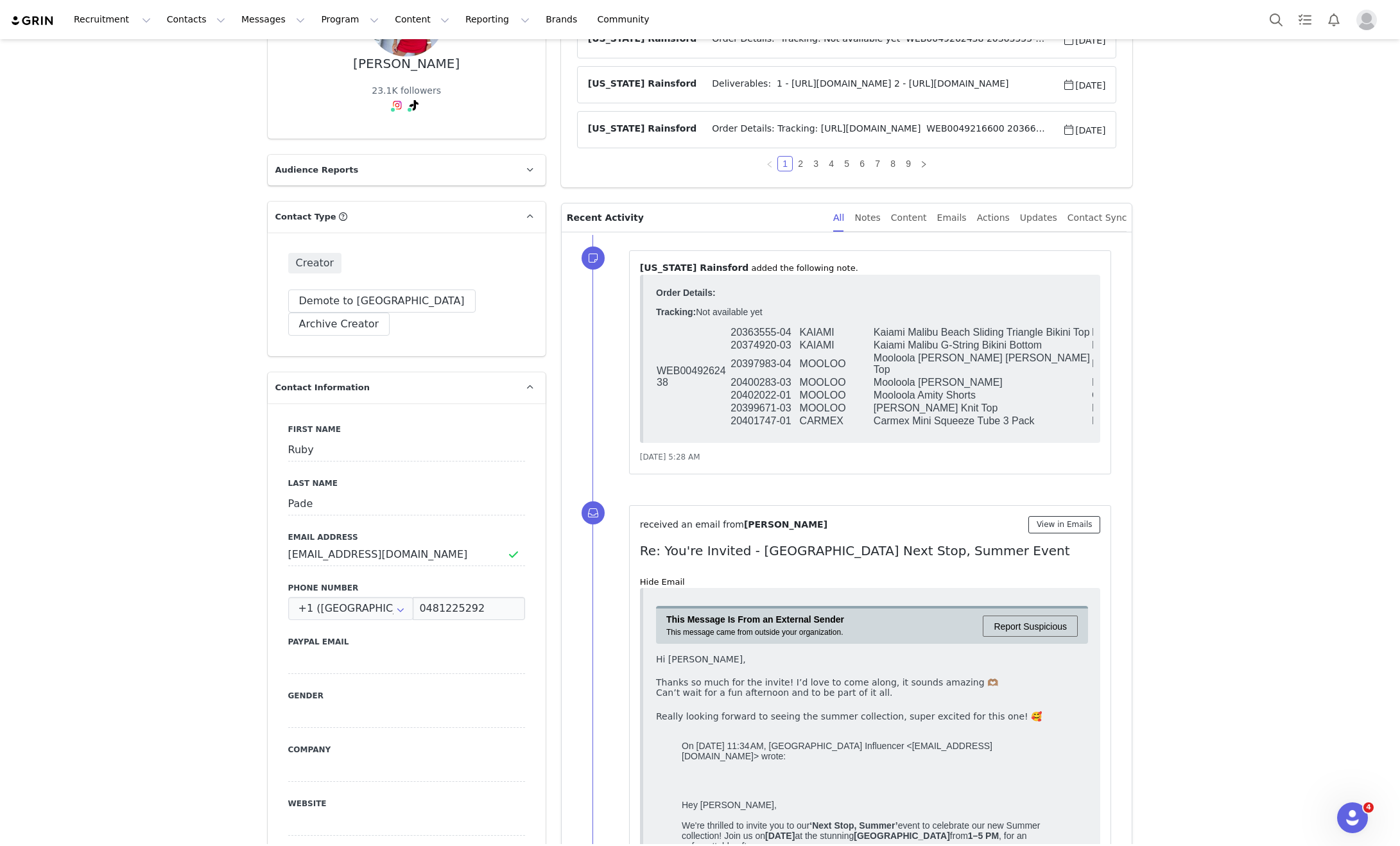
click at [1090, 523] on button "View in Emails" at bounding box center [1064, 525] width 73 height 18
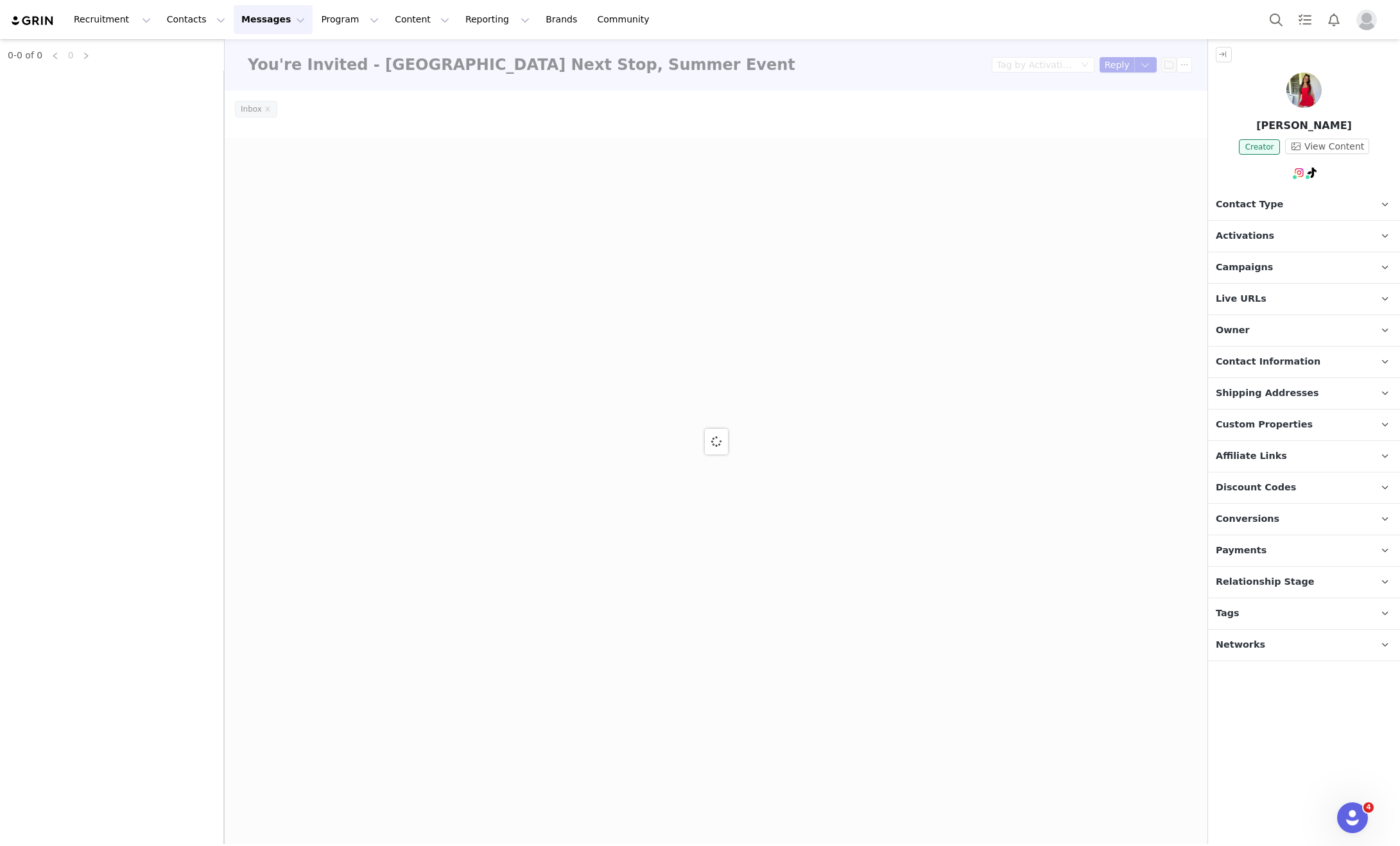
click at [1109, 62] on div at bounding box center [715, 442] width 982 height 805
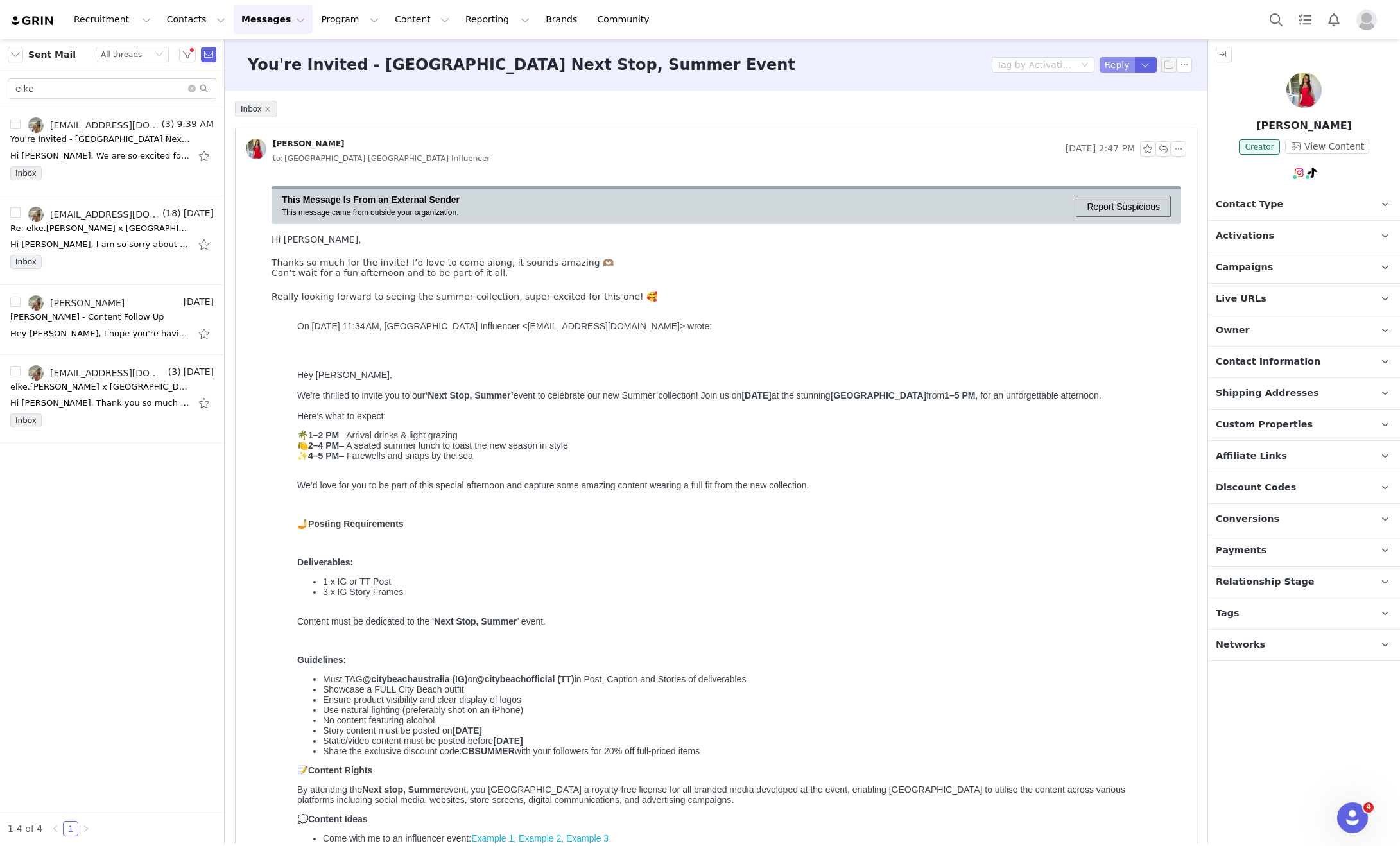
drag, startPoint x: 1111, startPoint y: 59, endPoint x: 1105, endPoint y: 78, distance: 19.9
click at [1111, 60] on button "Reply" at bounding box center [1116, 65] width 35 height 16
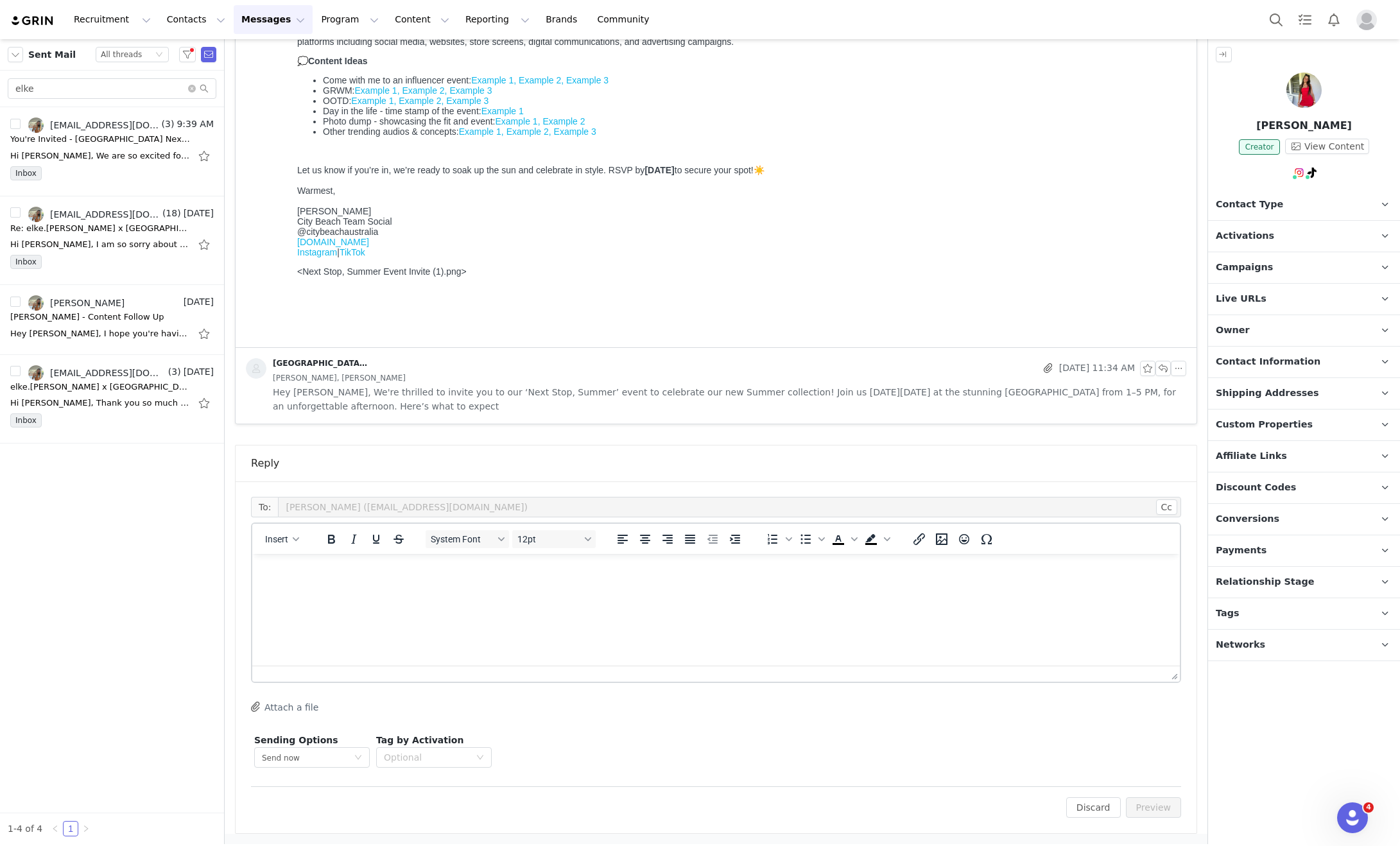
click at [455, 589] on html at bounding box center [715, 570] width 927 height 34
click at [273, 574] on p "HI Ruby," at bounding box center [716, 571] width 907 height 14
click at [266, 597] on p "Rich Text Area. Press ALT-0 for help." at bounding box center [716, 596] width 907 height 14
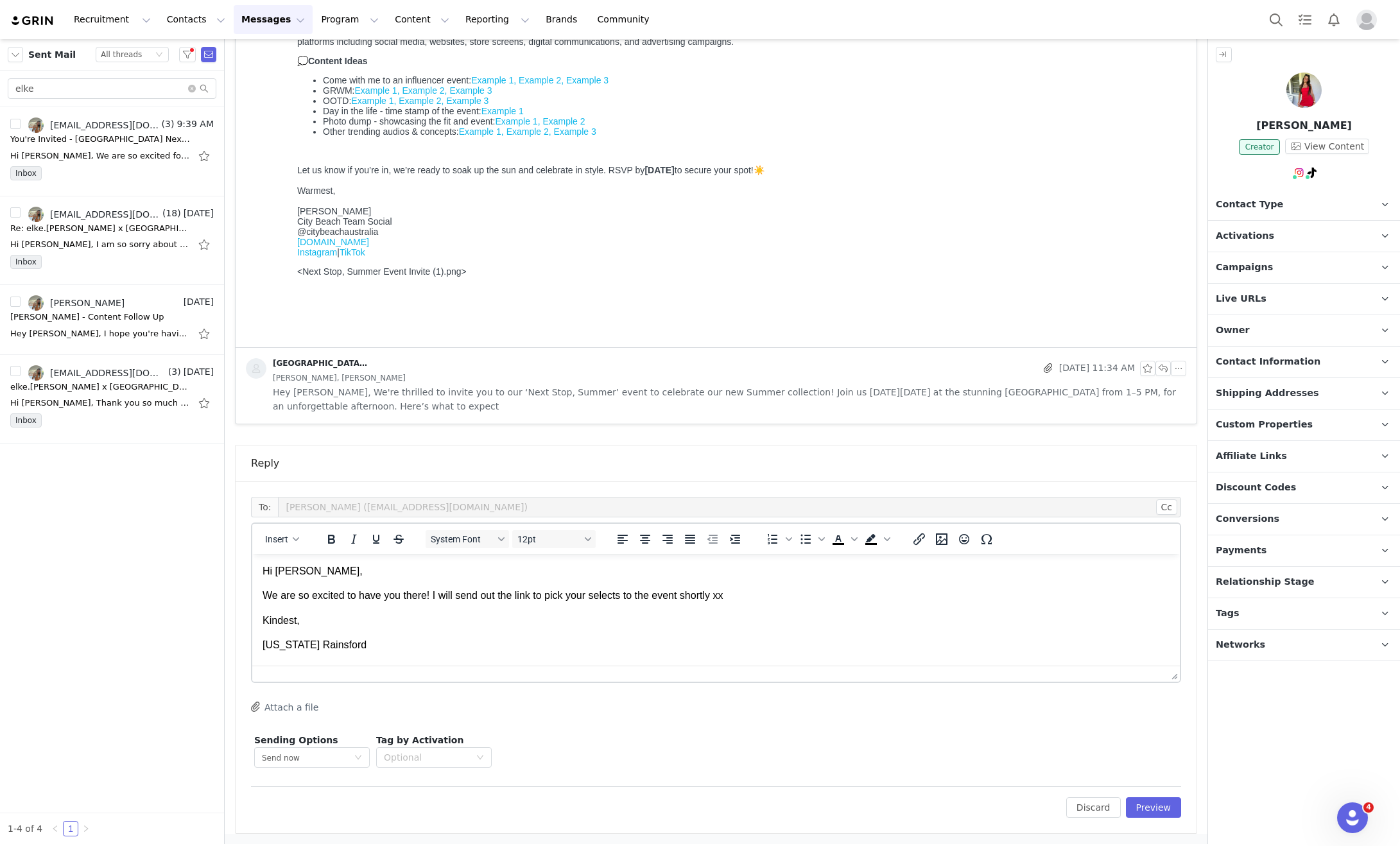
scroll to position [84, 0]
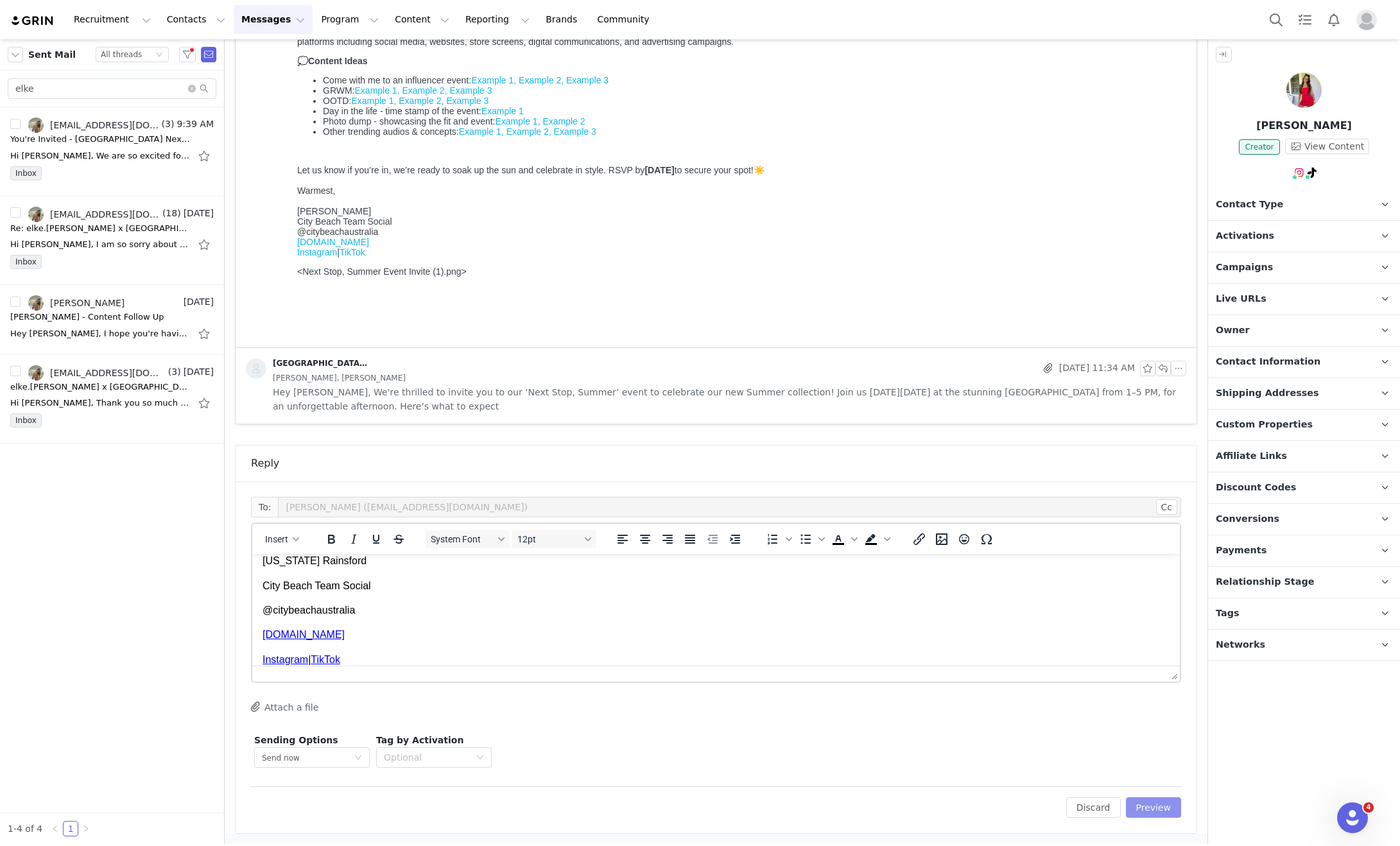
click at [1147, 808] on button "Preview" at bounding box center [1153, 807] width 56 height 21
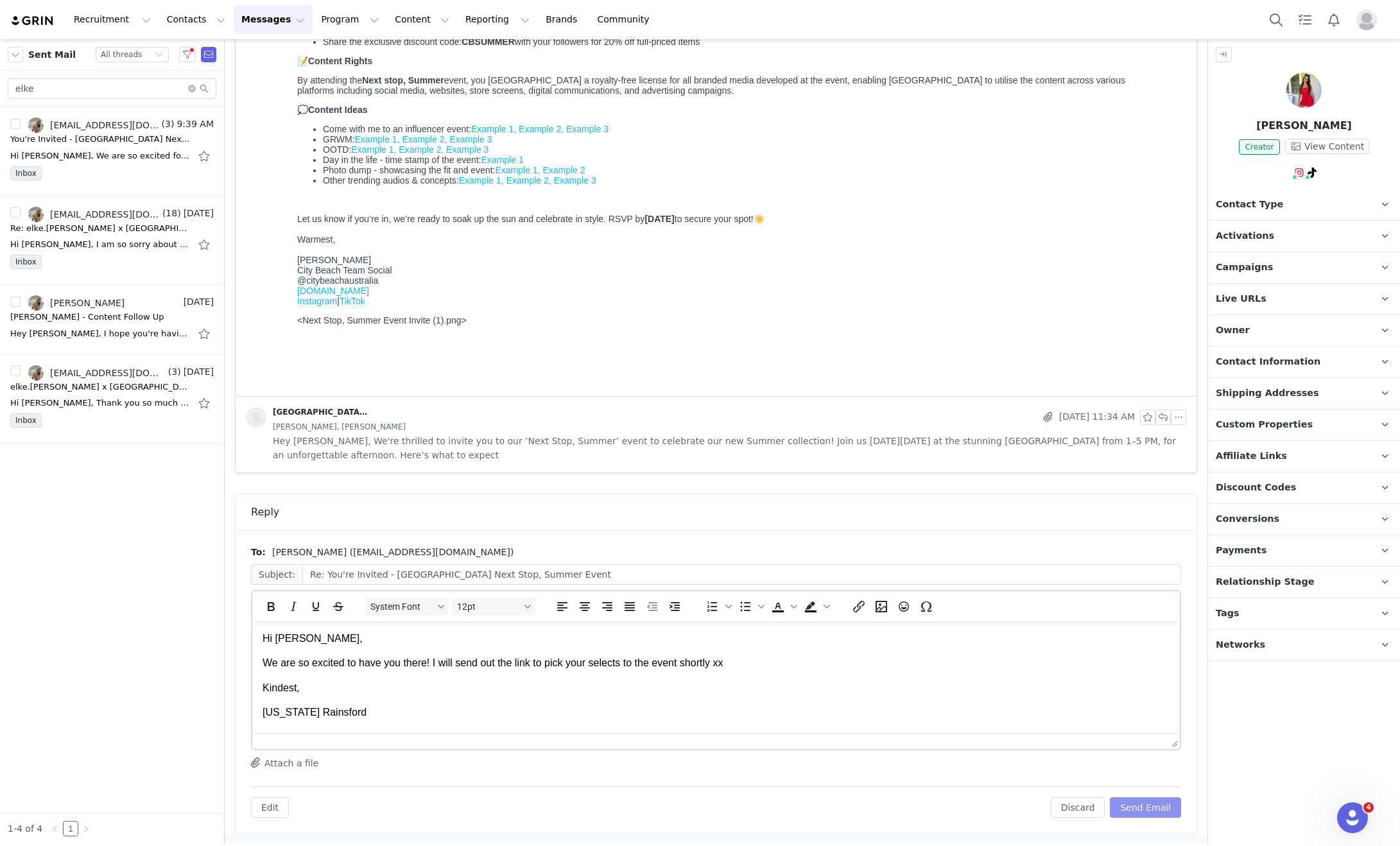
scroll to position [0, 0]
click at [1142, 810] on button "Send Email" at bounding box center [1145, 807] width 72 height 21
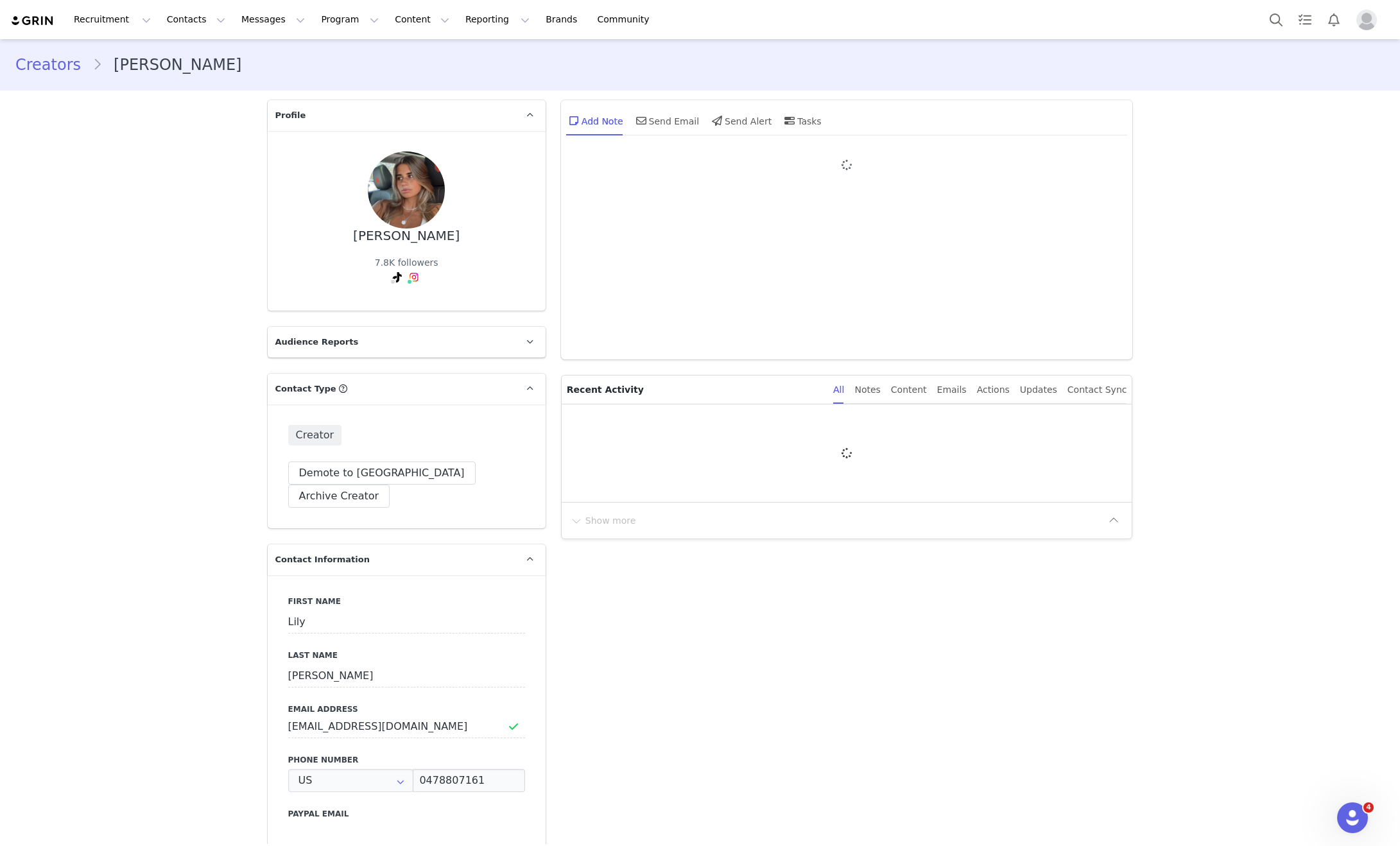
type input "+1 ([GEOGRAPHIC_DATA])"
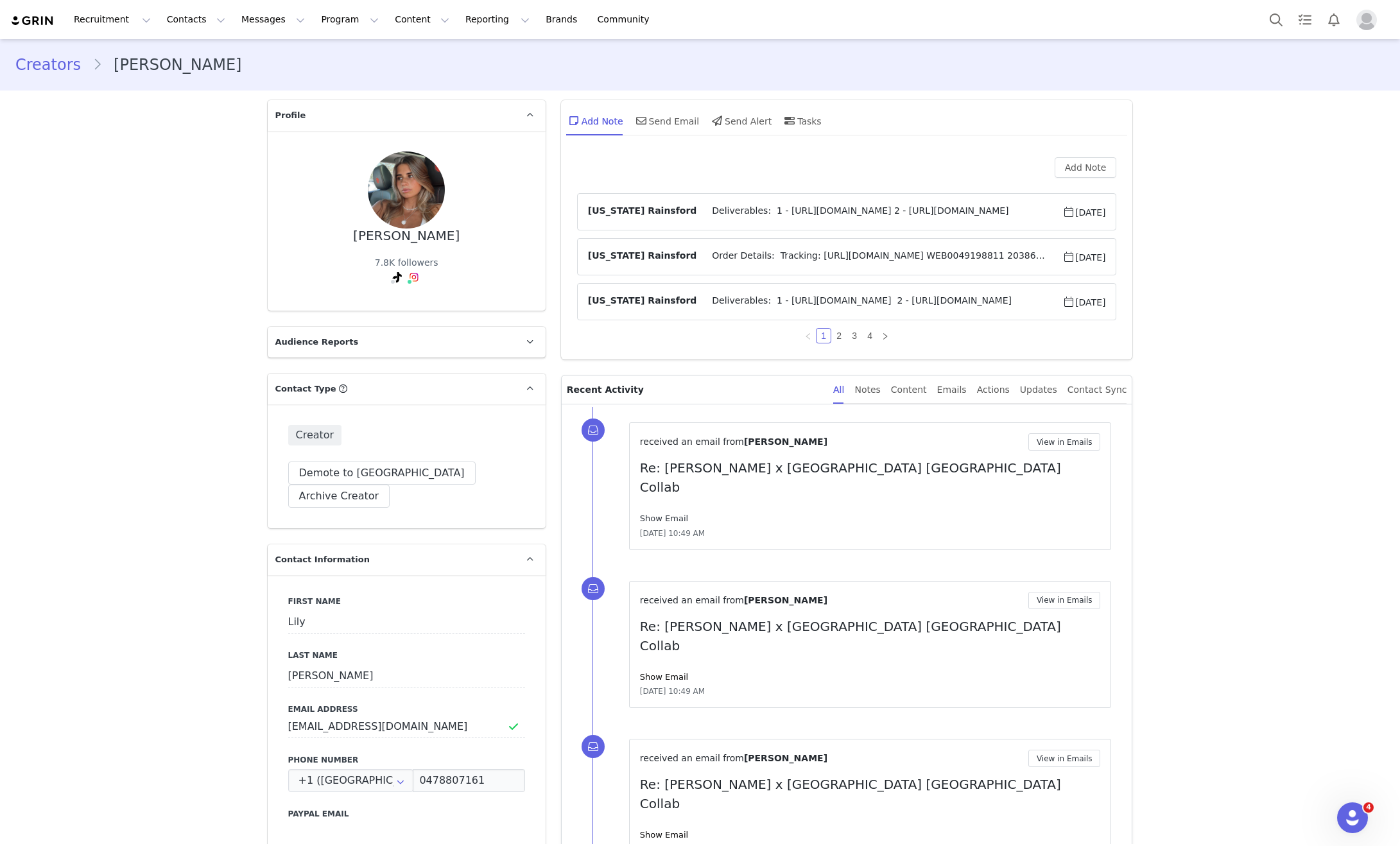
click at [663, 513] on link "Show Email" at bounding box center [663, 518] width 48 height 10
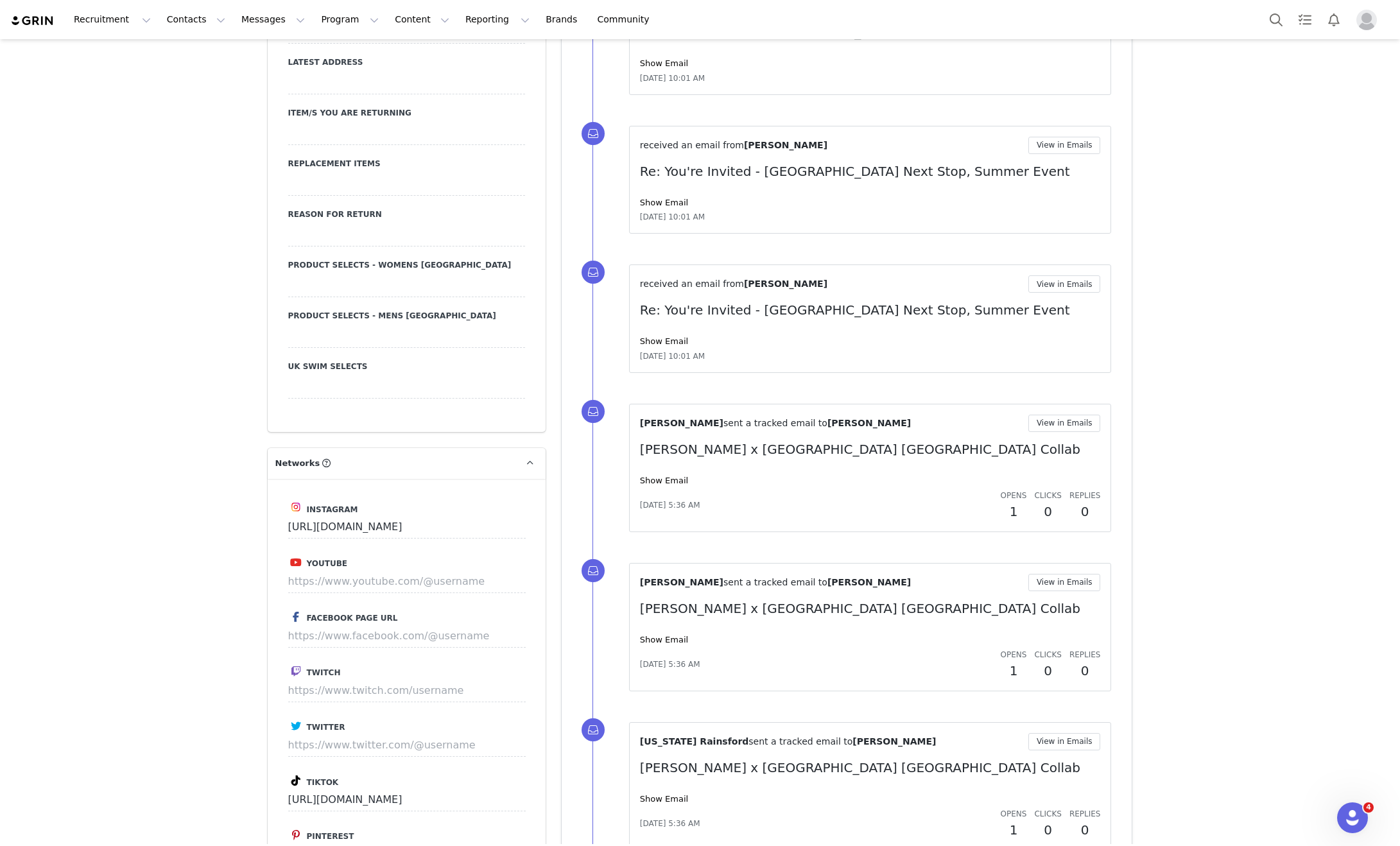
scroll to position [1456, 0]
click at [667, 336] on link "Show Email" at bounding box center [663, 341] width 48 height 10
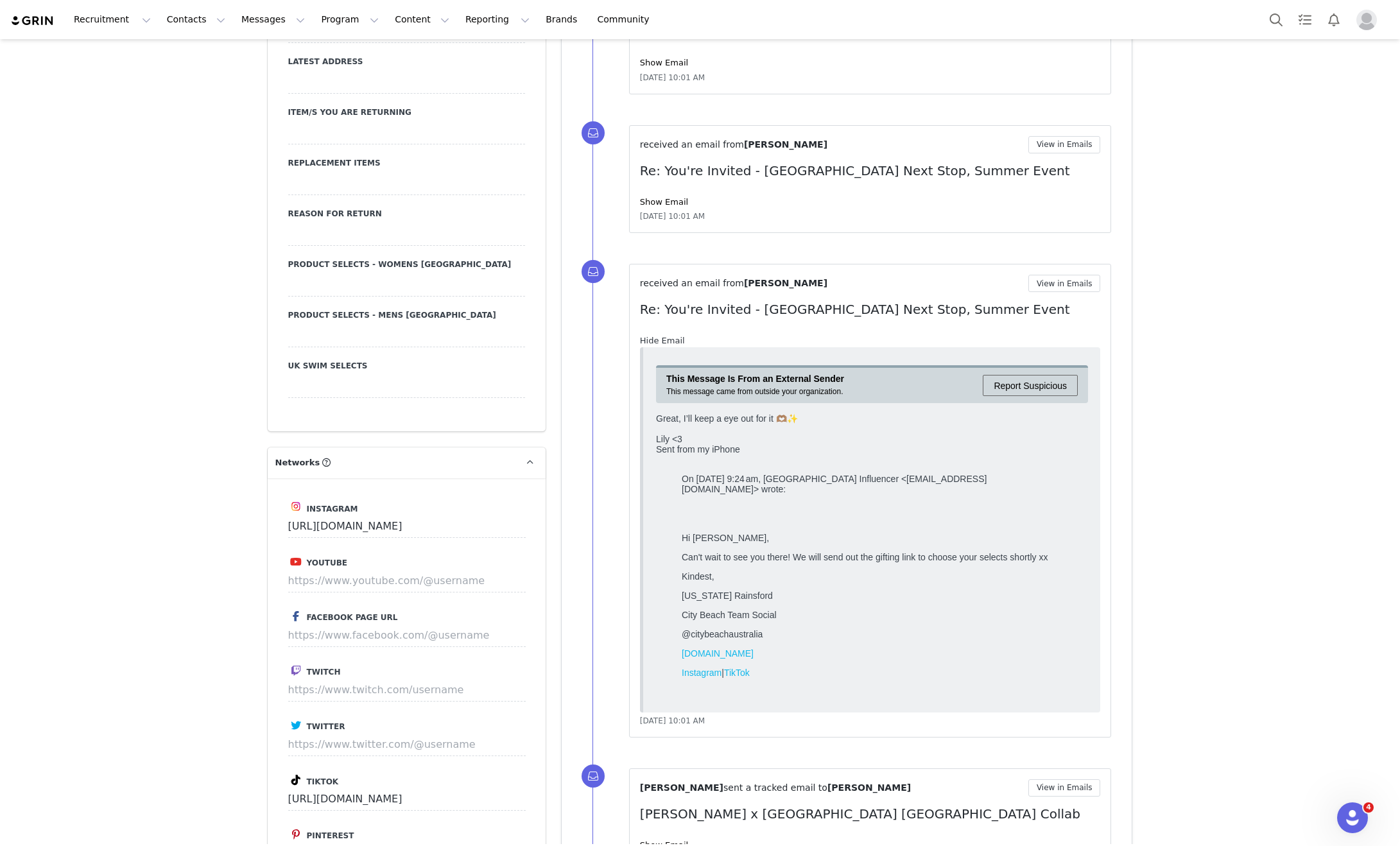
scroll to position [0, 0]
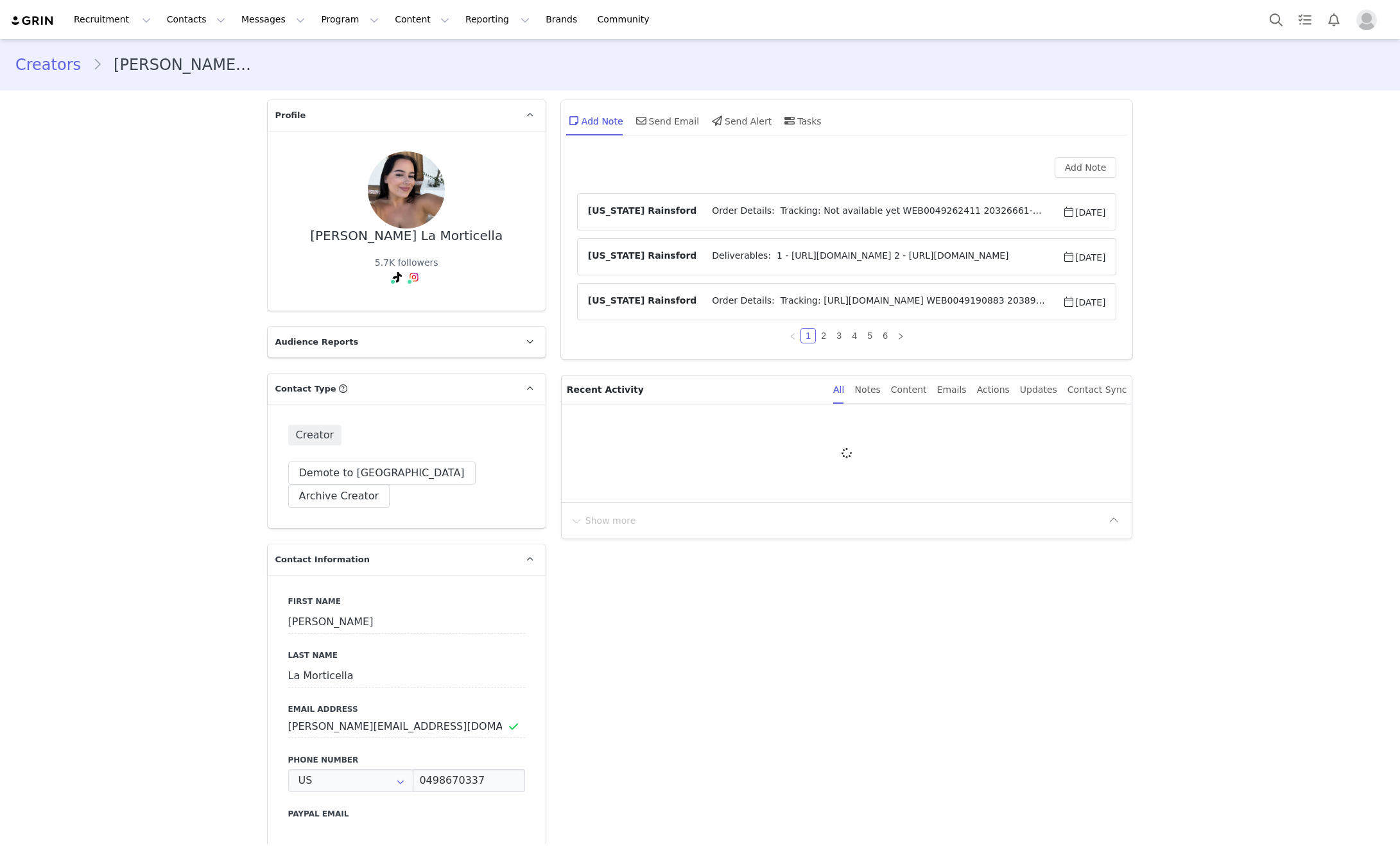
type input "+1 ([GEOGRAPHIC_DATA])"
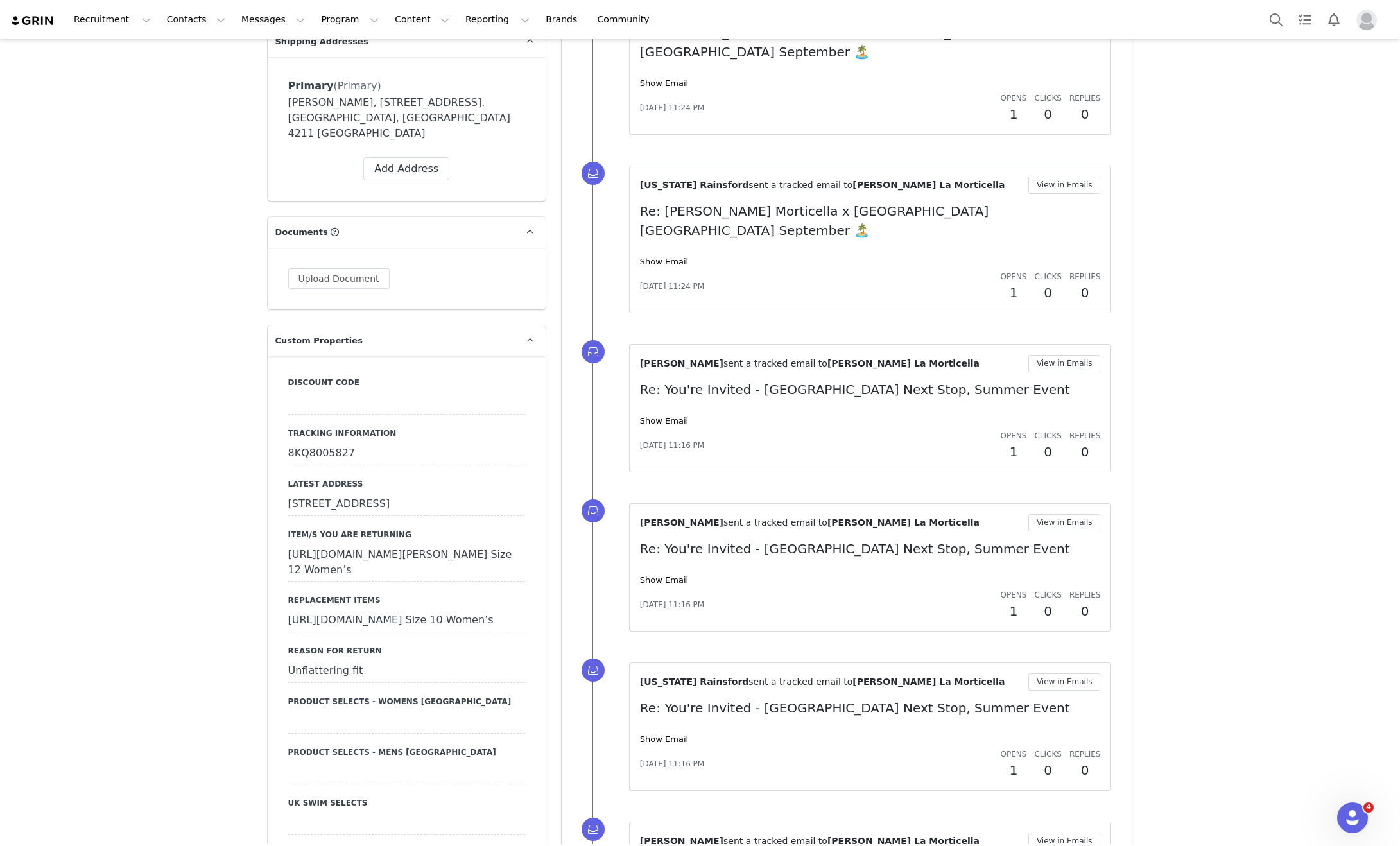
scroll to position [1050, 0]
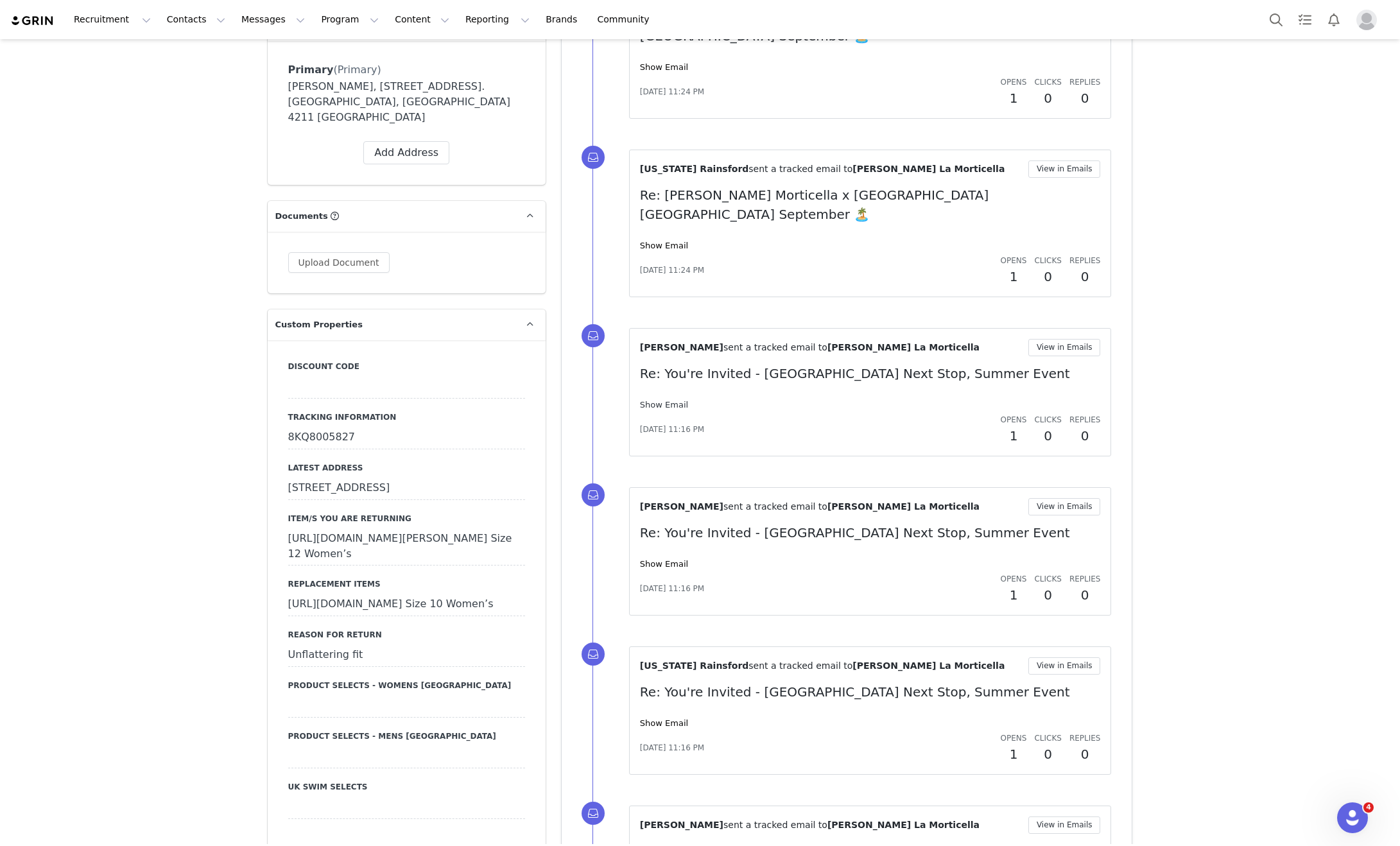
click at [663, 399] on link "Show Email" at bounding box center [663, 404] width 48 height 10
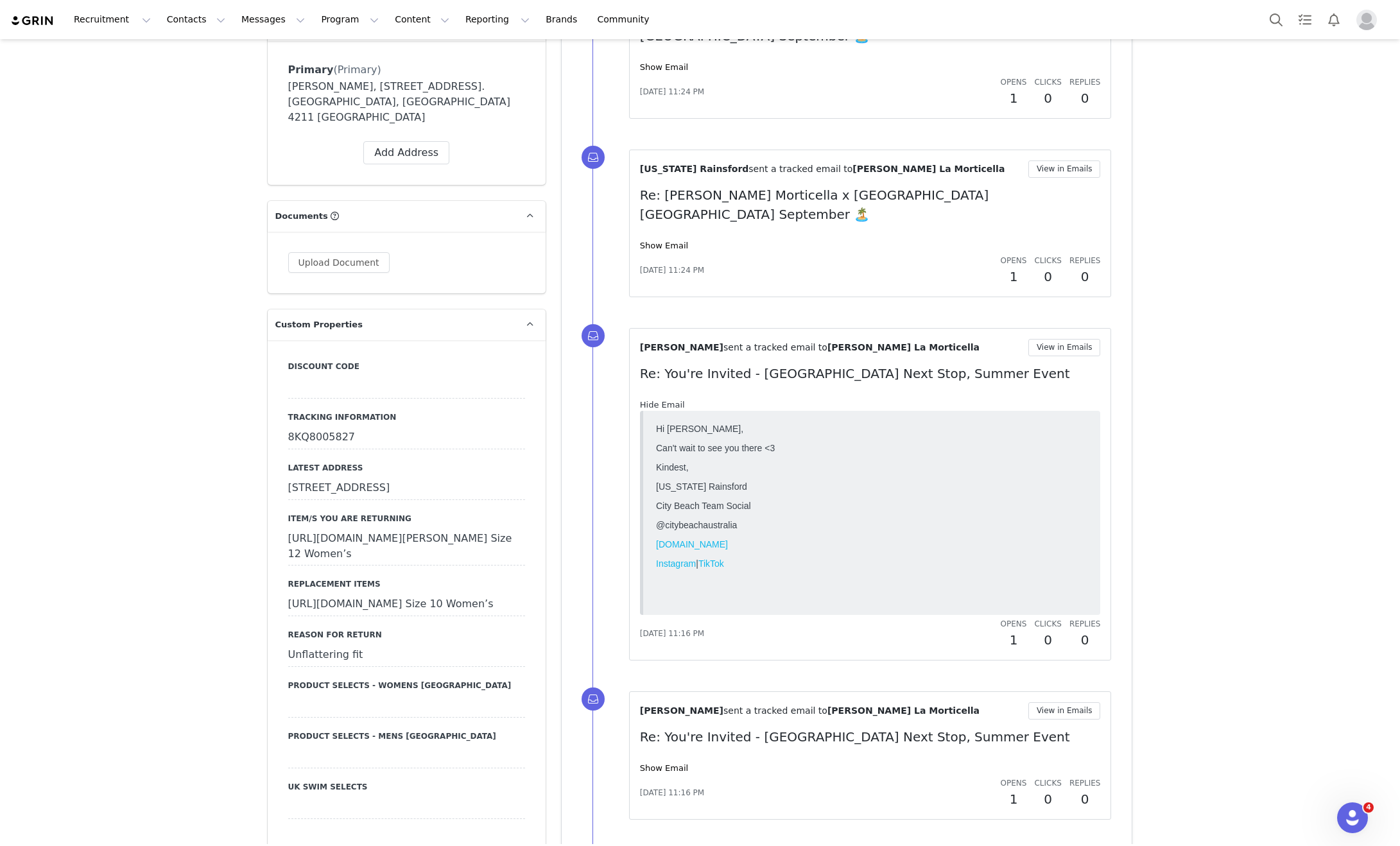
scroll to position [0, 0]
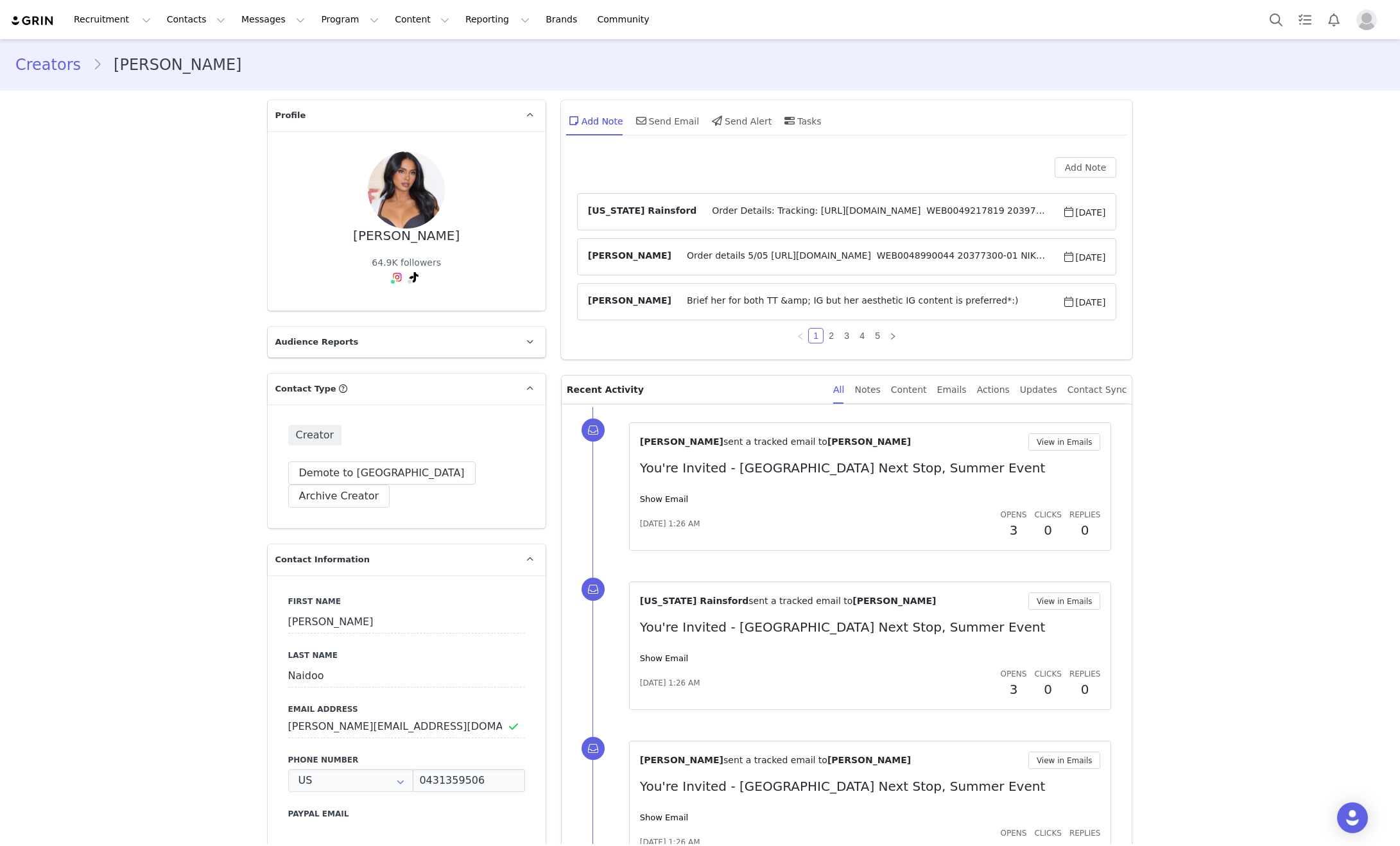
type input "+1 ([GEOGRAPHIC_DATA])"
drag, startPoint x: 673, startPoint y: 497, endPoint x: 681, endPoint y: 499, distance: 8.2
click at [676, 497] on link "Show Email" at bounding box center [663, 500] width 48 height 10
